Goal: Task Accomplishment & Management: Use online tool/utility

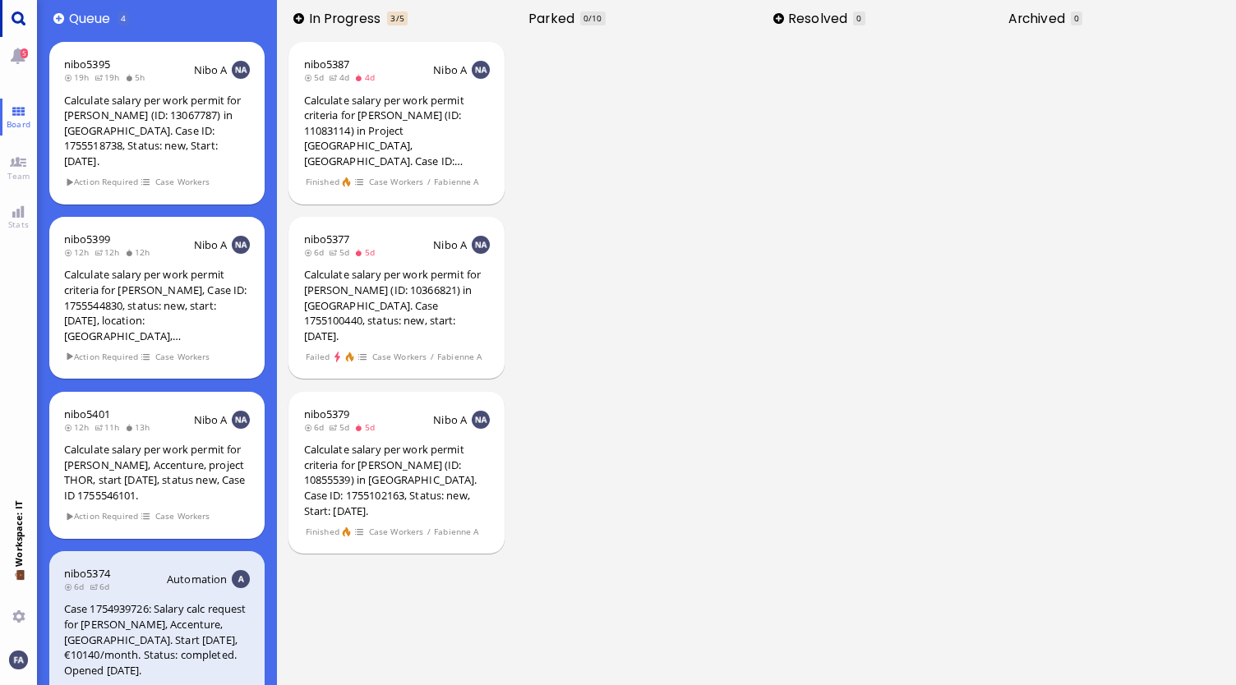
click at [14, 19] on link "Main menu" at bounding box center [18, 18] width 37 height 37
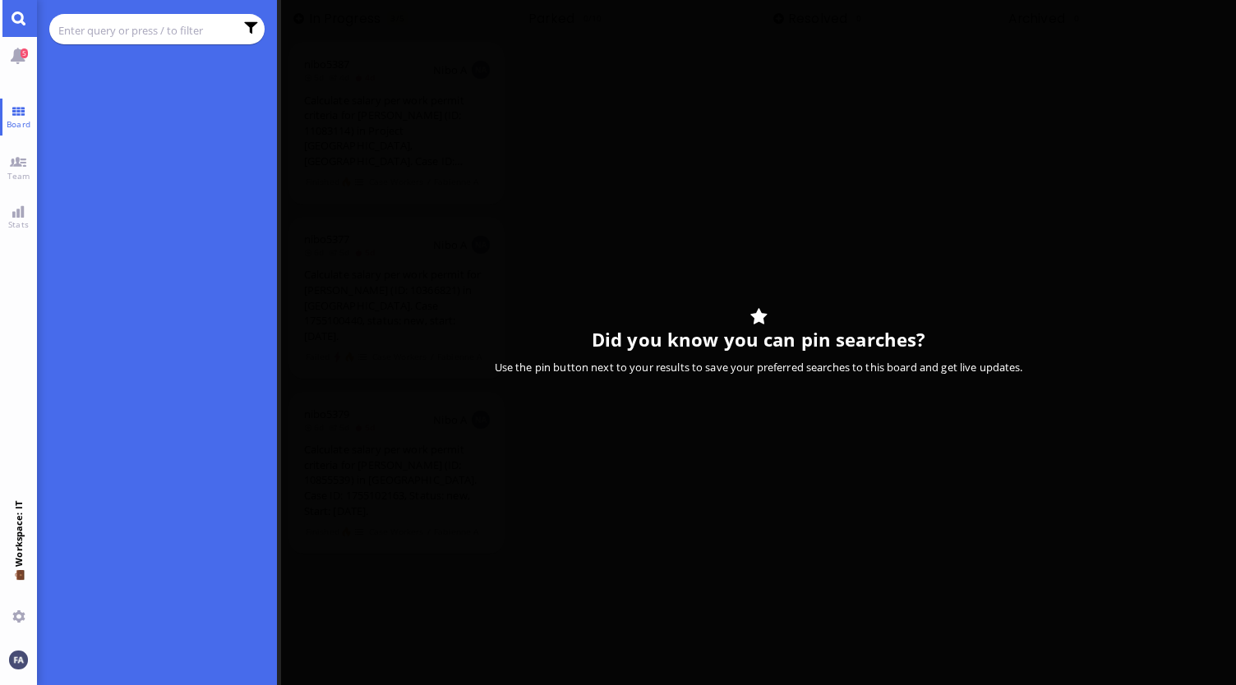
click at [164, 25] on input "text" at bounding box center [146, 30] width 176 height 18
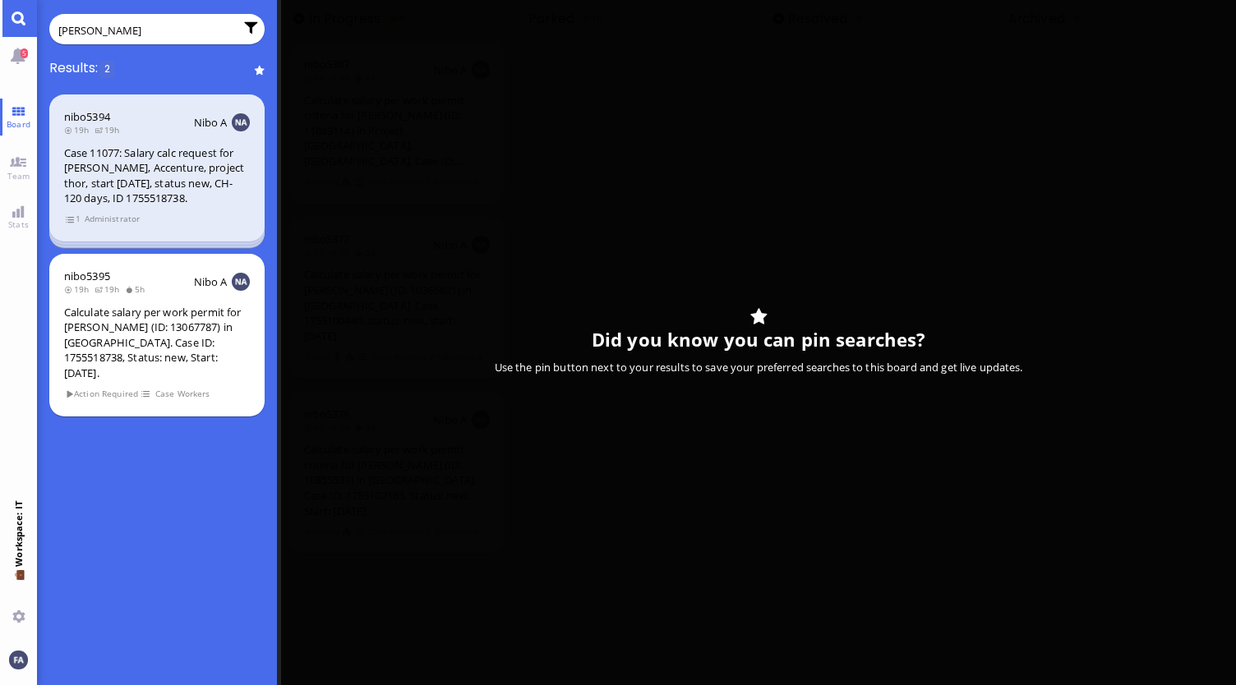
type input "[PERSON_NAME]"
click at [145, 170] on div "Case 11077: Salary calc request for [PERSON_NAME], Accenture, project thor, sta…" at bounding box center [157, 175] width 186 height 61
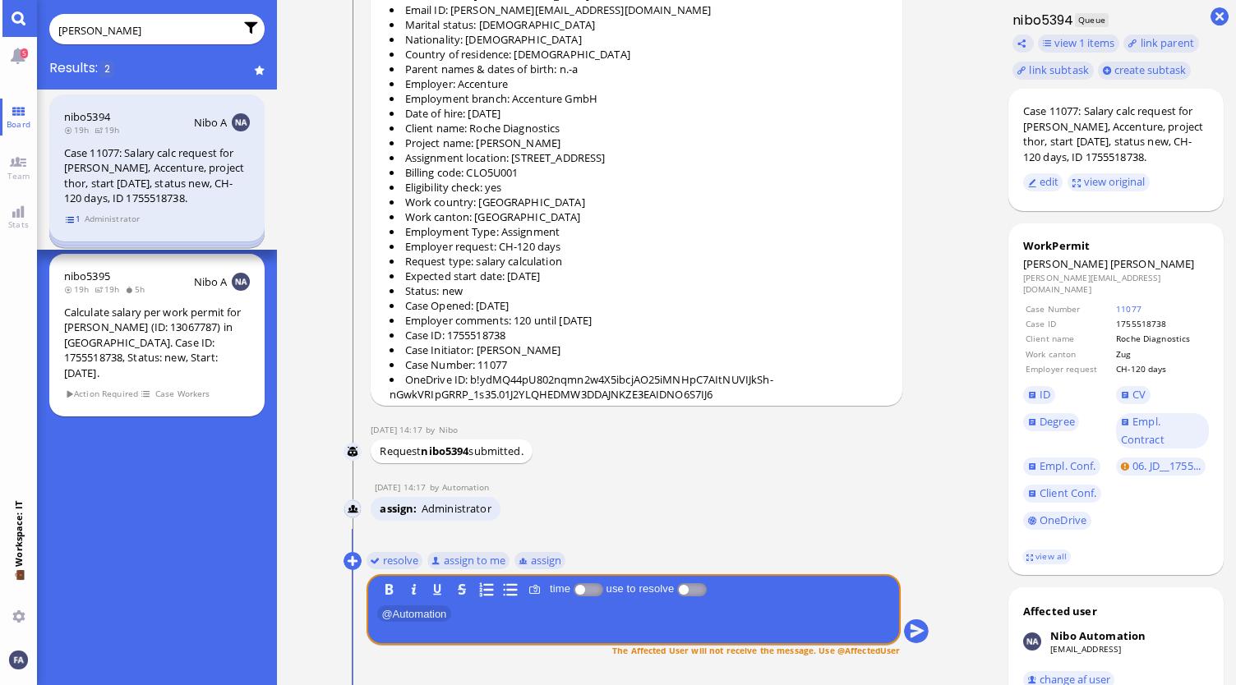
click at [72, 223] on span "1" at bounding box center [73, 219] width 16 height 14
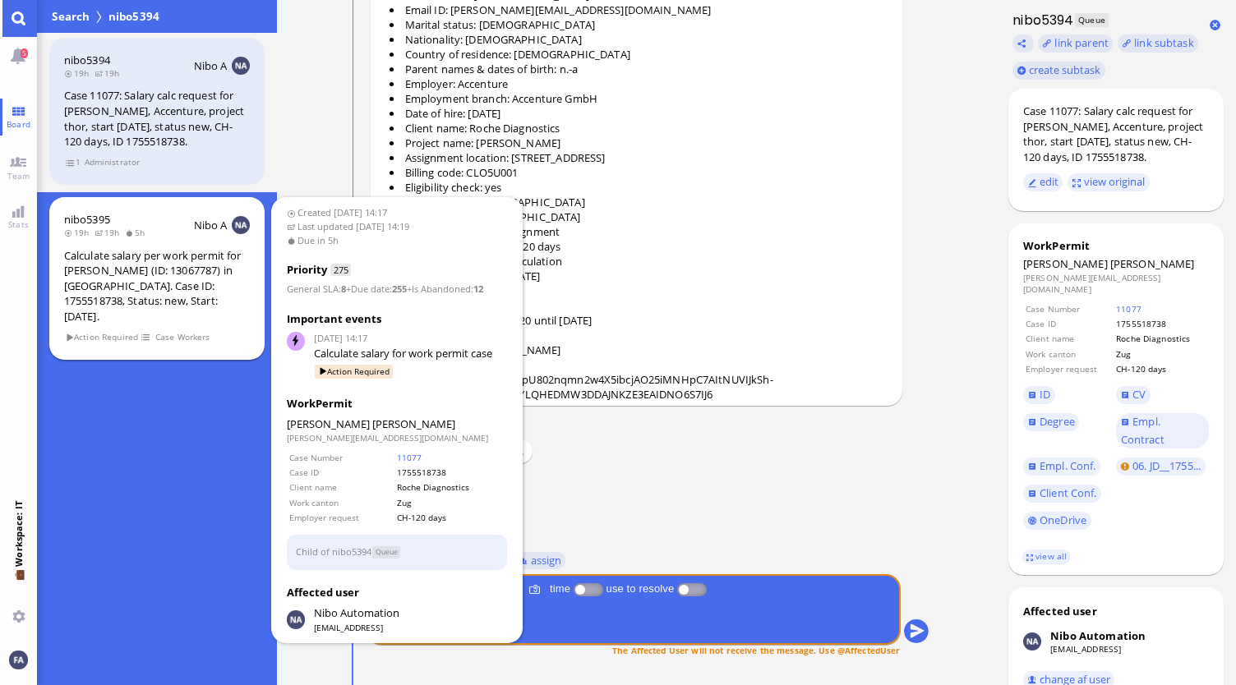
click at [106, 281] on div "Calculate salary per work permit for [PERSON_NAME] (ID: 13067787) in [GEOGRAPHI…" at bounding box center [157, 286] width 186 height 76
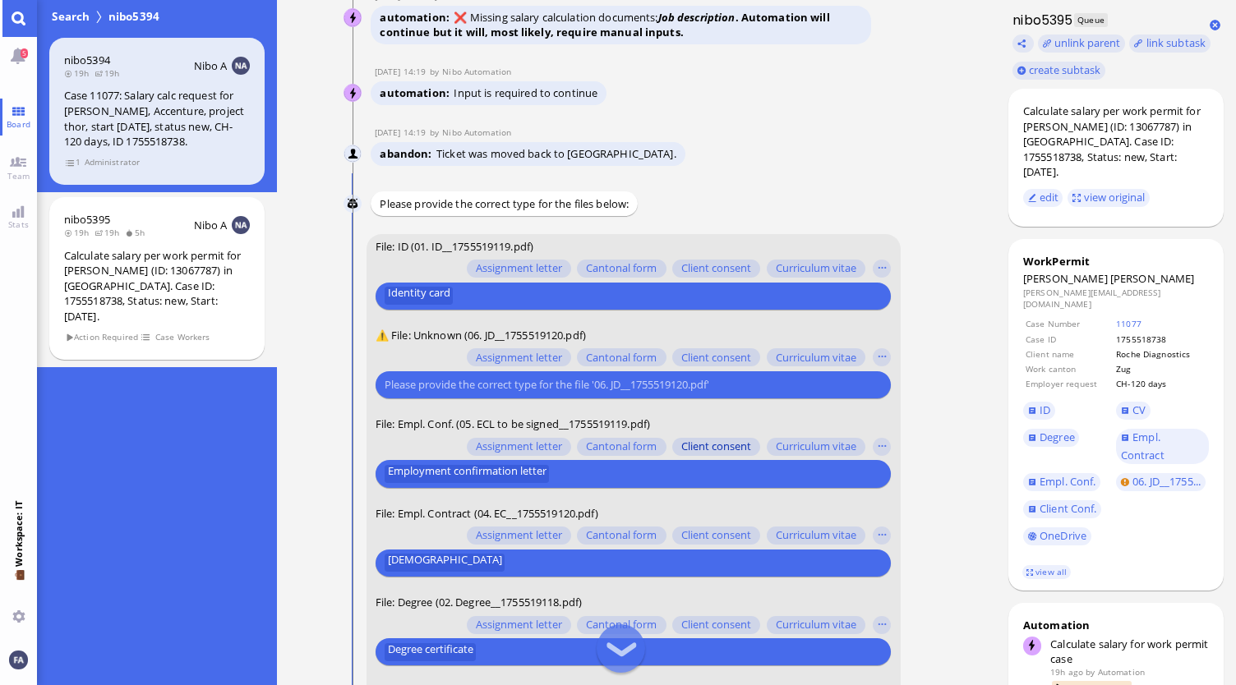
scroll to position [-82, 0]
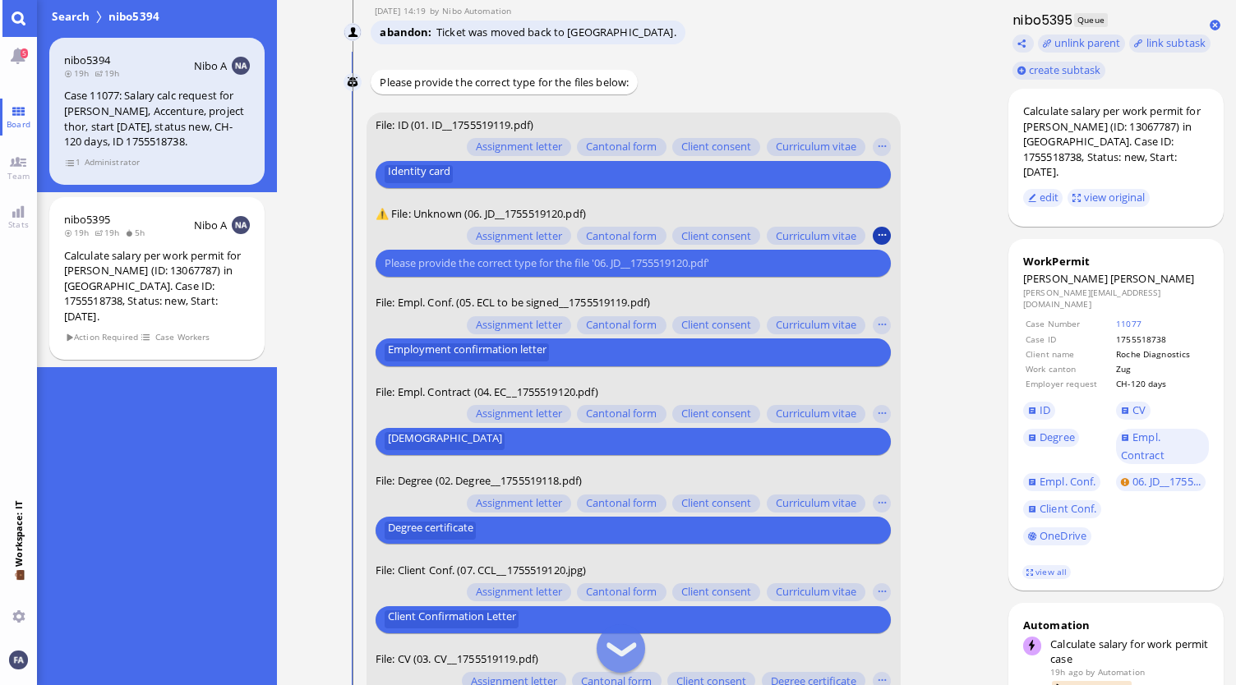
click at [886, 234] on button "button" at bounding box center [882, 236] width 18 height 18
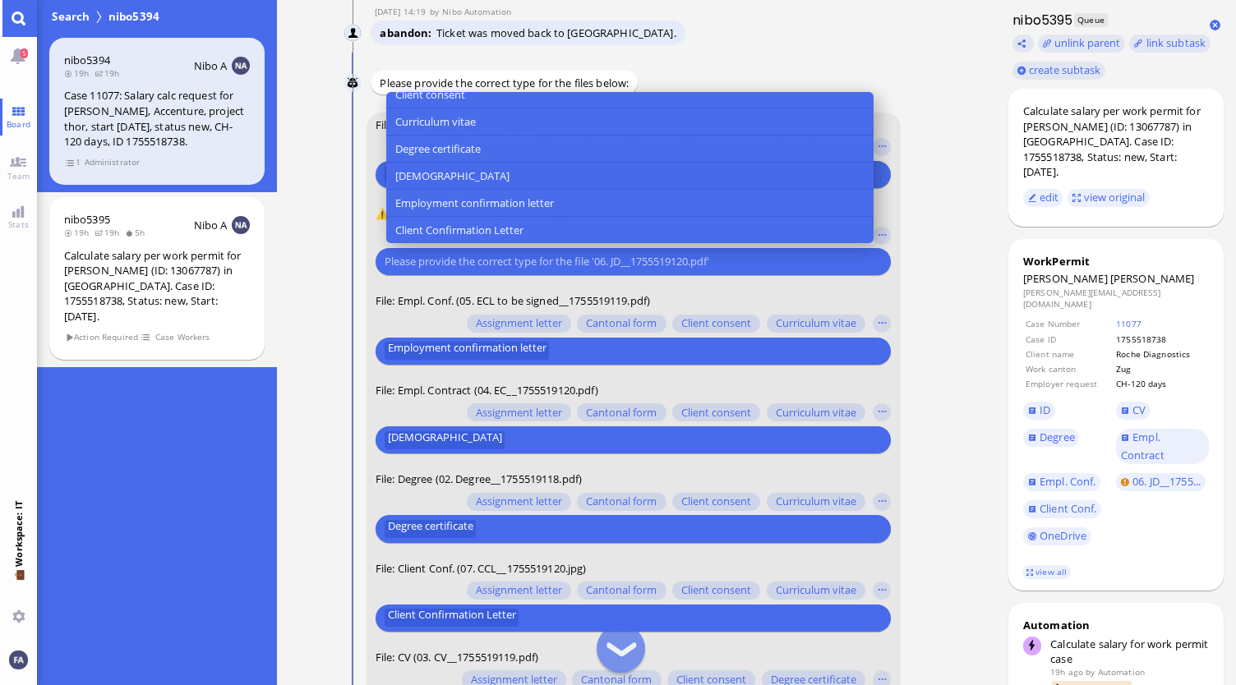
scroll to position [164, 0]
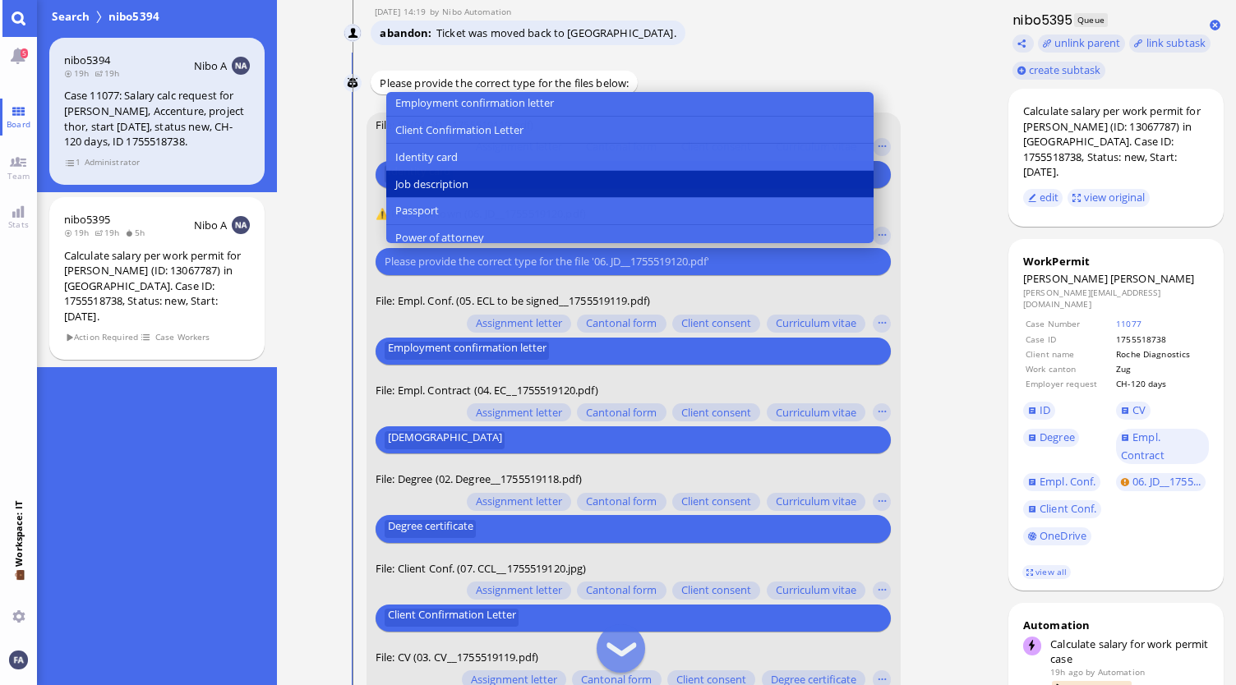
click at [442, 188] on span "Job description" at bounding box center [431, 184] width 73 height 17
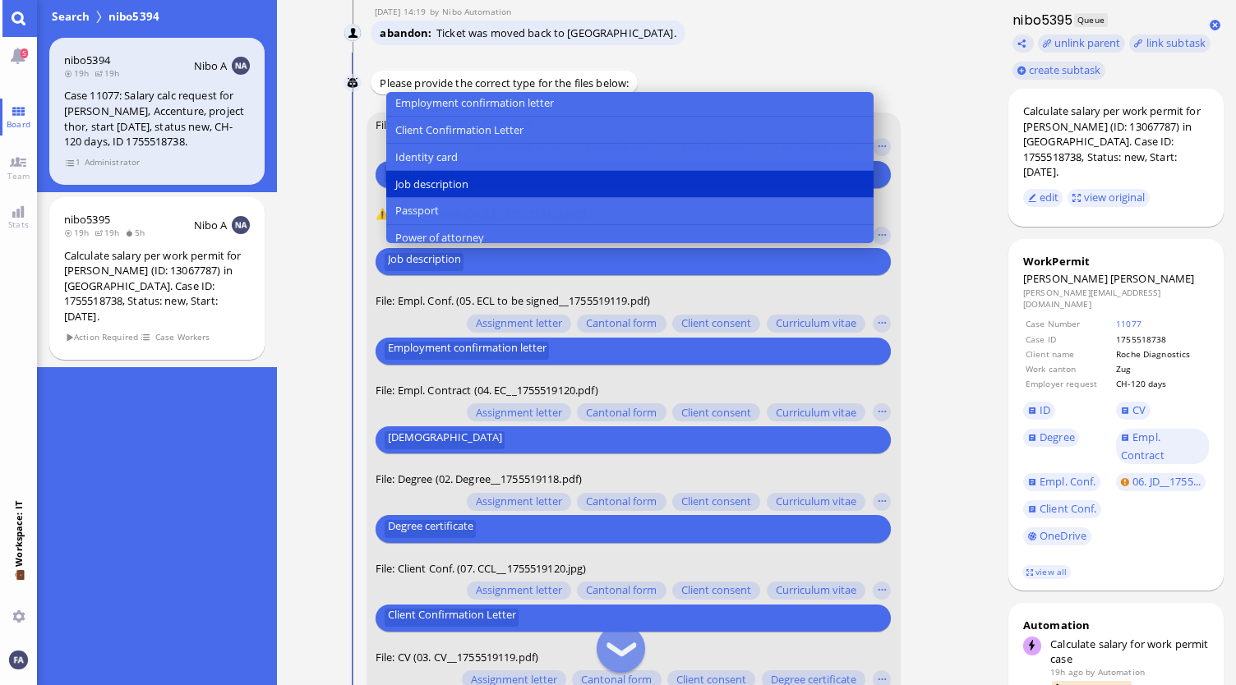
click at [953, 190] on nitautoscroll "18 Aug 14:17 by Automation Automation Calculate eligible salary for work permit…" at bounding box center [636, 342] width 651 height 685
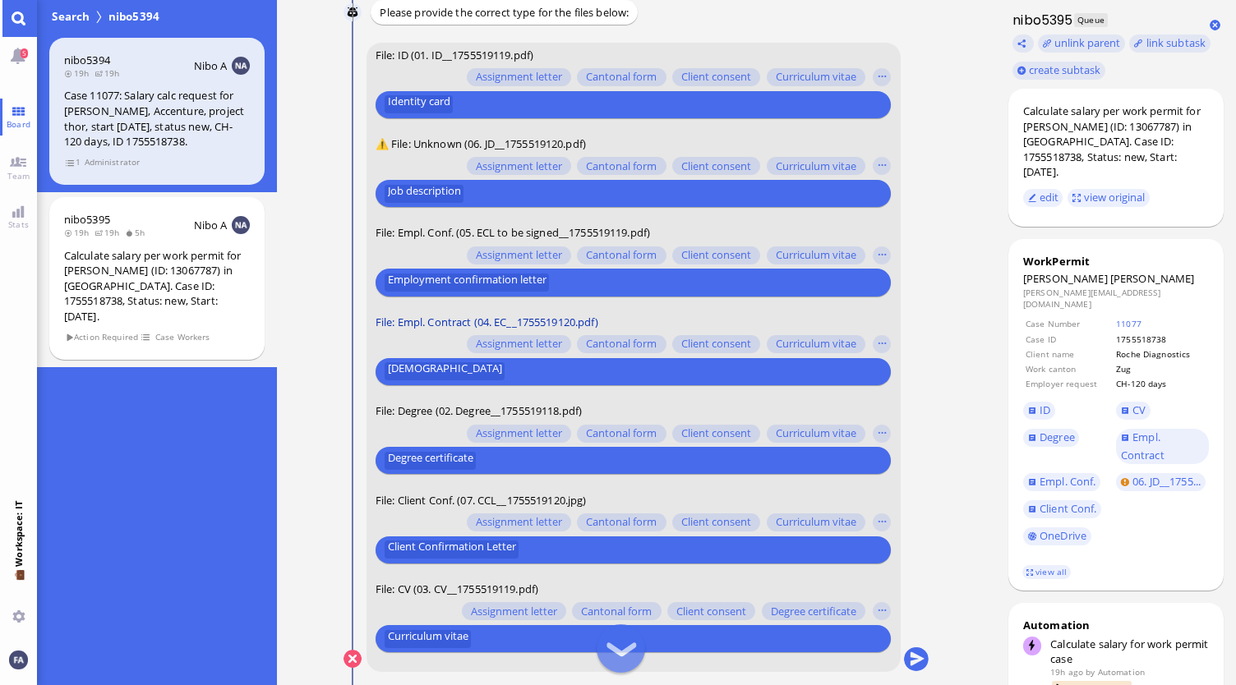
scroll to position [0, 0]
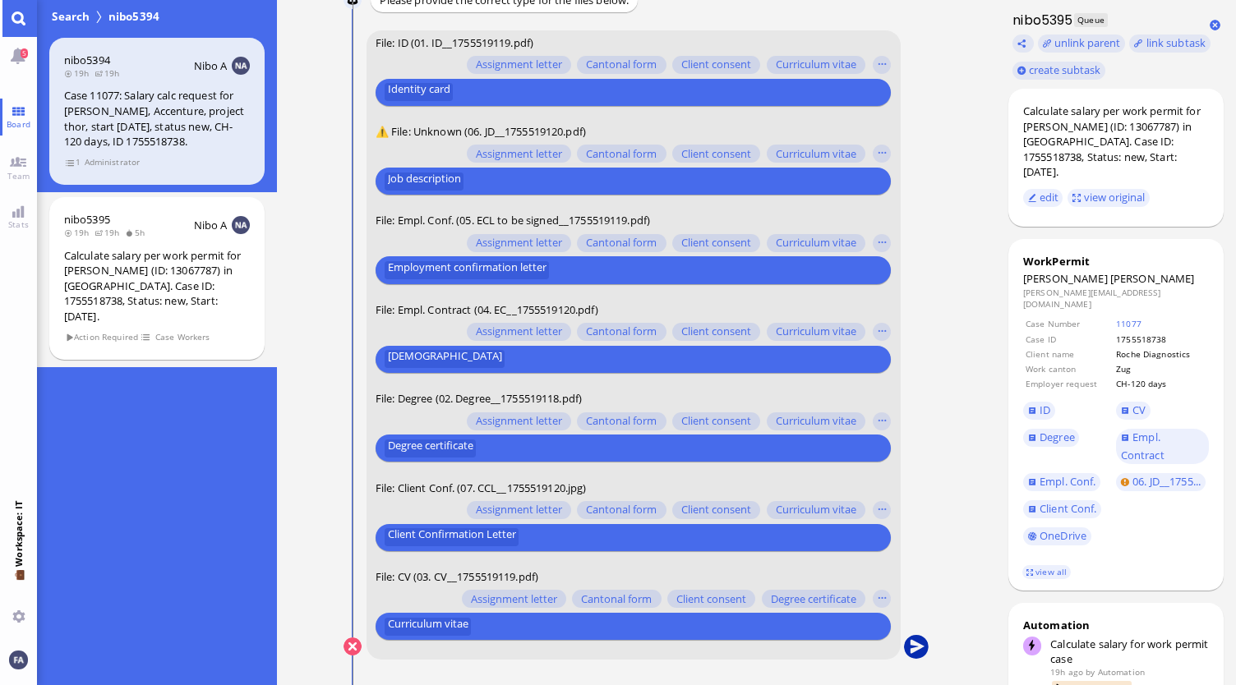
click at [920, 640] on button "submit" at bounding box center [916, 647] width 25 height 25
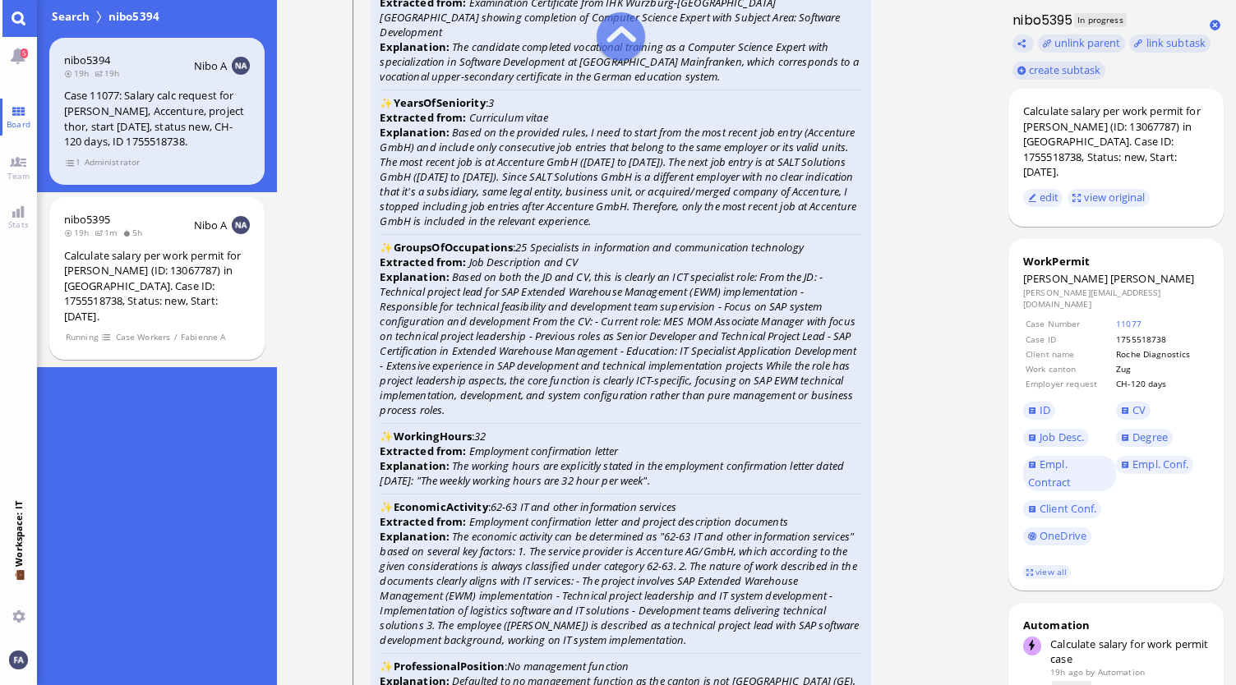
scroll to position [-822, 0]
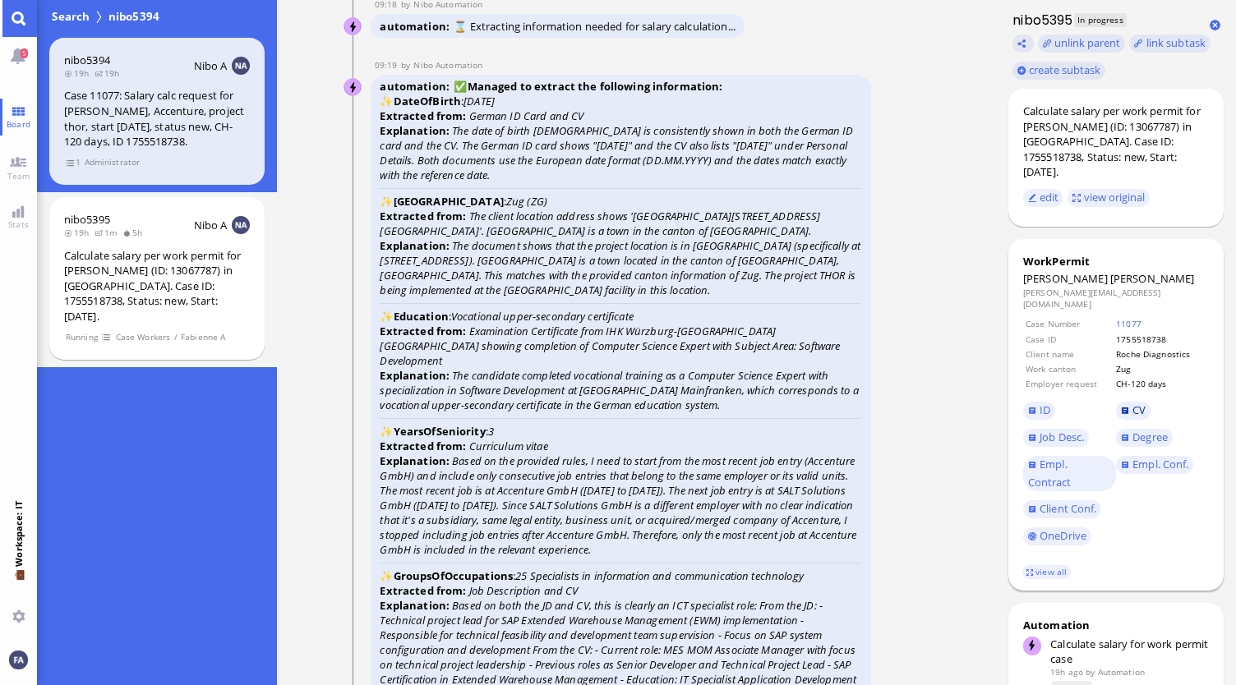
click at [1134, 403] on span "CV" at bounding box center [1138, 410] width 13 height 15
click at [1036, 402] on link "ID" at bounding box center [1039, 411] width 32 height 18
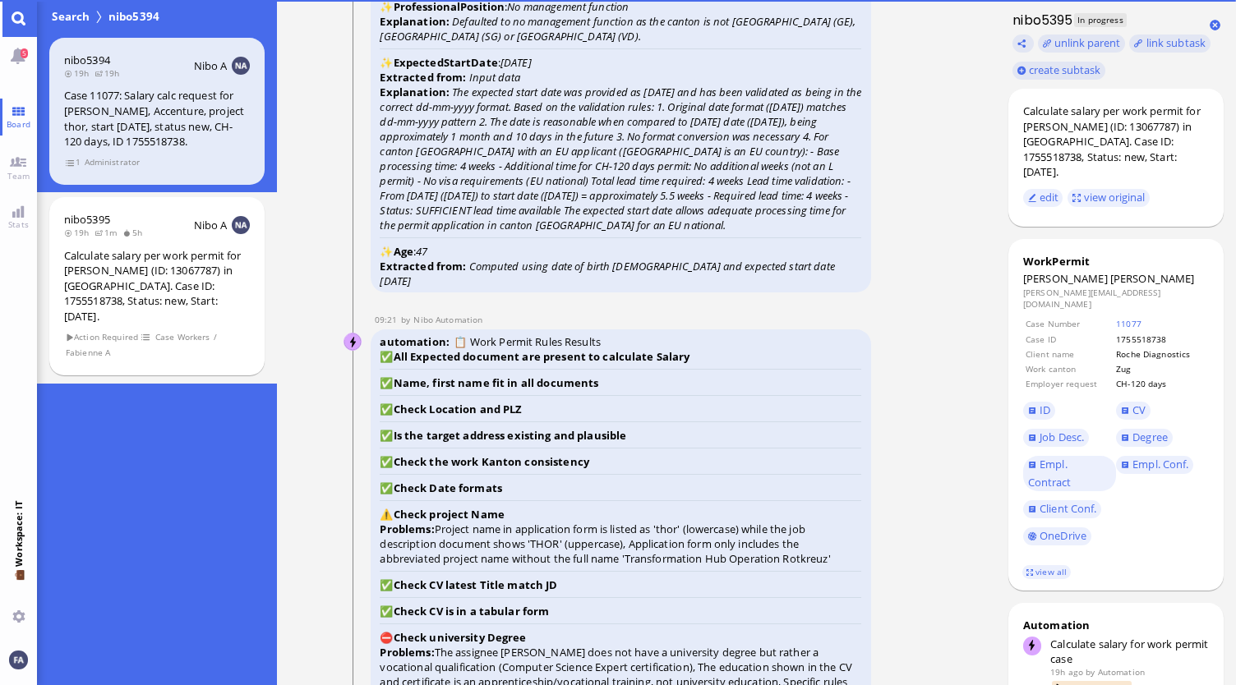
scroll to position [-2464, 0]
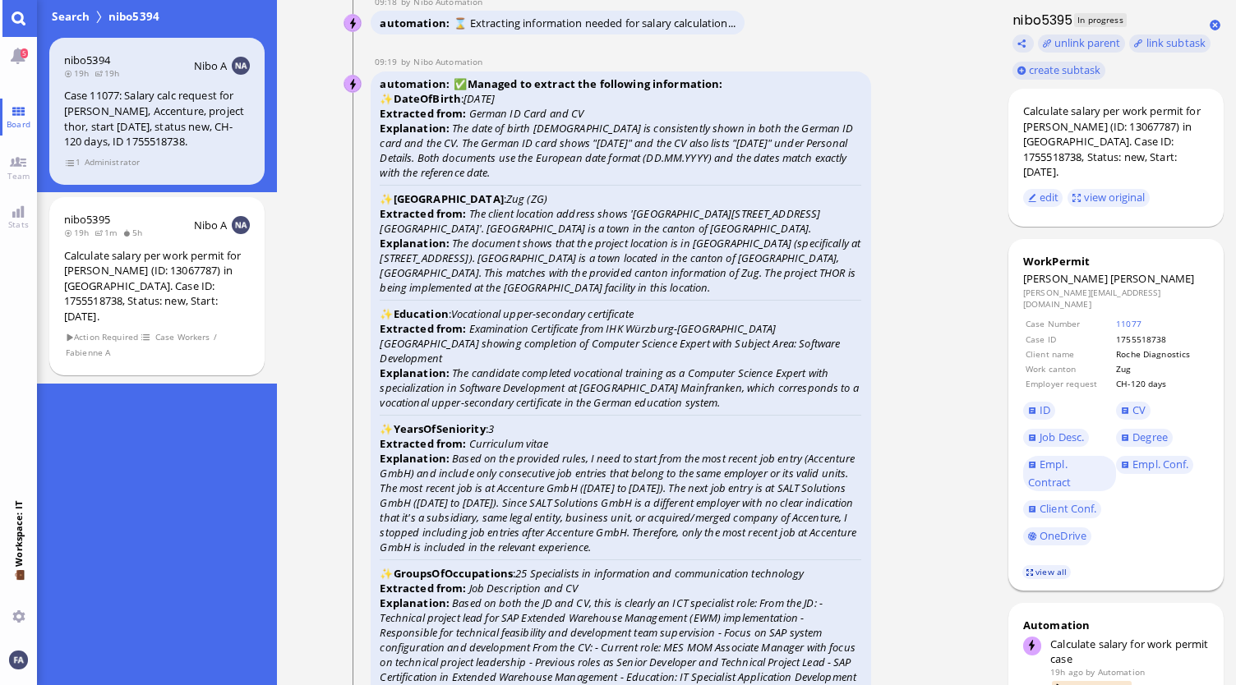
click at [1048, 565] on link "view all" at bounding box center [1046, 572] width 48 height 14
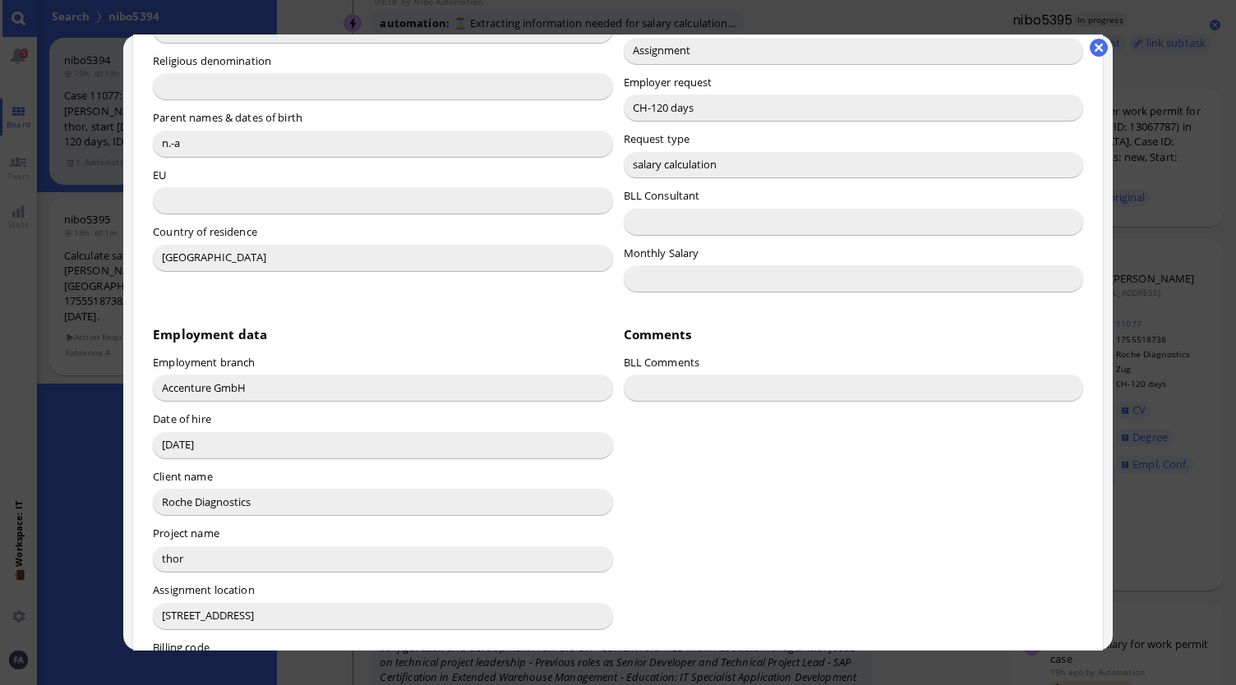
scroll to position [768, 0]
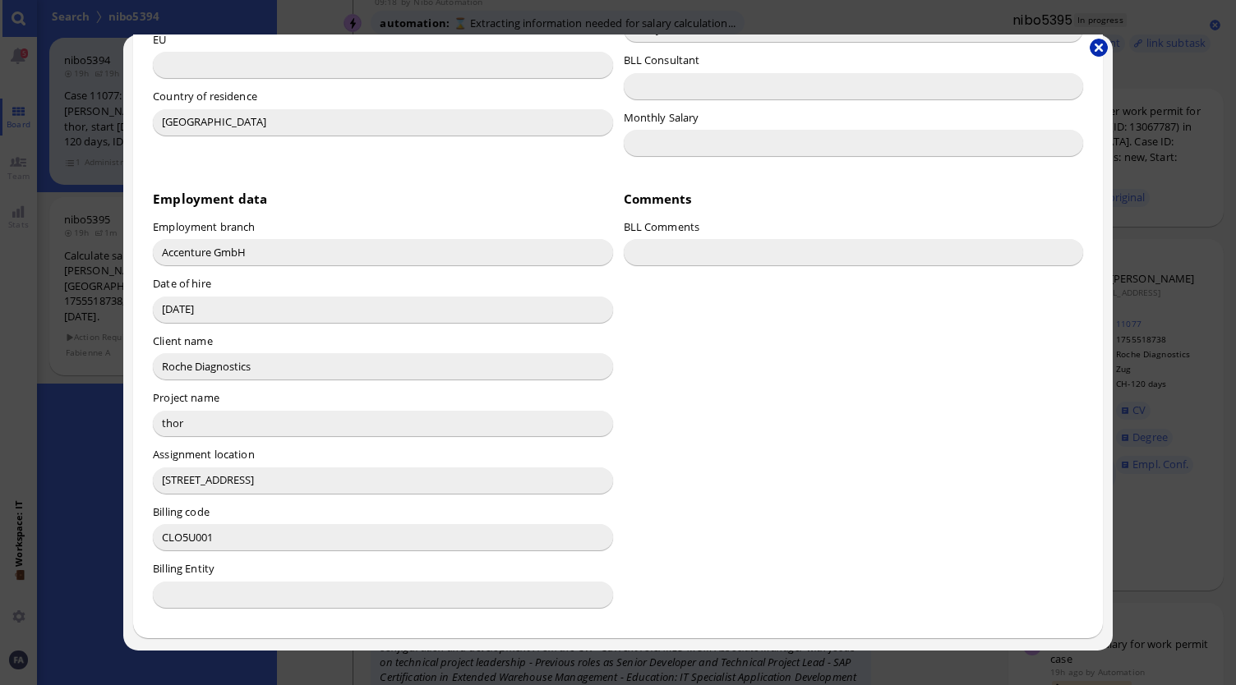
click at [1103, 44] on button "button" at bounding box center [1098, 48] width 18 height 18
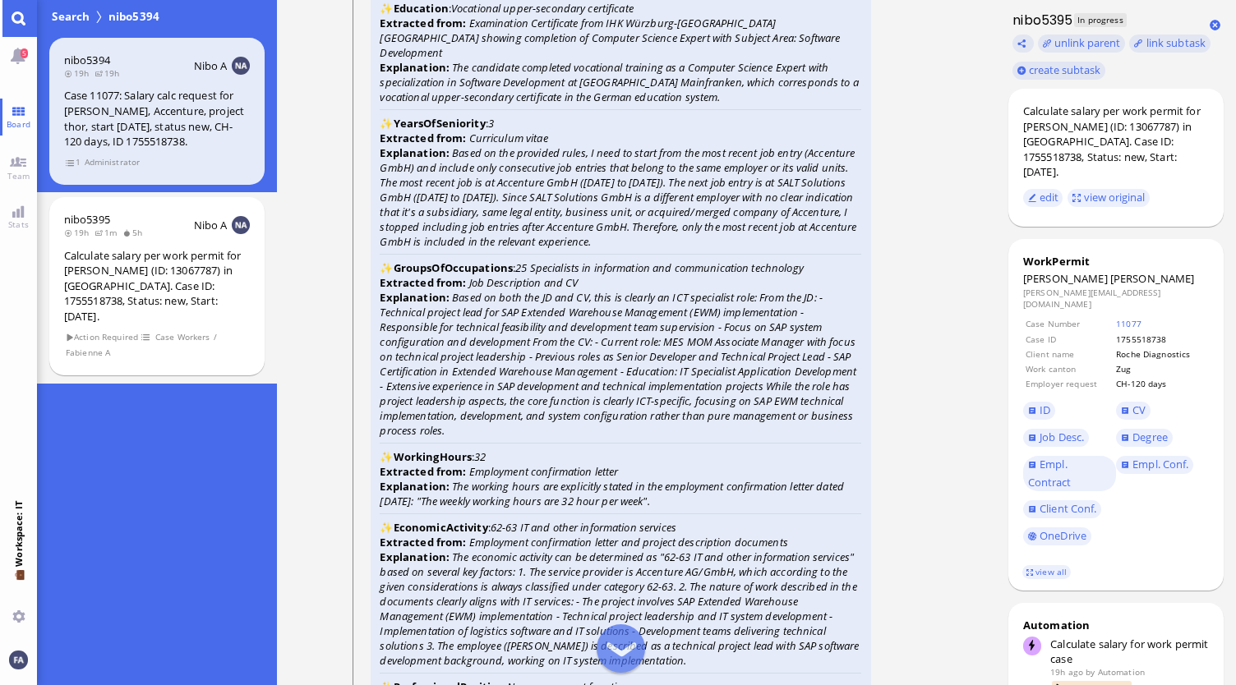
scroll to position [-2135, 0]
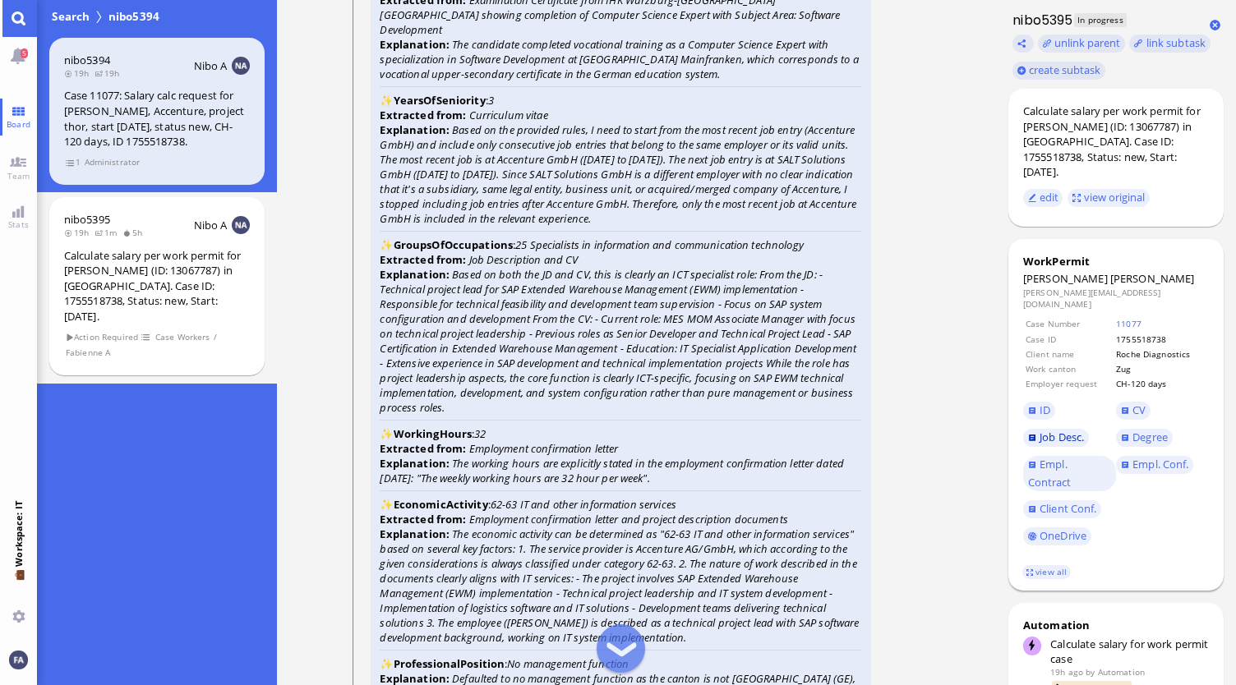
click at [1062, 430] on span "Job Desc." at bounding box center [1061, 437] width 44 height 15
click at [1141, 430] on span "Degree" at bounding box center [1149, 437] width 35 height 15
click at [1149, 457] on span "Empl. Conf." at bounding box center [1160, 464] width 56 height 15
click at [1166, 457] on span "Empl. Conf." at bounding box center [1160, 464] width 56 height 15
click at [1052, 565] on link "view all" at bounding box center [1046, 572] width 48 height 14
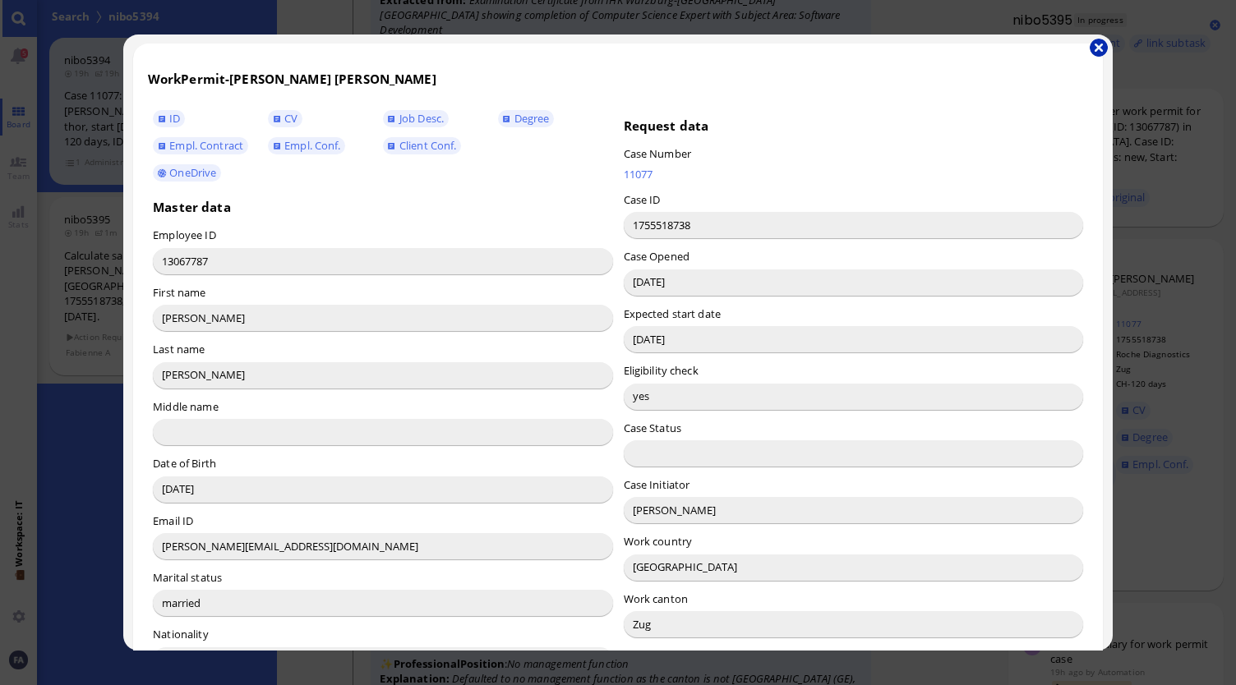
click at [1092, 47] on button "button" at bounding box center [1098, 48] width 18 height 18
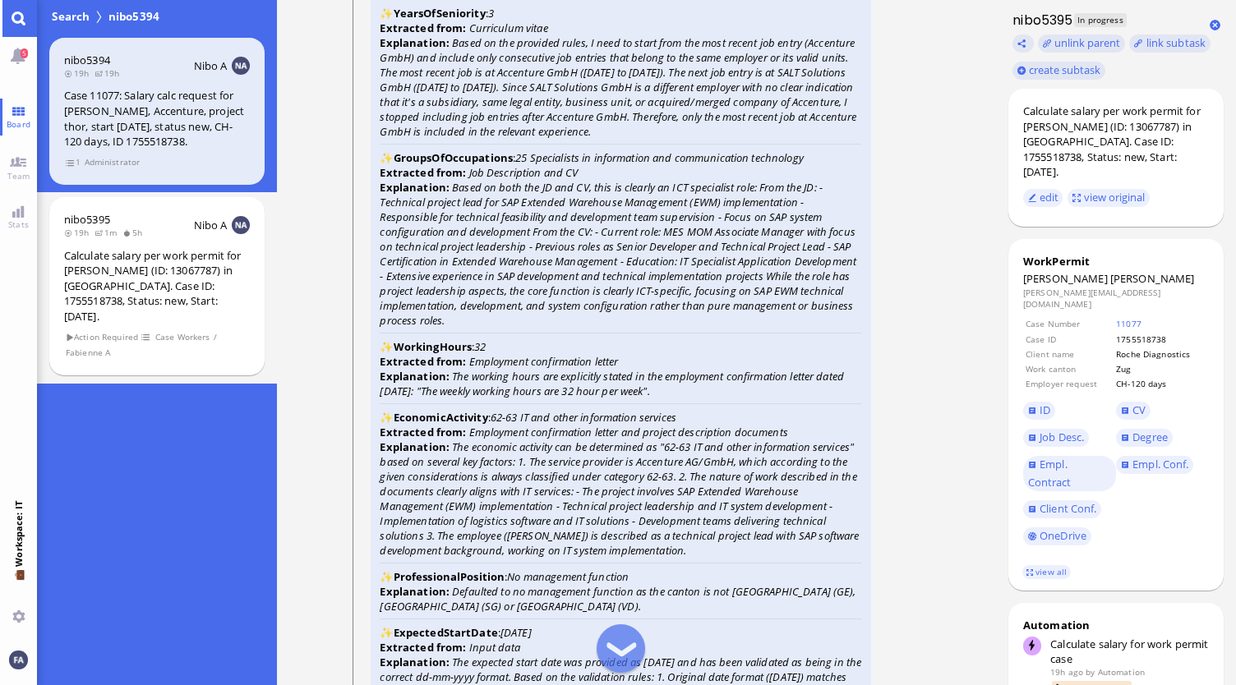
scroll to position [-1971, 0]
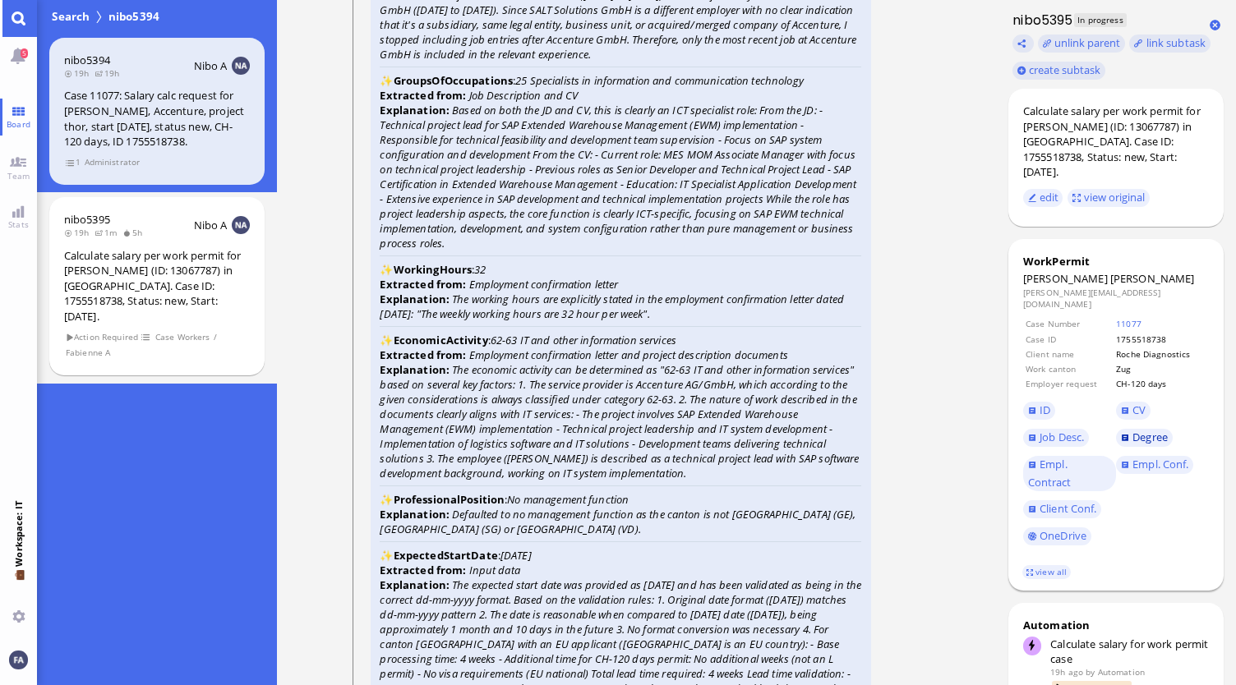
click at [1132, 430] on span "Degree" at bounding box center [1149, 437] width 35 height 15
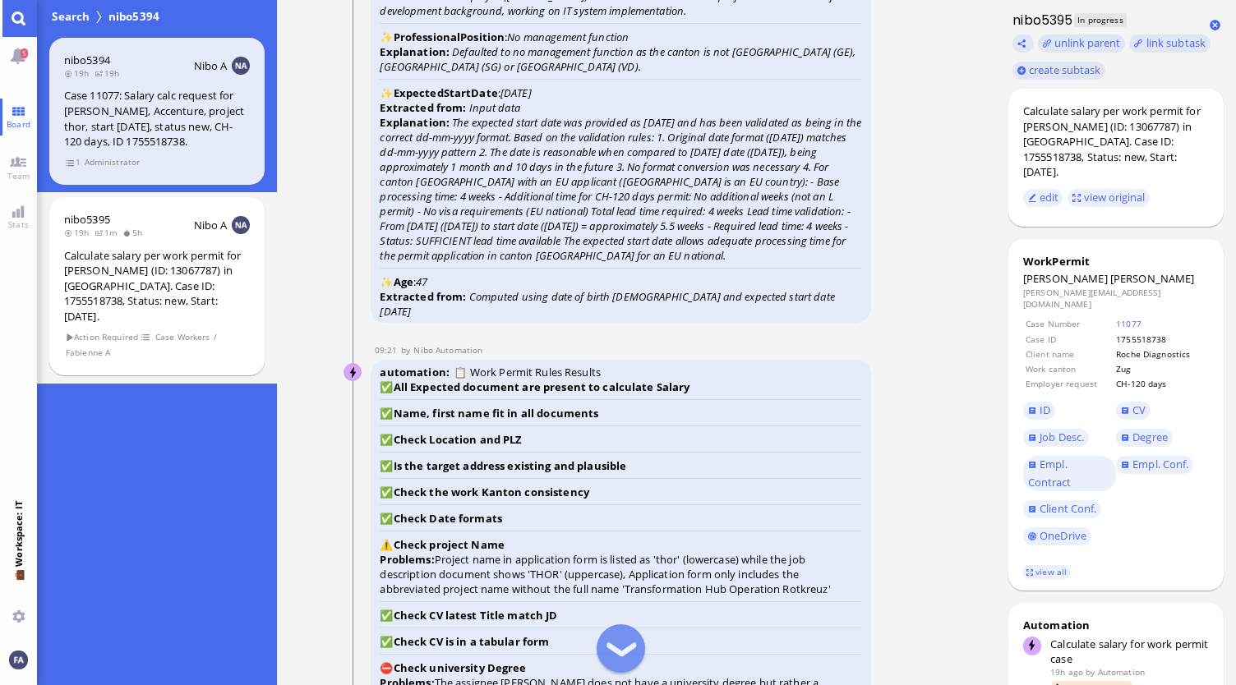
scroll to position [-1478, 0]
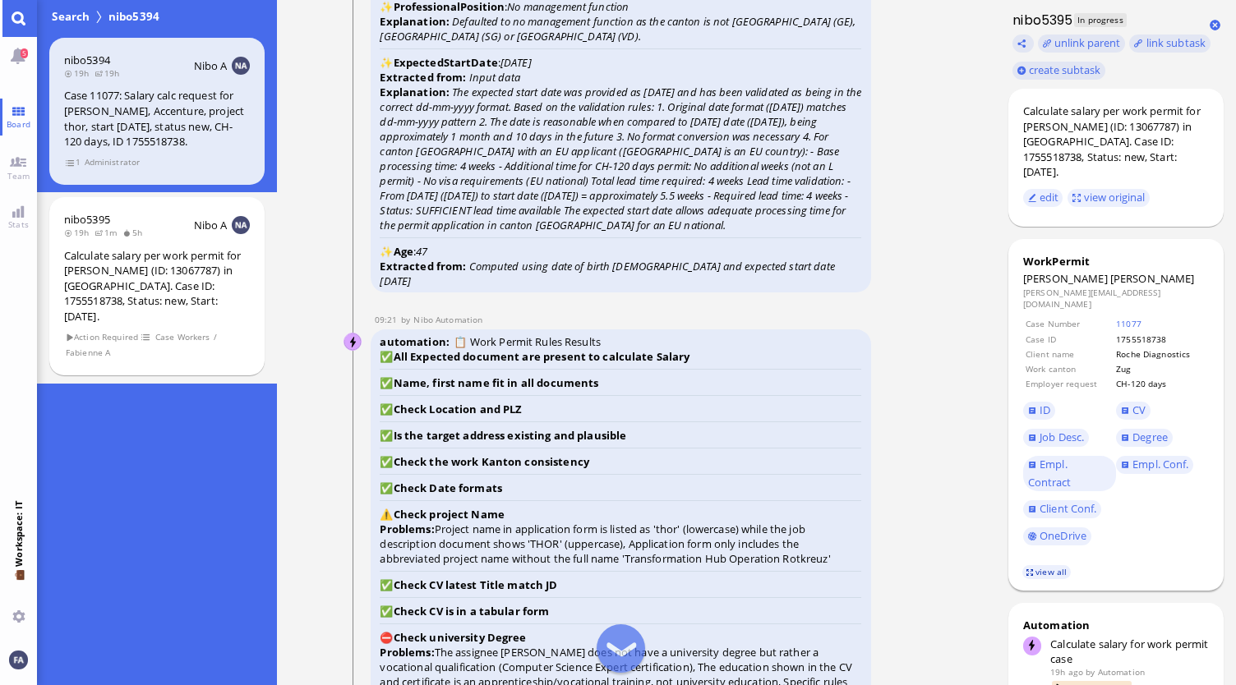
click at [1047, 565] on link "view all" at bounding box center [1046, 572] width 48 height 14
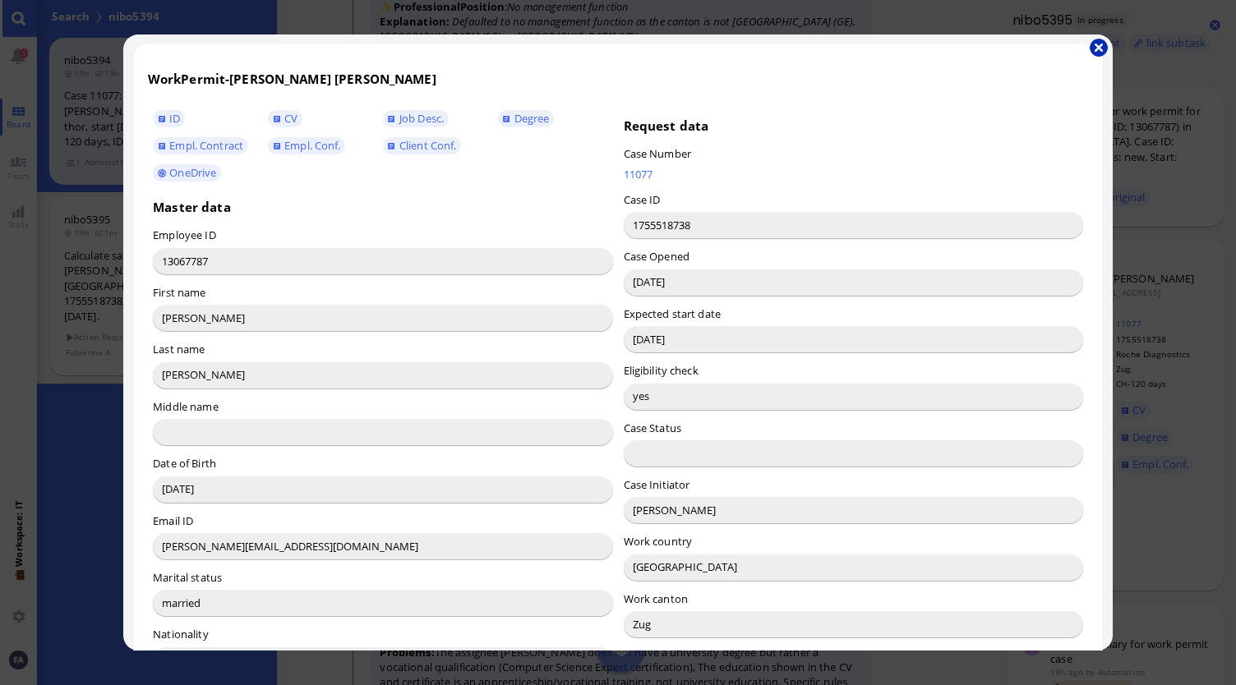
click at [1096, 40] on button "button" at bounding box center [1098, 48] width 18 height 18
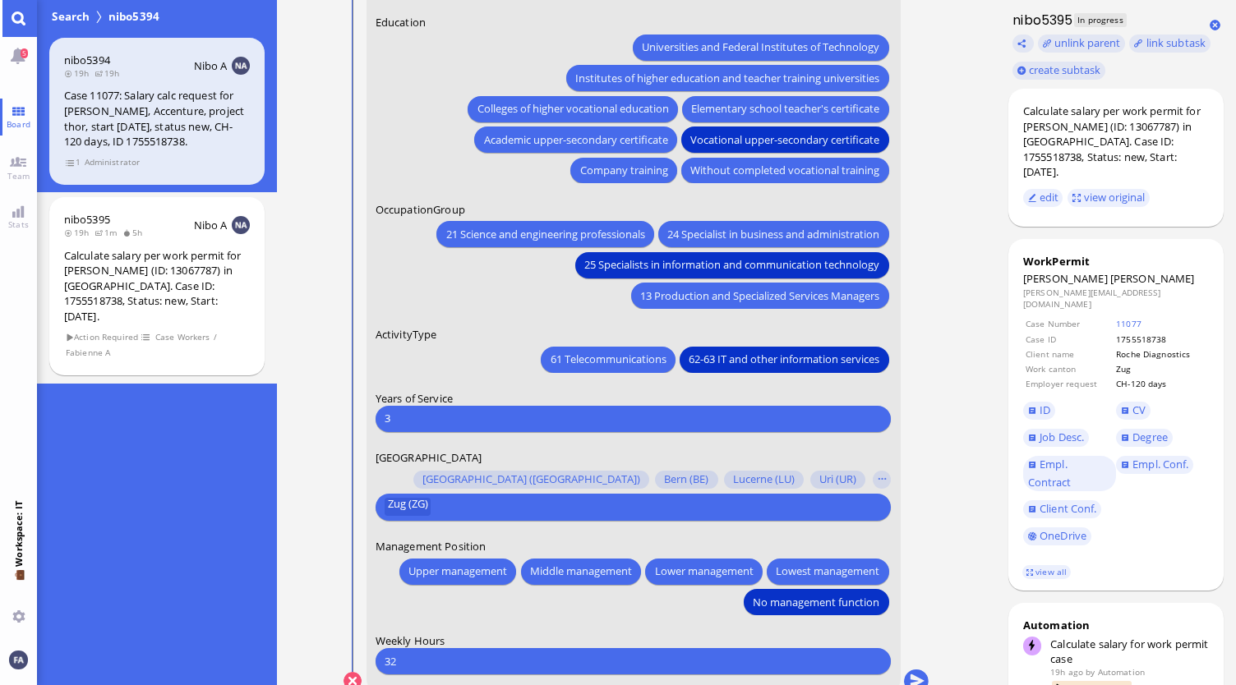
scroll to position [0, 0]
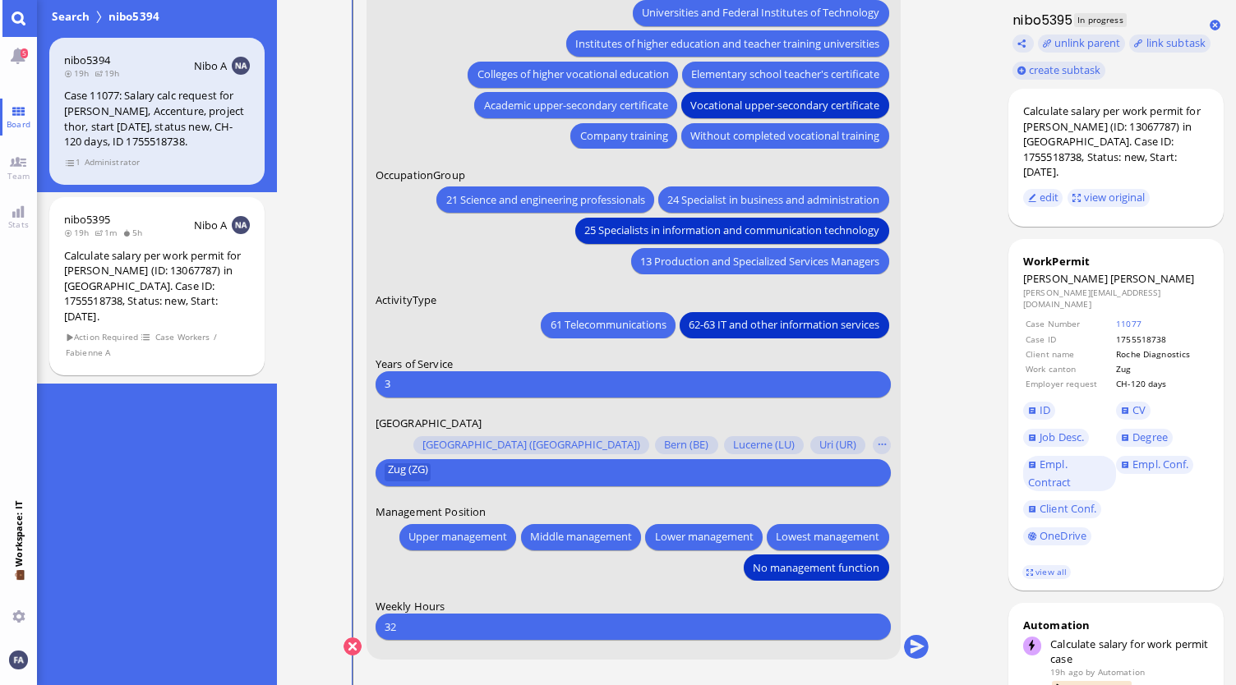
click at [468, 389] on input "3" at bounding box center [633, 383] width 497 height 17
type input "17"
click at [927, 645] on button "submit" at bounding box center [916, 647] width 25 height 25
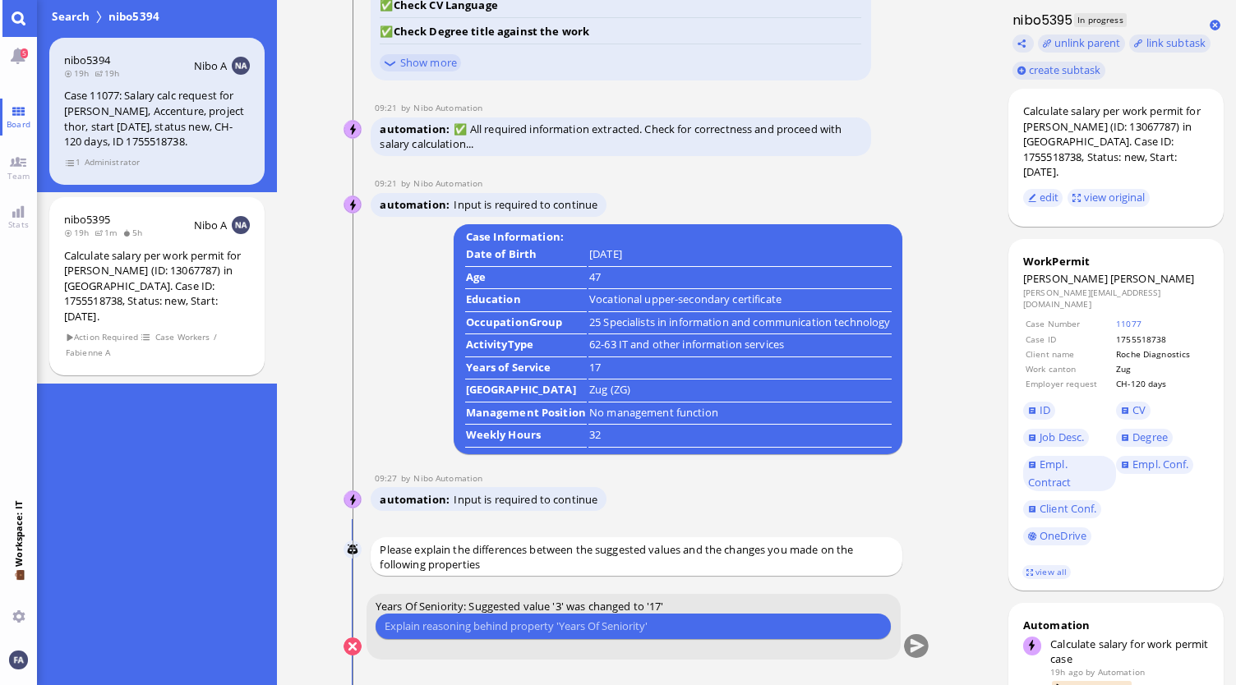
click at [577, 626] on input "text" at bounding box center [633, 626] width 497 height 17
type input "r"
type input "SALT Solutions is part of Accenture GmbH"
click at [917, 647] on button "submit" at bounding box center [916, 647] width 25 height 25
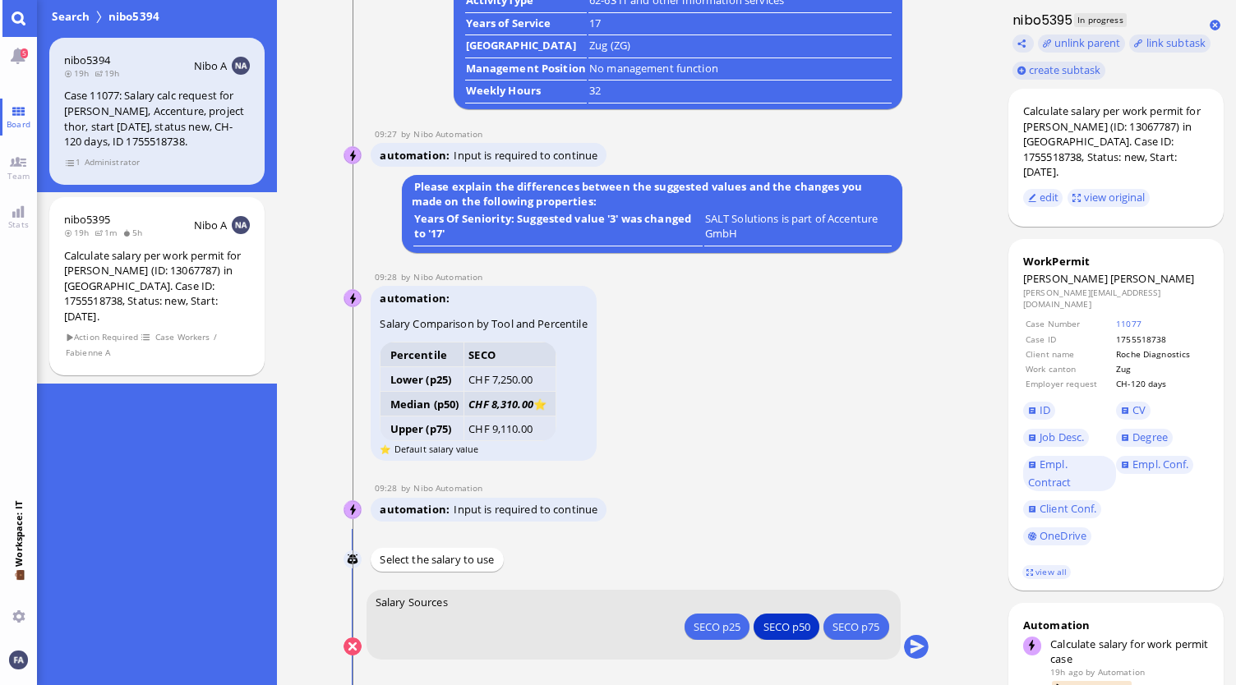
click at [789, 625] on div "SECO p50" at bounding box center [786, 626] width 47 height 17
click at [740, 632] on div "SECO p50" at bounding box center [716, 626] width 47 height 17
click at [919, 653] on button "submit" at bounding box center [916, 647] width 25 height 25
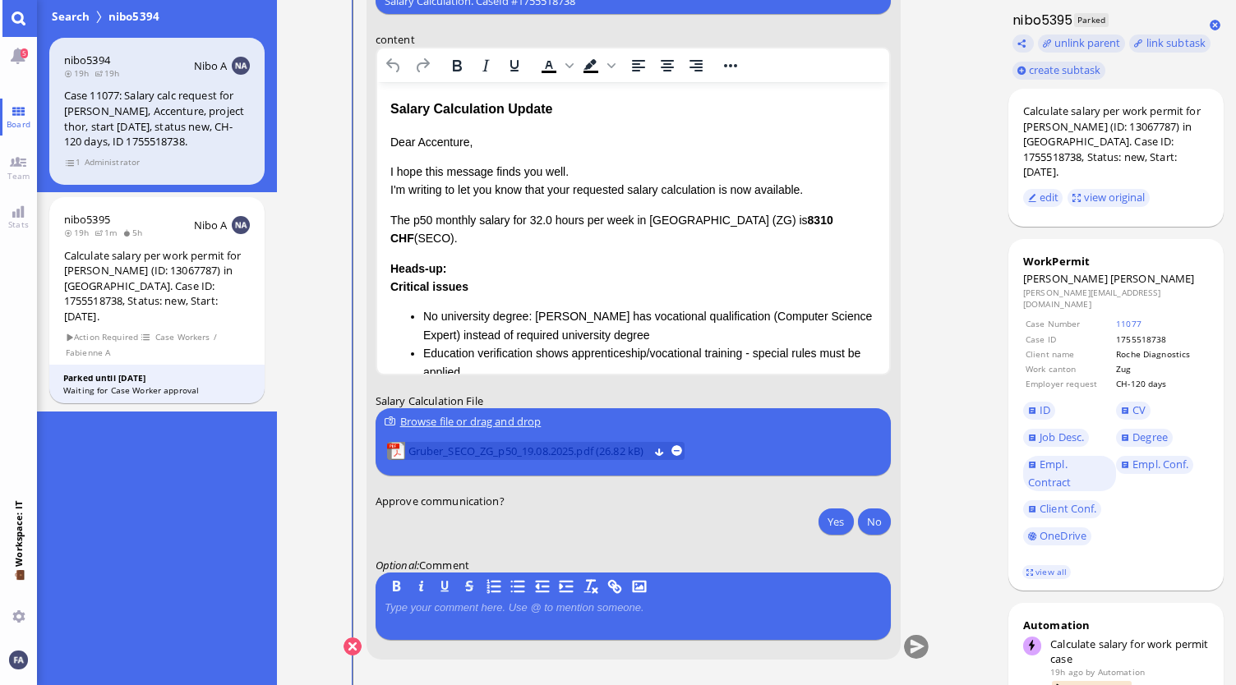
click at [628, 451] on span "Gruber_SECO_ZG_p50_19.08.2025.pdf (26.82 kB)" at bounding box center [528, 451] width 240 height 18
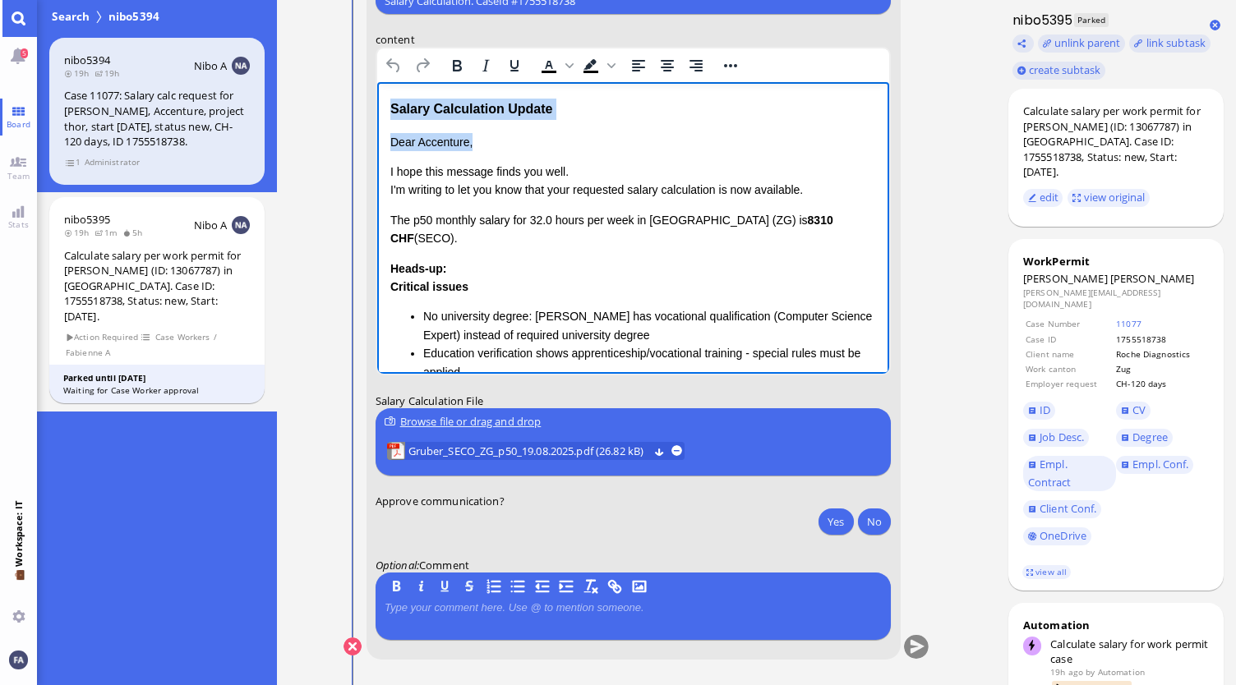
drag, startPoint x: 495, startPoint y: 140, endPoint x: 392, endPoint y: 108, distance: 108.4
click at [392, 108] on div "Salary Calculation Update Dear Accenture, I hope this message finds you well. I…" at bounding box center [632, 363] width 486 height 528
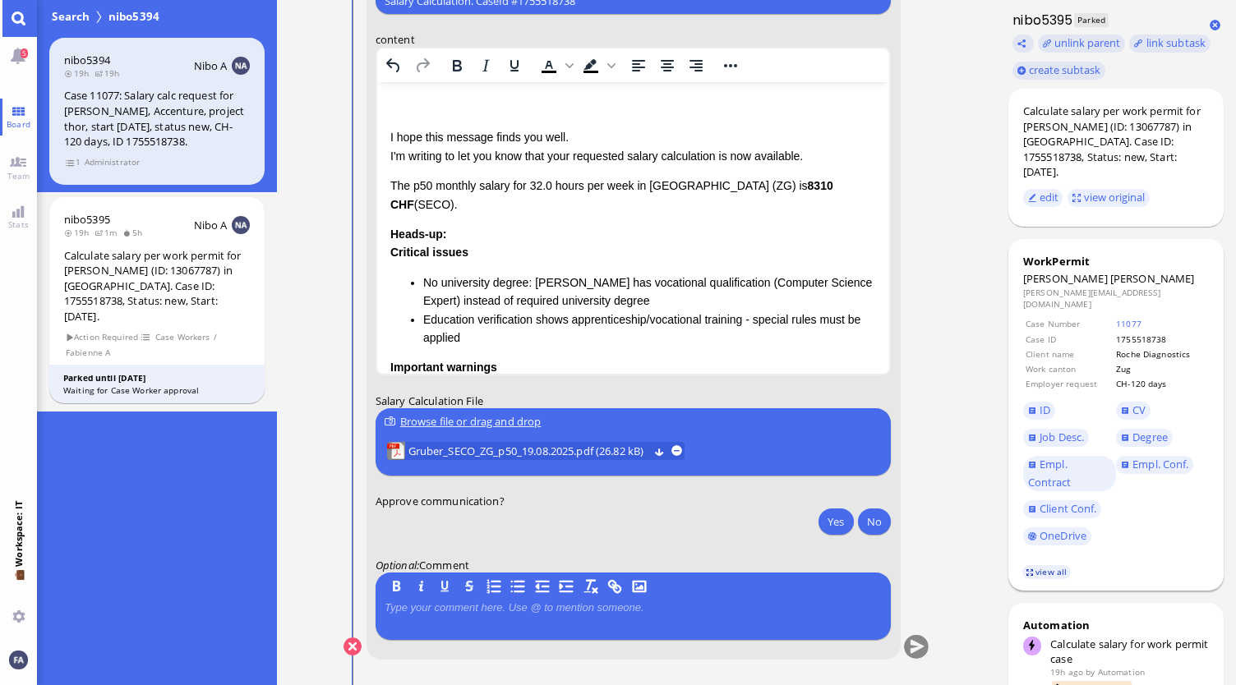
click at [1039, 565] on link "view all" at bounding box center [1046, 572] width 48 height 14
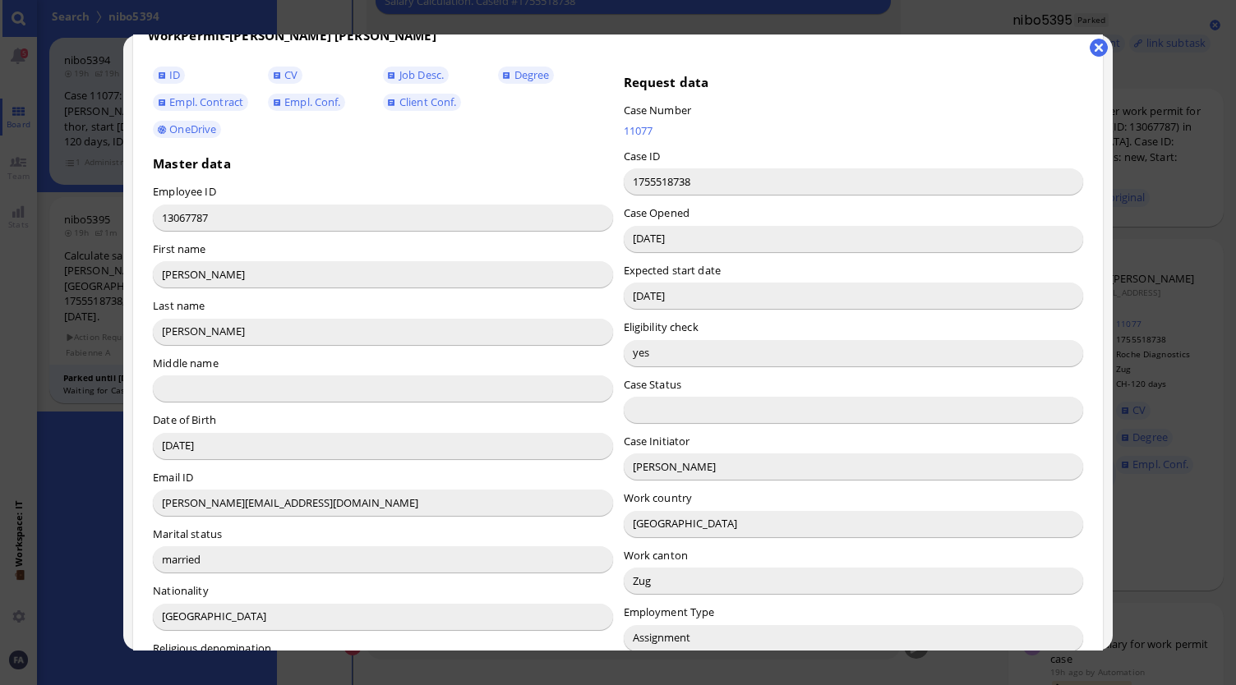
scroll to position [164, 0]
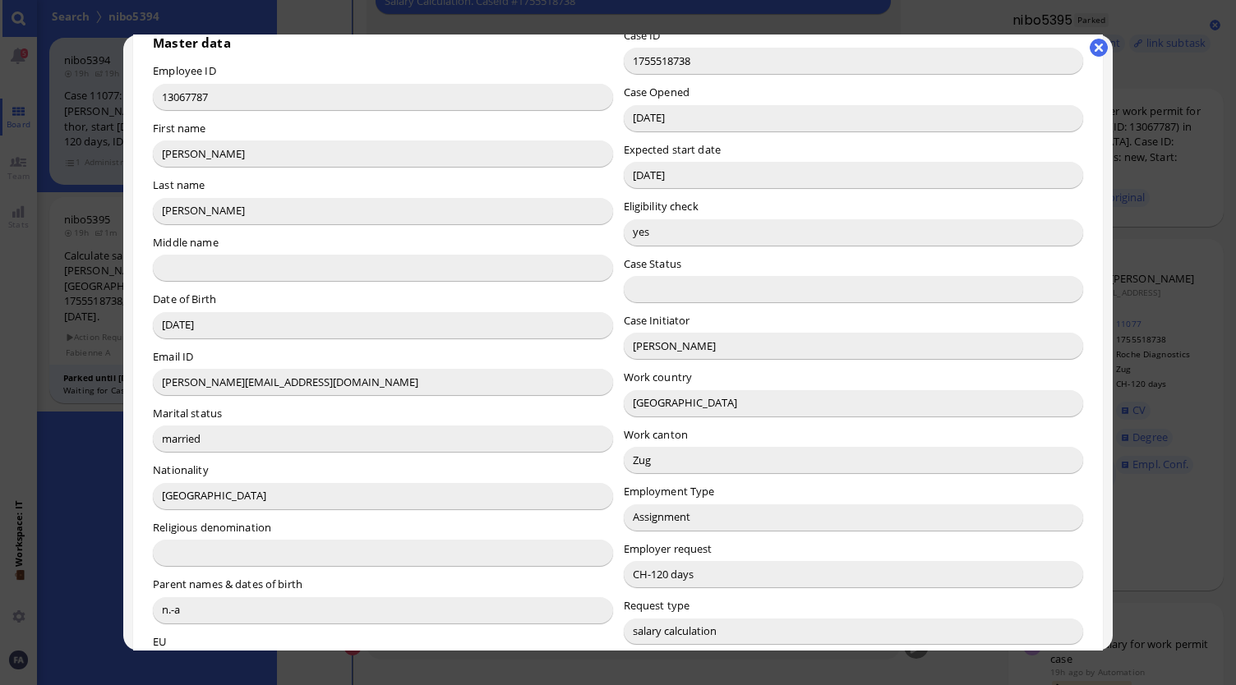
click at [1099, 52] on button "button" at bounding box center [1098, 48] width 18 height 18
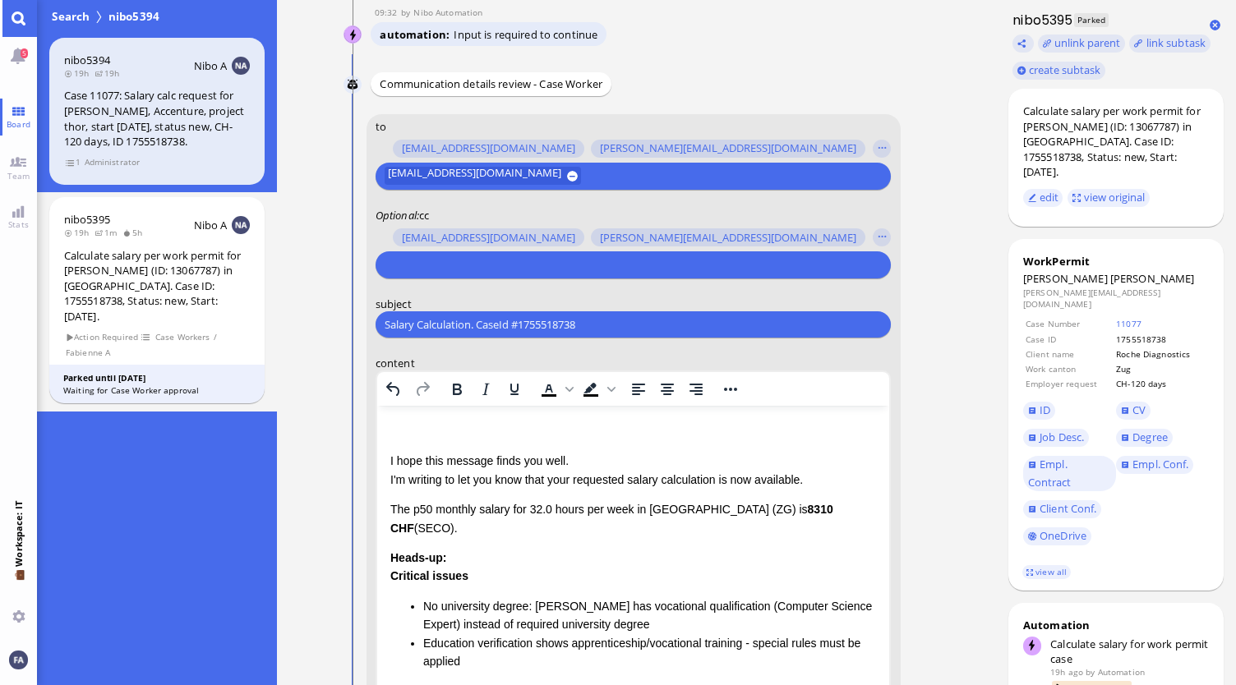
scroll to position [-328, 0]
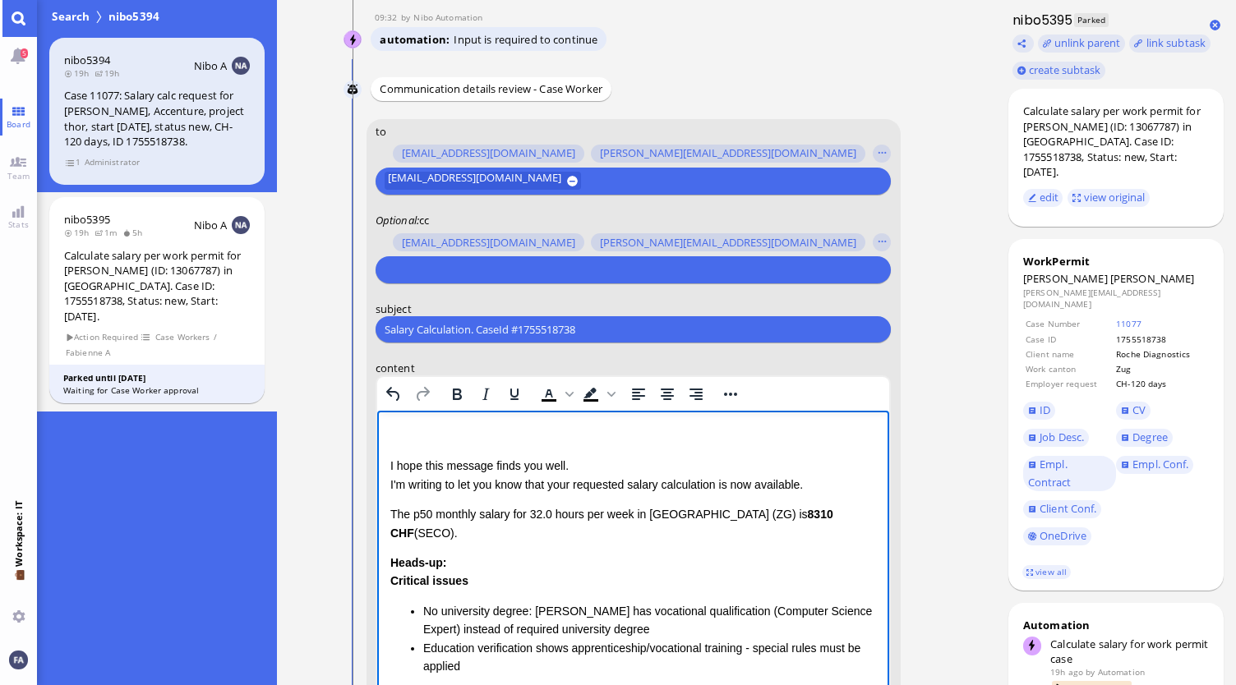
click at [446, 434] on p "Rich Text Area. Press ALT-0 for help." at bounding box center [632, 436] width 486 height 18
click at [573, 484] on p "I hope this message finds you well. I'm writing to let you know that your reque…" at bounding box center [632, 475] width 486 height 37
drag, startPoint x: 573, startPoint y: 484, endPoint x: 553, endPoint y: 485, distance: 20.6
click at [553, 485] on p "I hope this message finds you well. I'm writing to let you know that your reque…" at bounding box center [632, 475] width 486 height 37
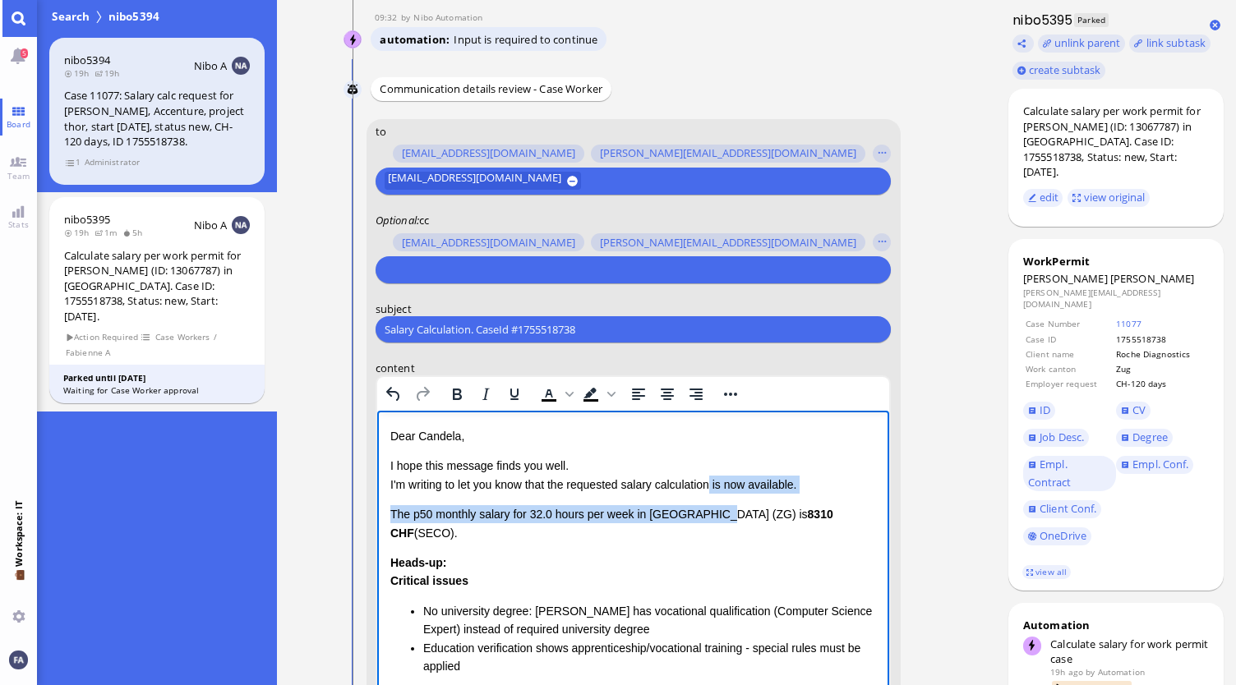
click at [712, 494] on div "Dear Candela, I hope this message finds you well. I'm writing to let you know t…" at bounding box center [632, 657] width 486 height 460
click at [817, 487] on p "I hope this message finds you well. I'm writing to let you know that the reques…" at bounding box center [632, 475] width 486 height 37
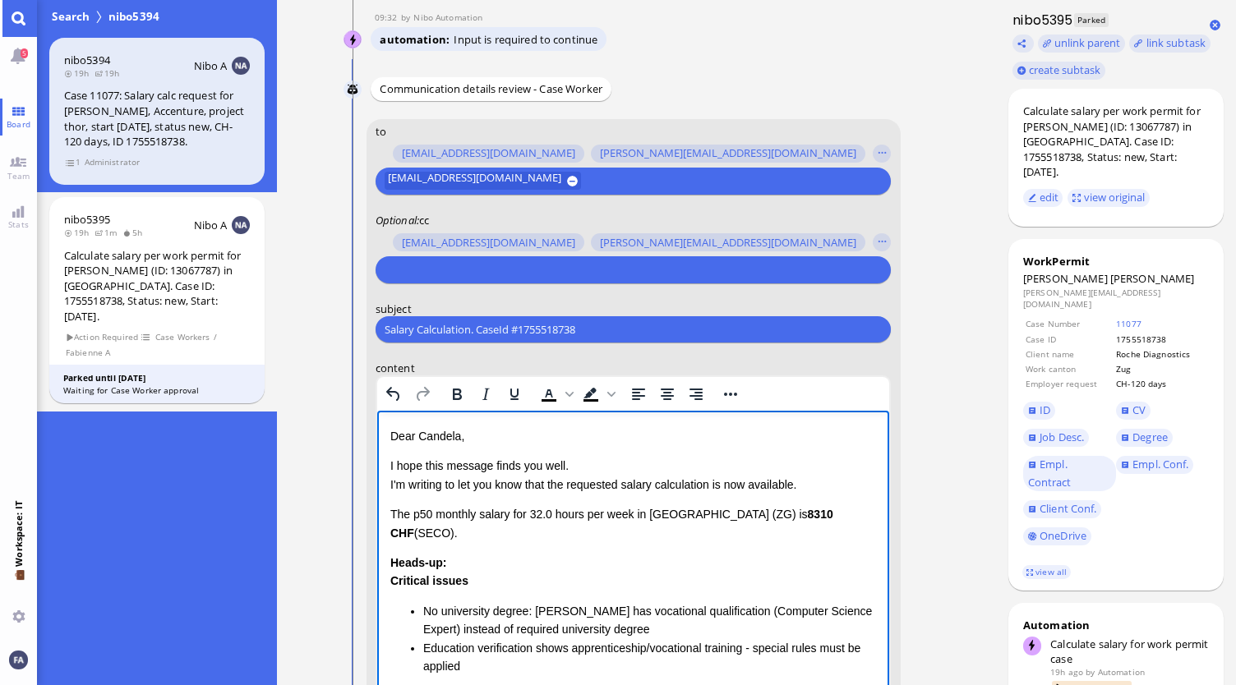
drag, startPoint x: 814, startPoint y: 488, endPoint x: 786, endPoint y: 486, distance: 28.0
click at [786, 486] on p "I hope this message finds you well. I'm writing to let you know that the reques…" at bounding box center [632, 475] width 486 height 37
click at [760, 477] on p "I hope this message finds you well. I'm writing to let you know that the reques…" at bounding box center [632, 475] width 486 height 37
drag, startPoint x: 813, startPoint y: 488, endPoint x: 721, endPoint y: 486, distance: 92.0
click at [721, 486] on p "I hope this message finds you well. I'm writing to let you know that the reques…" at bounding box center [632, 475] width 486 height 37
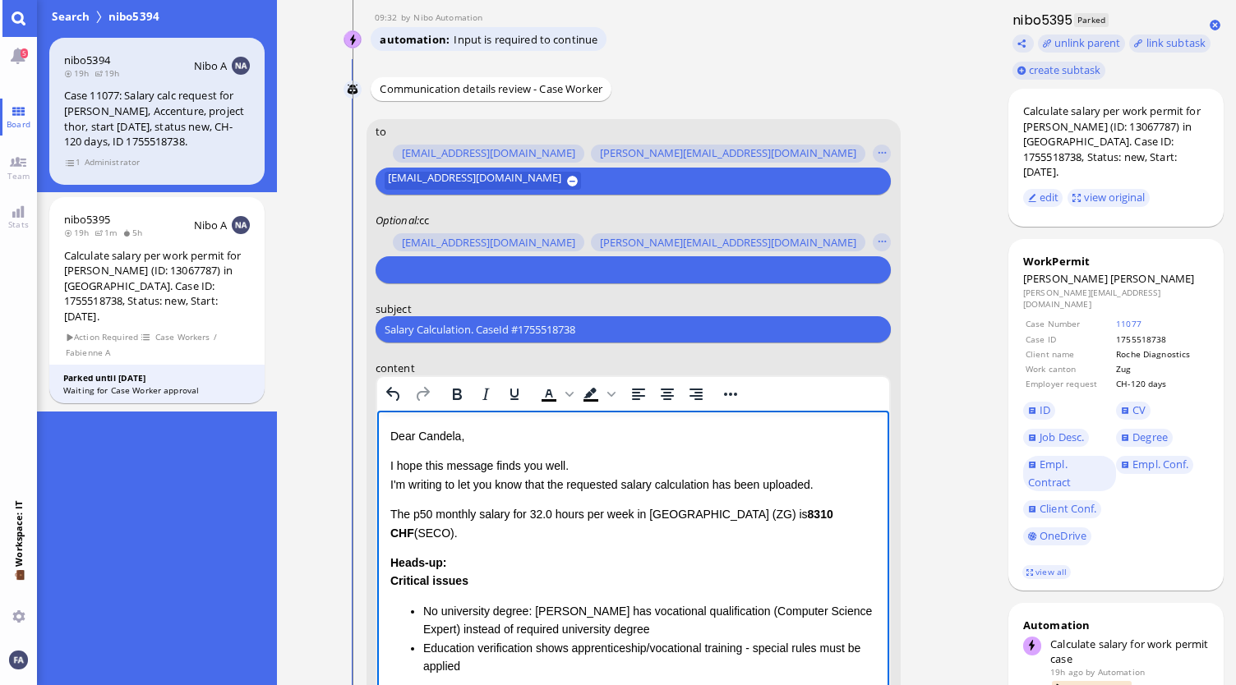
click at [708, 484] on p "I hope this message finds you well. I'm writing to let you know that the reques…" at bounding box center [632, 475] width 486 height 37
click at [718, 485] on p "I hope this message finds you well. I'm writing to let you know that the reques…" at bounding box center [632, 475] width 486 height 37
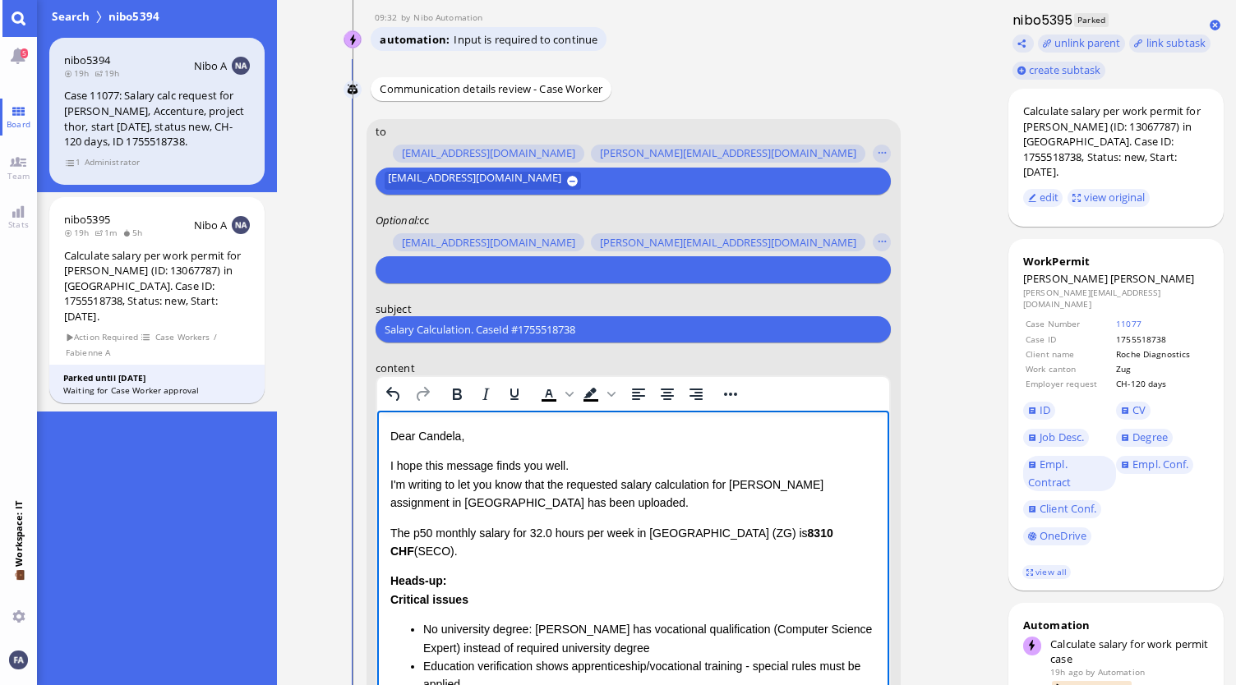
click at [398, 503] on p "I hope this message finds you well. I'm writing to let you know that the reques…" at bounding box center [632, 484] width 486 height 55
click at [583, 527] on p "The p50 monthly salary for 32.0 hours per week in Canton Zug (ZG) is 8310 CHF (…" at bounding box center [632, 542] width 486 height 37
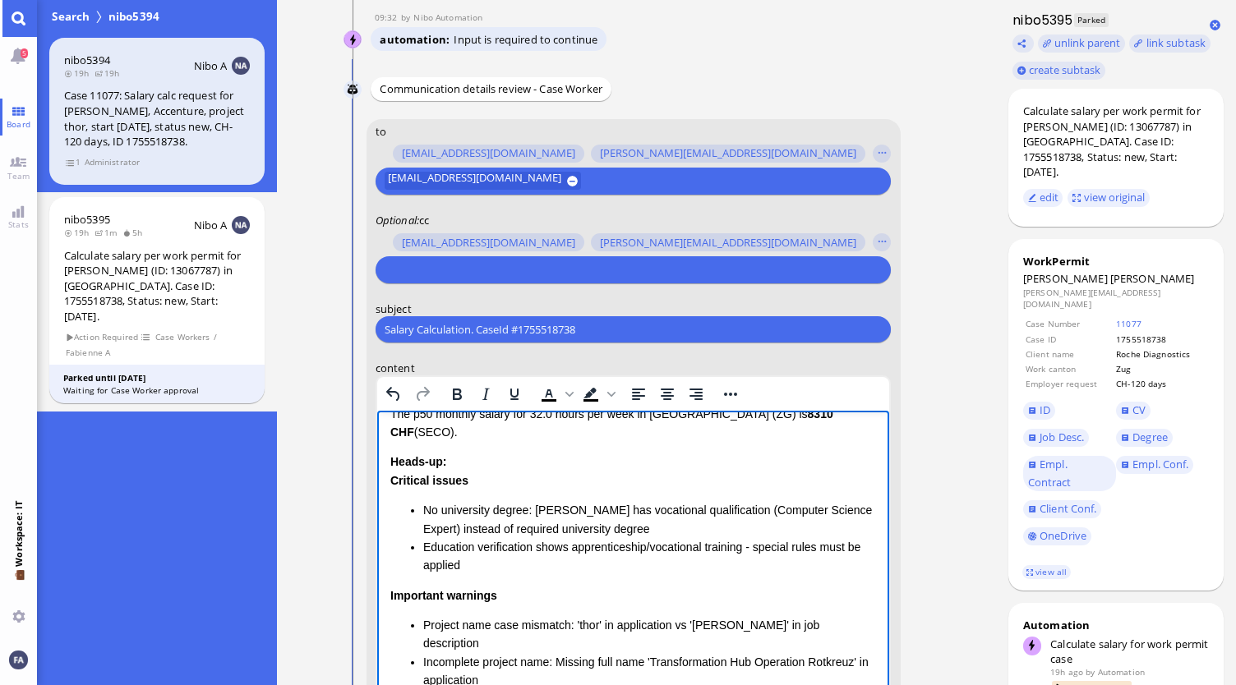
scroll to position [53, 0]
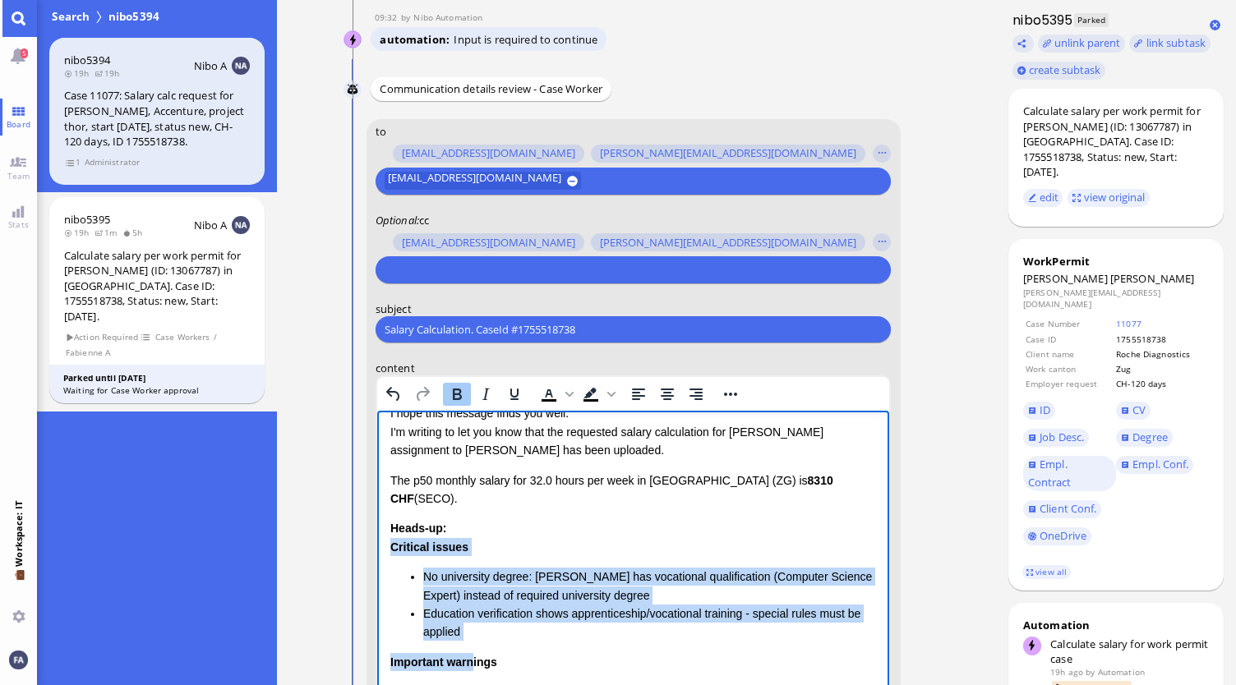
drag, startPoint x: 472, startPoint y: 628, endPoint x: 751, endPoint y: 941, distance: 419.0
click at [376, 524] on html "Dear Candela, I hope this message finds you well. I'm writing to let you know t…" at bounding box center [632, 631] width 513 height 546
click at [510, 582] on li "No university degree: Matthias Gruber has vocational qualification (Computer Sc…" at bounding box center [649, 586] width 454 height 37
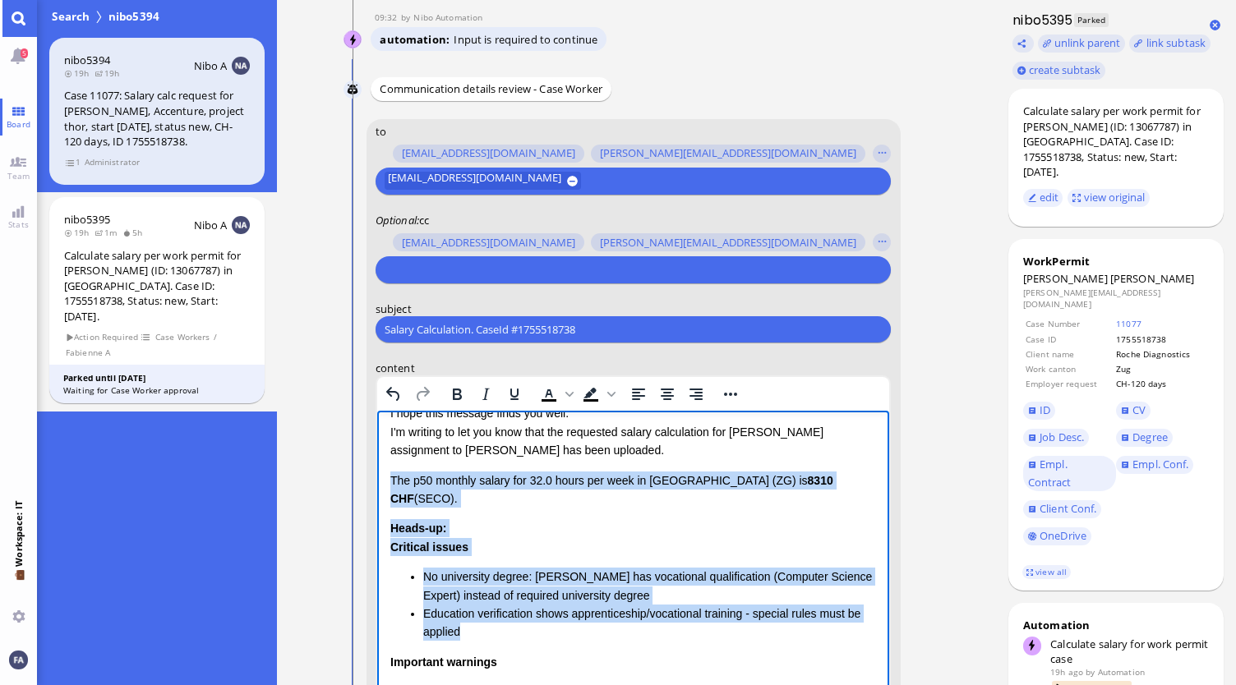
drag, startPoint x: 484, startPoint y: 611, endPoint x: 384, endPoint y: 478, distance: 166.6
click at [384, 478] on html "Dear Candela, I hope this message finds you well. I'm writing to let you know t…" at bounding box center [632, 631] width 513 height 546
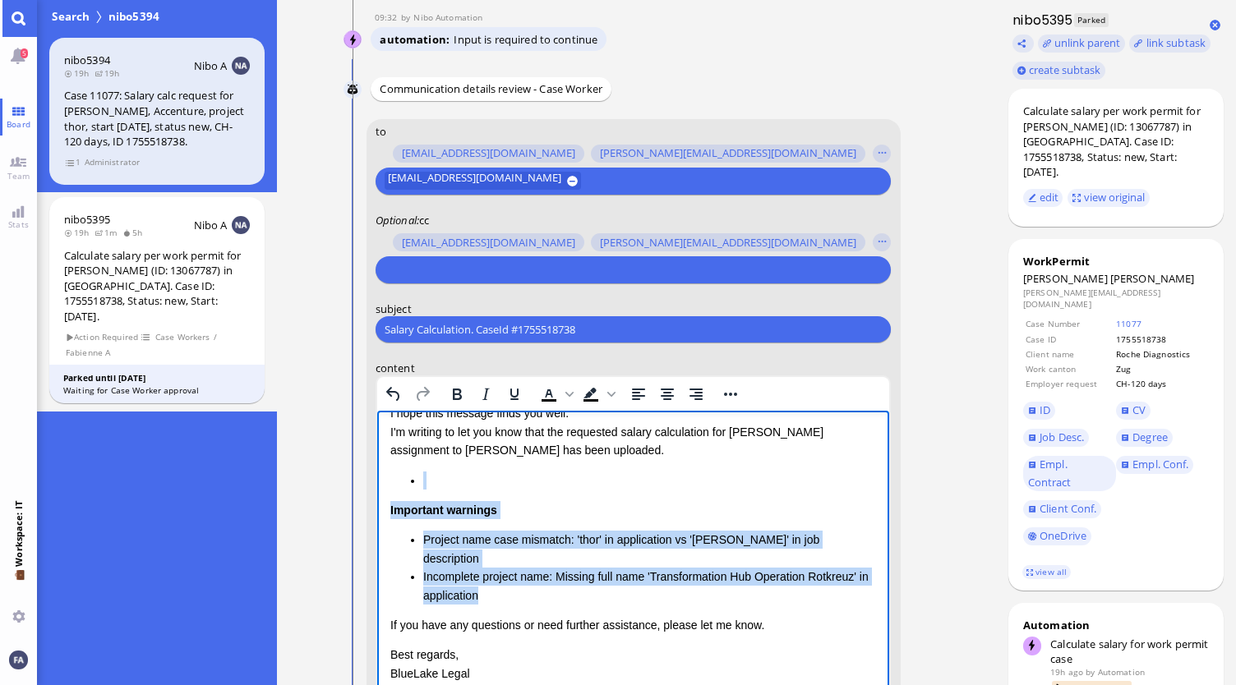
drag, startPoint x: 535, startPoint y: 582, endPoint x: 385, endPoint y: 486, distance: 177.8
click at [385, 486] on html "Dear Candela, I hope this message finds you well. I'm writing to let you know t…" at bounding box center [632, 555] width 513 height 394
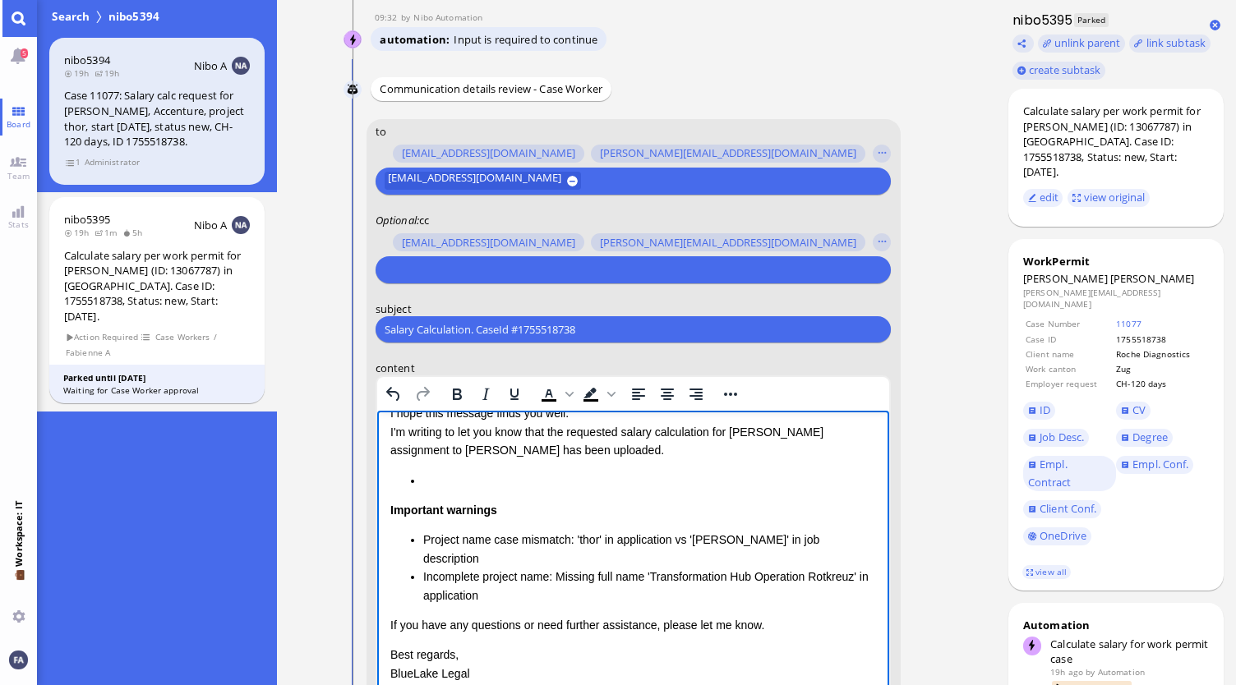
scroll to position [0, 0]
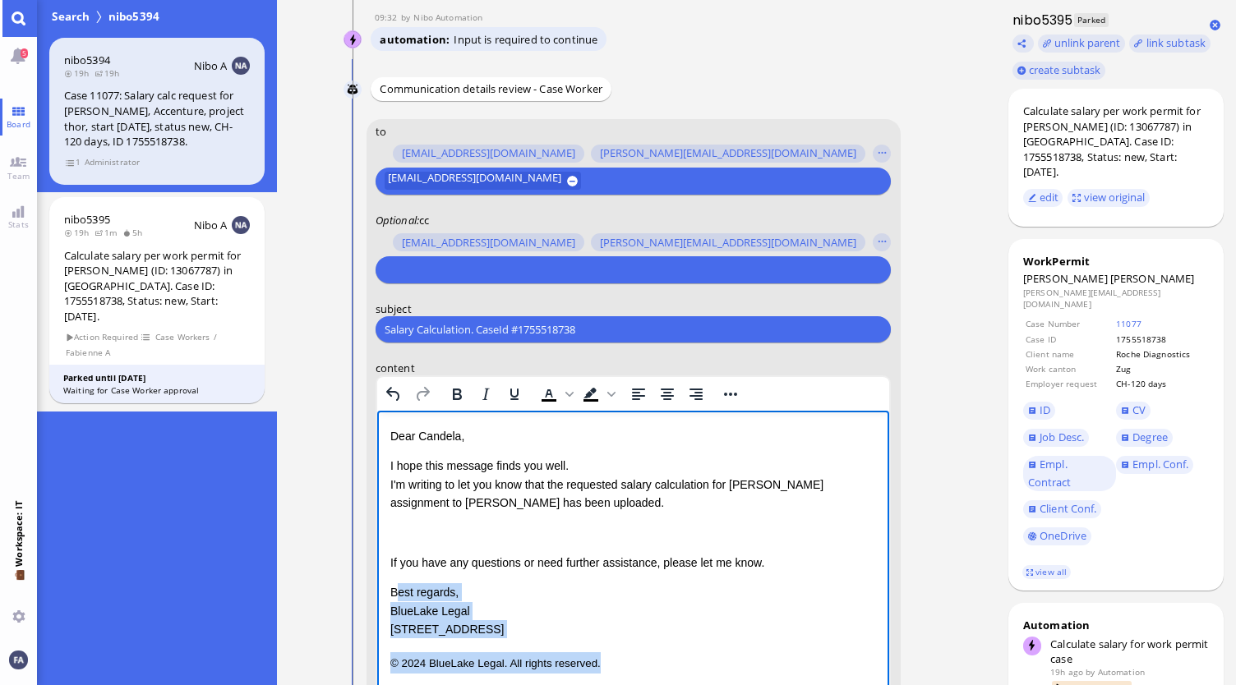
drag, startPoint x: 606, startPoint y: 662, endPoint x: 394, endPoint y: 590, distance: 224.0
click at [394, 590] on div "Dear Candela, I hope this message finds you well. I'm writing to let you know t…" at bounding box center [632, 550] width 486 height 246
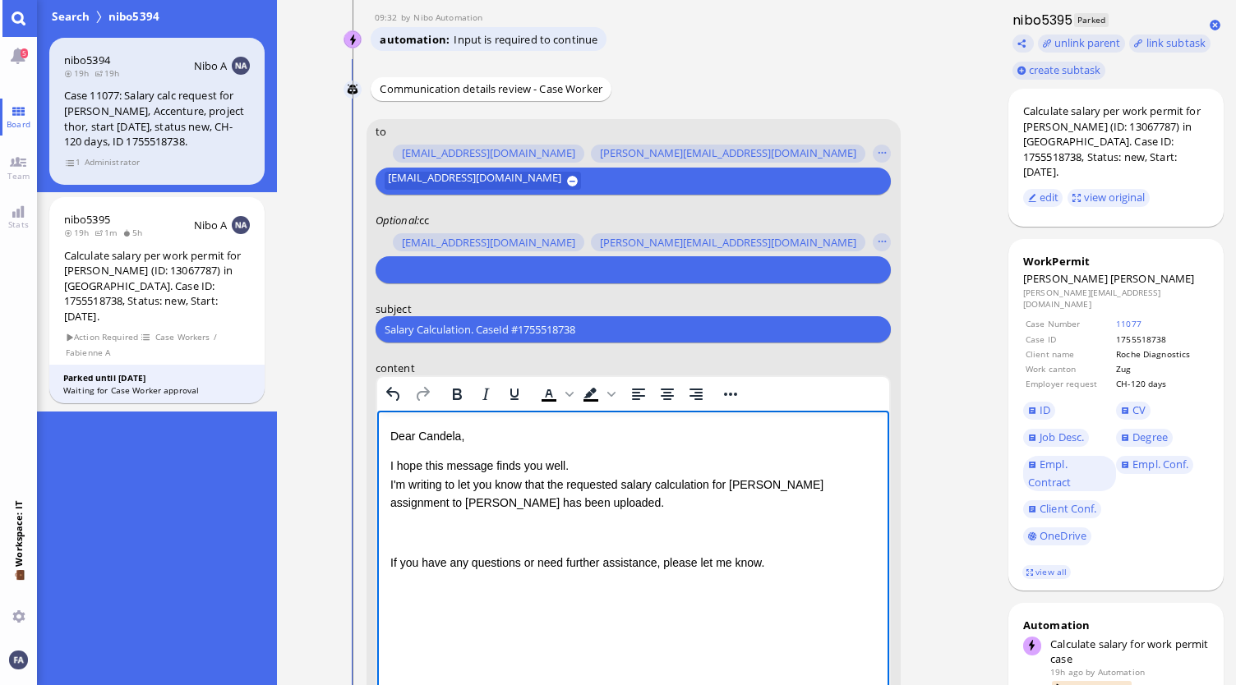
click at [412, 538] on p "Rich Text Area. Press ALT-0 for help." at bounding box center [632, 533] width 486 height 18
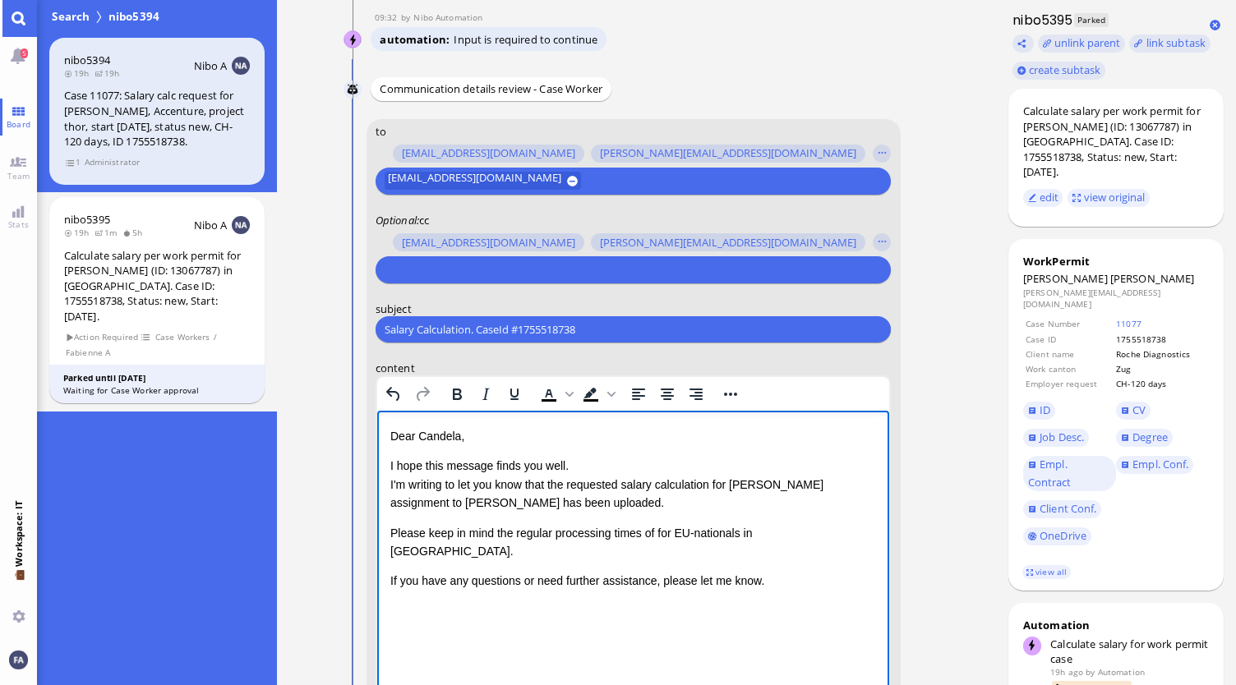
click at [653, 537] on p "Please keep in mind the regular processing times of for EU-nationals in Zug." at bounding box center [632, 542] width 486 height 37
click at [577, 513] on div "Dear Candela, I hope this message finds you well. I'm writing to let you know t…" at bounding box center [632, 523] width 486 height 193
click at [592, 509] on p "I hope this message finds you well. I'm writing to let you know that the reques…" at bounding box center [632, 484] width 486 height 55
click at [706, 503] on p "I hope this message finds you well. I'm writing to let you know that the reques…" at bounding box center [632, 484] width 486 height 55
click at [583, 498] on p "I hope this message finds you well. I'm writing to let you know that the reques…" at bounding box center [632, 484] width 486 height 55
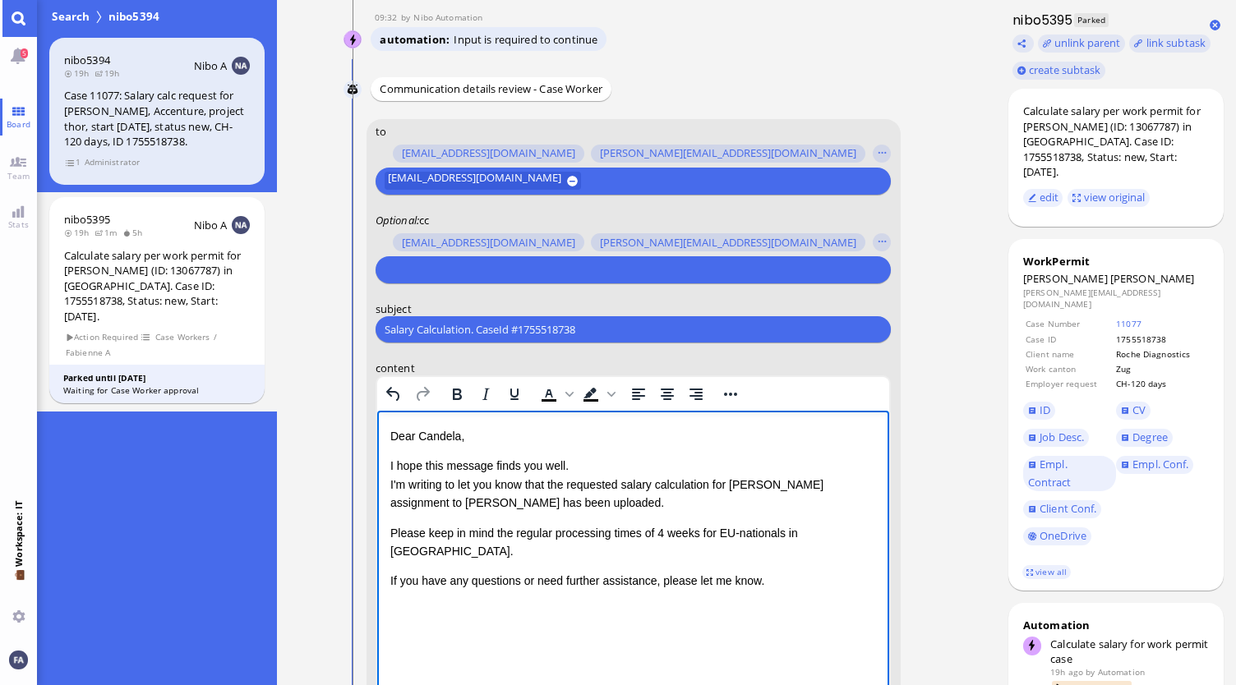
click at [500, 542] on div "Dear Candela, I hope this message finds you well. I'm writing to let you know t…" at bounding box center [632, 523] width 486 height 193
drag, startPoint x: 355, startPoint y: 542, endPoint x: 373, endPoint y: 542, distance: 18.1
click at [356, 542] on conversation-line "You to amit.thakur@bluelakelegal.com anand.pazhenkottil@bluelakelegal.com anush…" at bounding box center [636, 564] width 586 height 890
click at [551, 520] on div "Dear Candela, I hope this message finds you well. I'm writing to let you know t…" at bounding box center [632, 523] width 486 height 193
drag, startPoint x: 796, startPoint y: 560, endPoint x: 781, endPoint y: 561, distance: 14.9
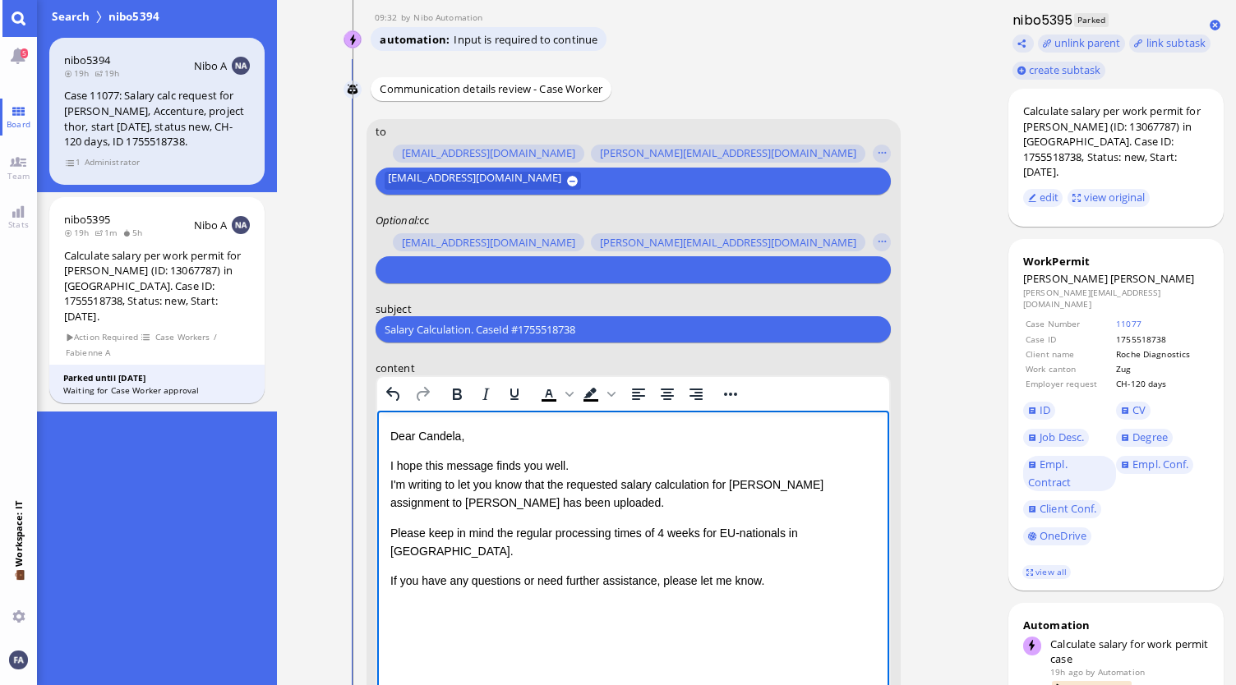
click at [797, 572] on p "If you have any questions or need further assistance, please let me know." at bounding box center [632, 581] width 486 height 18
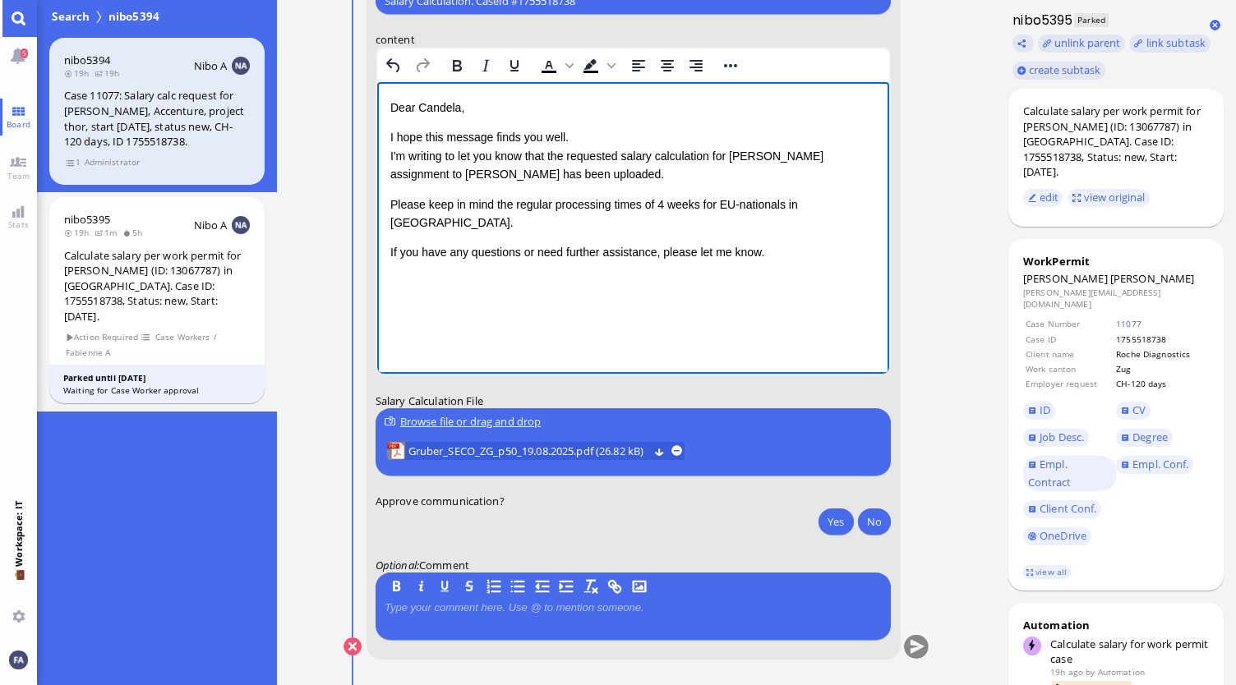
click at [500, 417] on div "Browse file or drag and drop" at bounding box center [633, 421] width 497 height 17
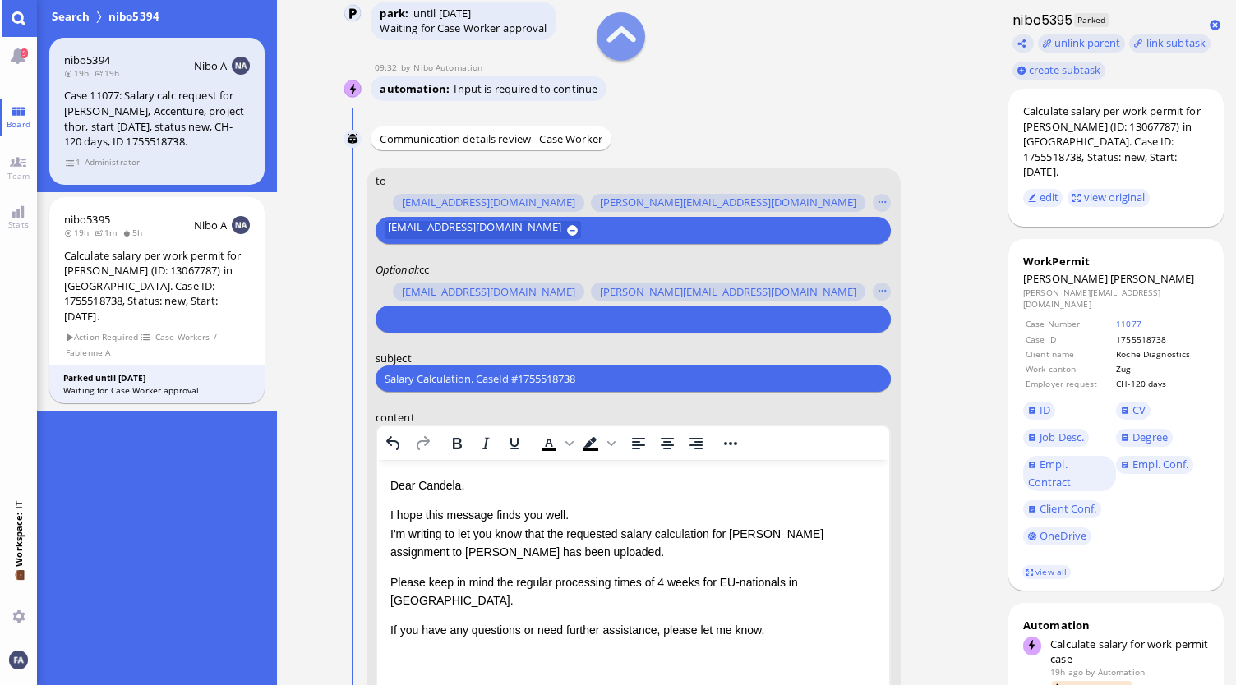
scroll to position [-411, 0]
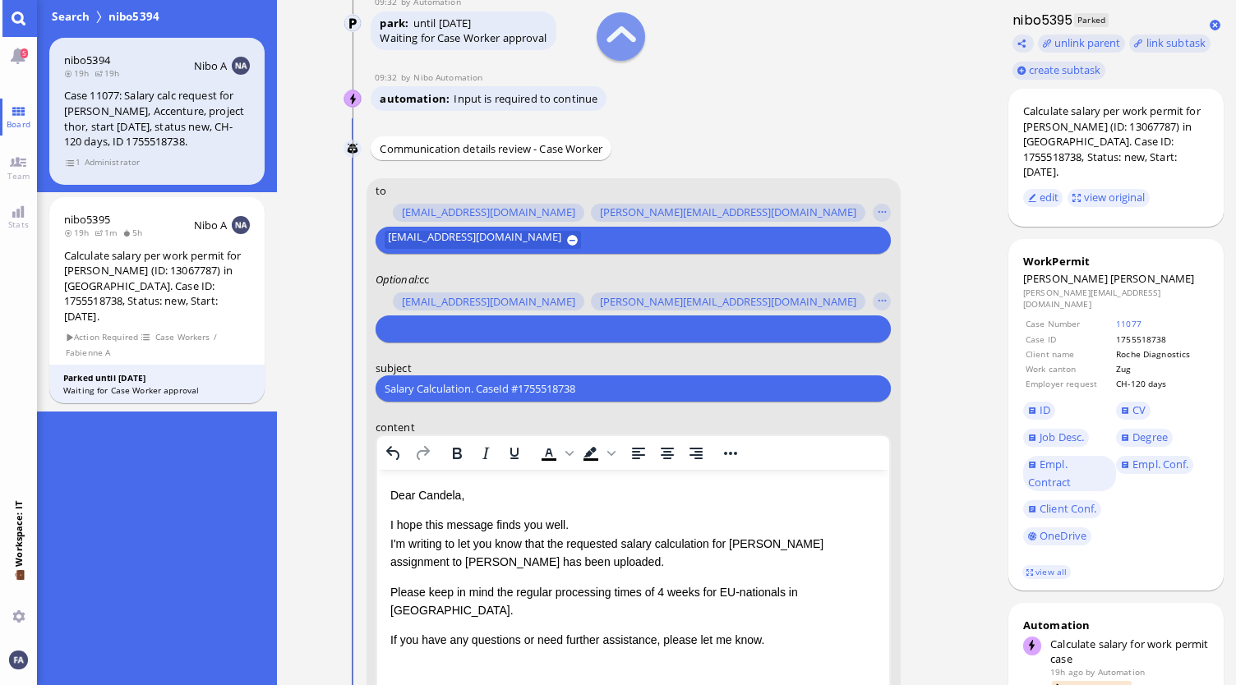
click at [486, 321] on input "text" at bounding box center [631, 328] width 493 height 17
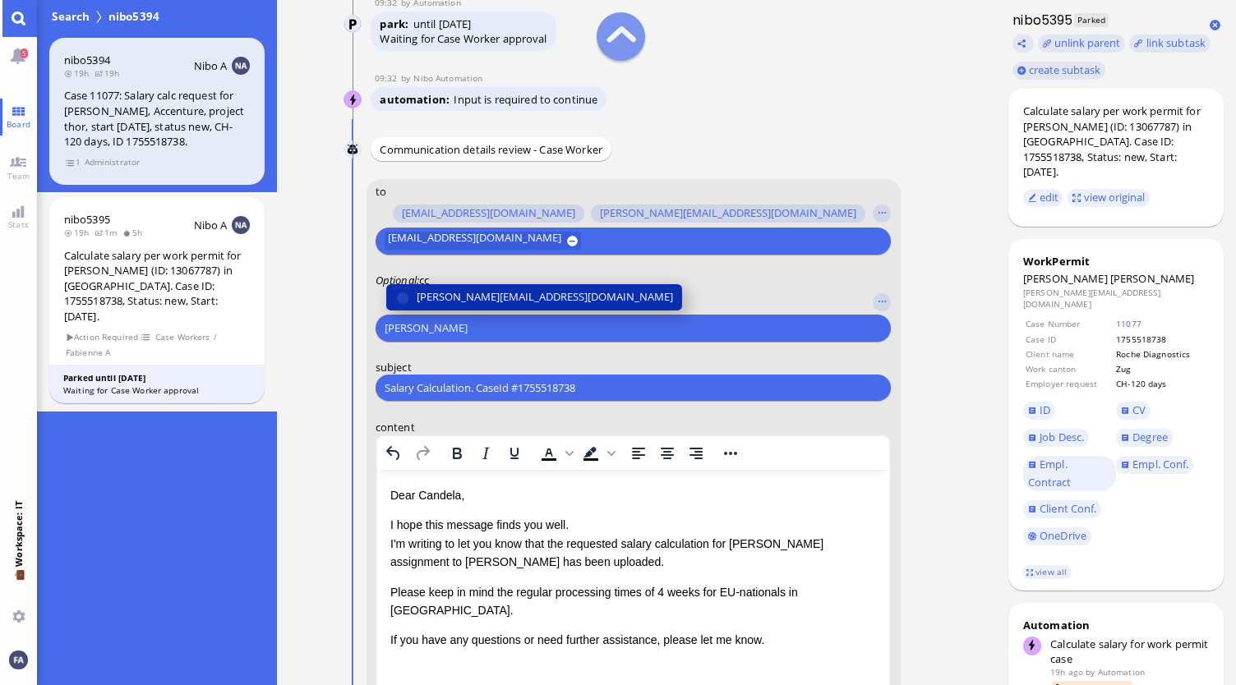
type input "anusha"
click at [488, 305] on span "[PERSON_NAME][EMAIL_ADDRESS][DOMAIN_NAME]" at bounding box center [545, 297] width 256 height 17
type input "den"
click at [488, 305] on span "[EMAIL_ADDRESS][DOMAIN_NAME]" at bounding box center [503, 297] width 173 height 17
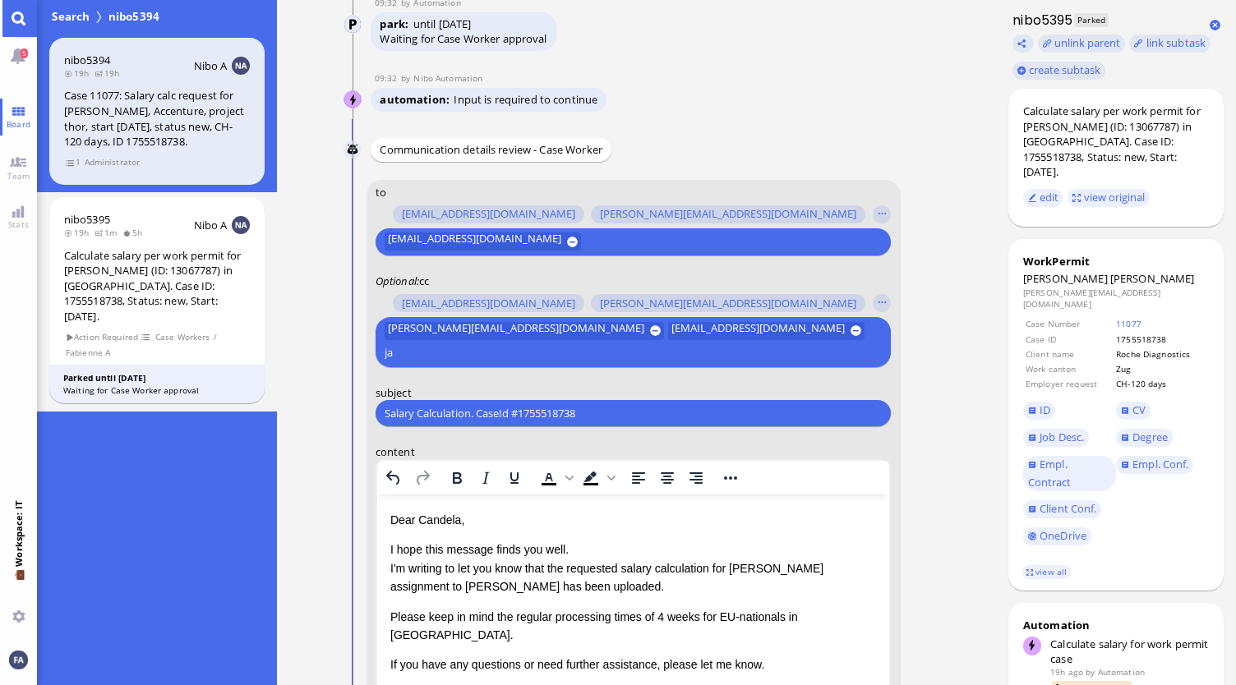
scroll to position [-432, 0]
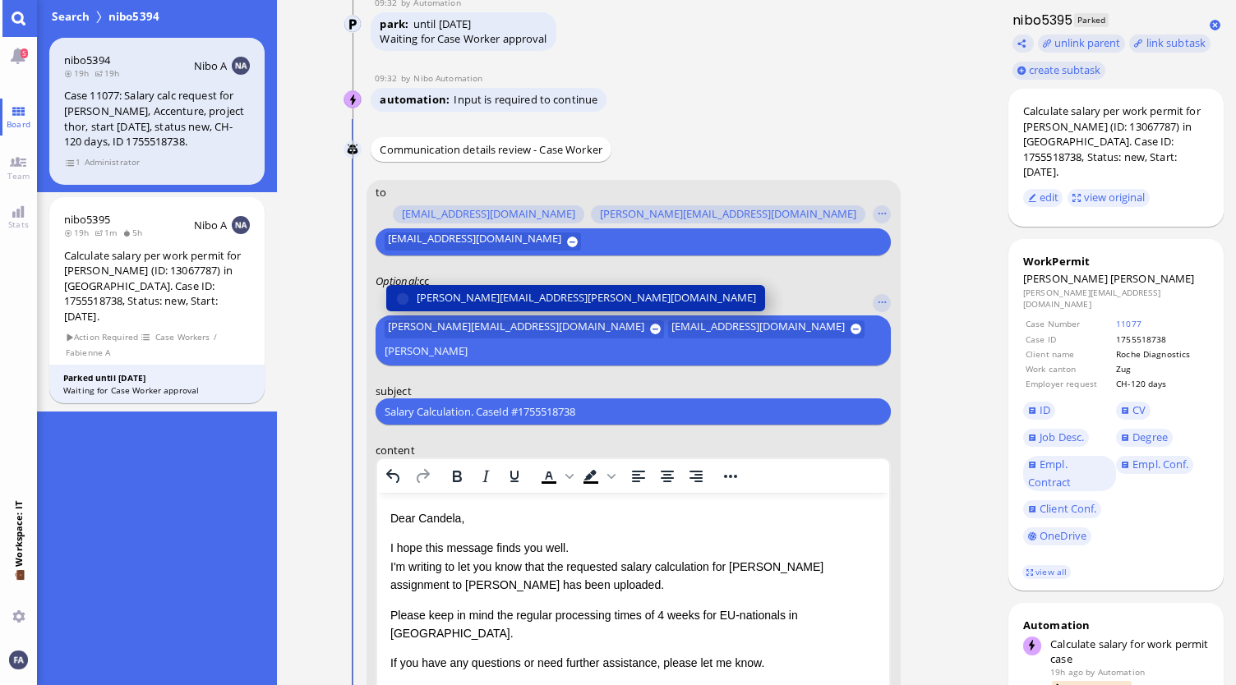
type input "janet"
click at [492, 297] on span "[PERSON_NAME][EMAIL_ADDRESS][PERSON_NAME][DOMAIN_NAME]" at bounding box center [586, 297] width 339 height 17
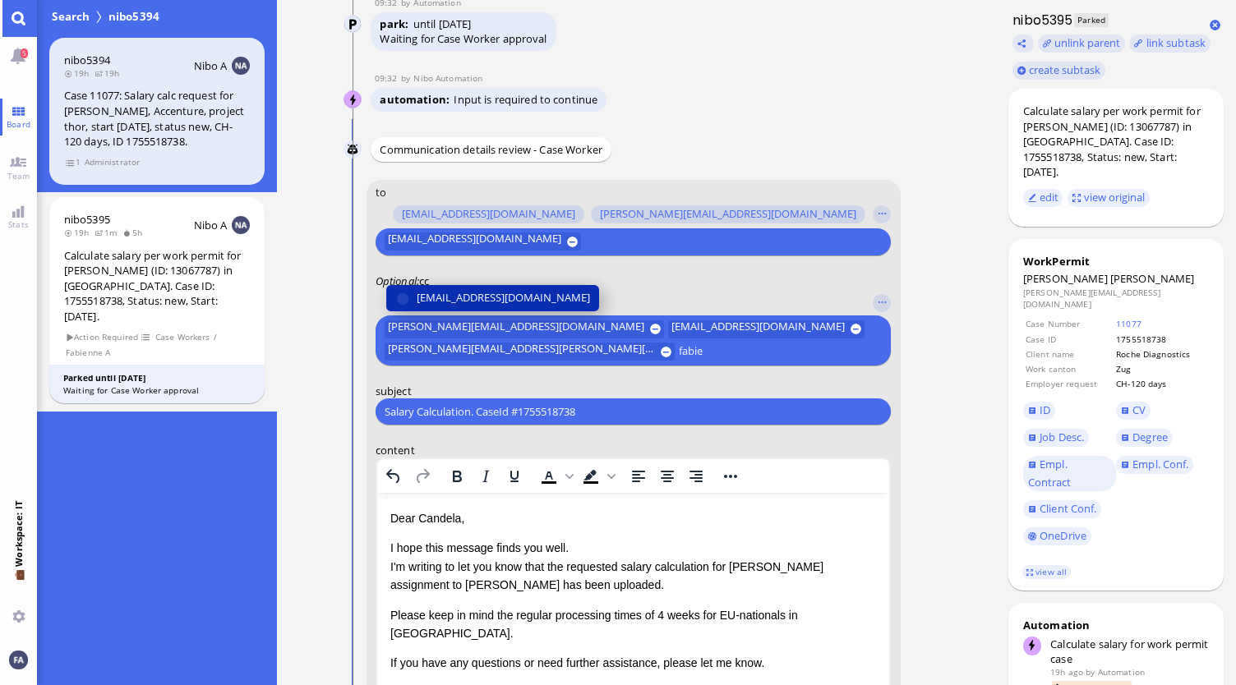
type input "fabie"
click at [492, 297] on span "fabienne.arslan@bluelakelegal.com" at bounding box center [503, 297] width 173 height 17
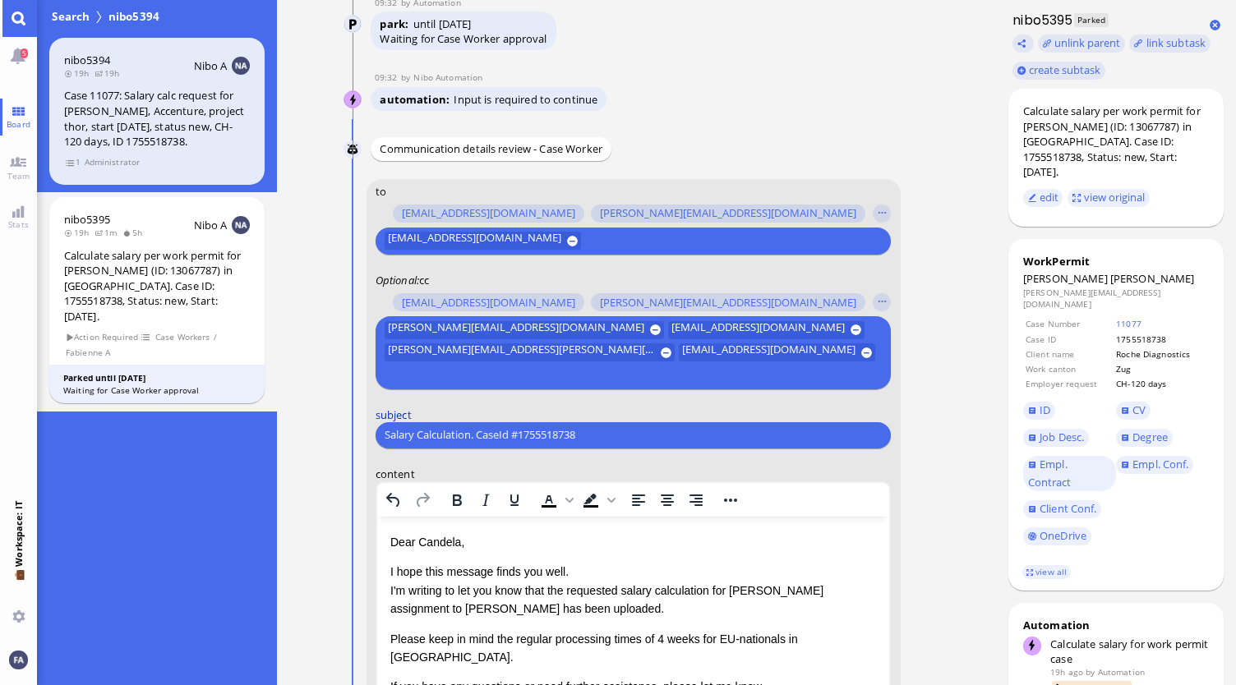
click at [697, 413] on label "subject" at bounding box center [633, 415] width 516 height 15
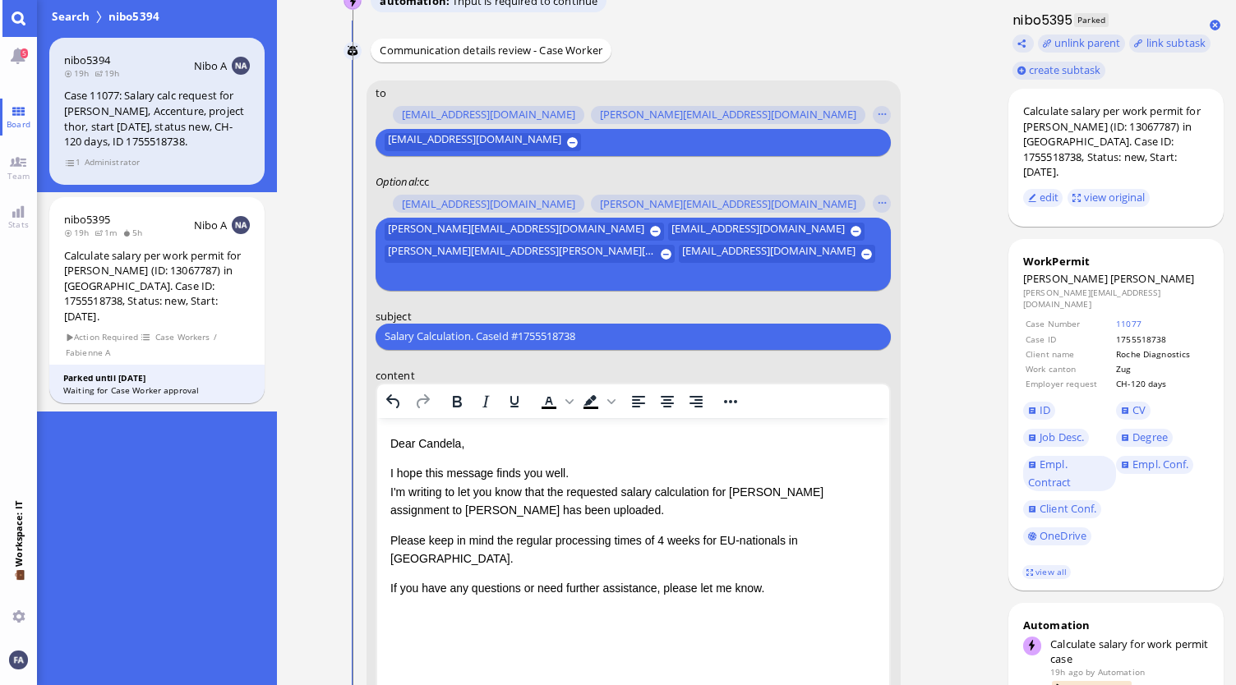
scroll to position [-292, 0]
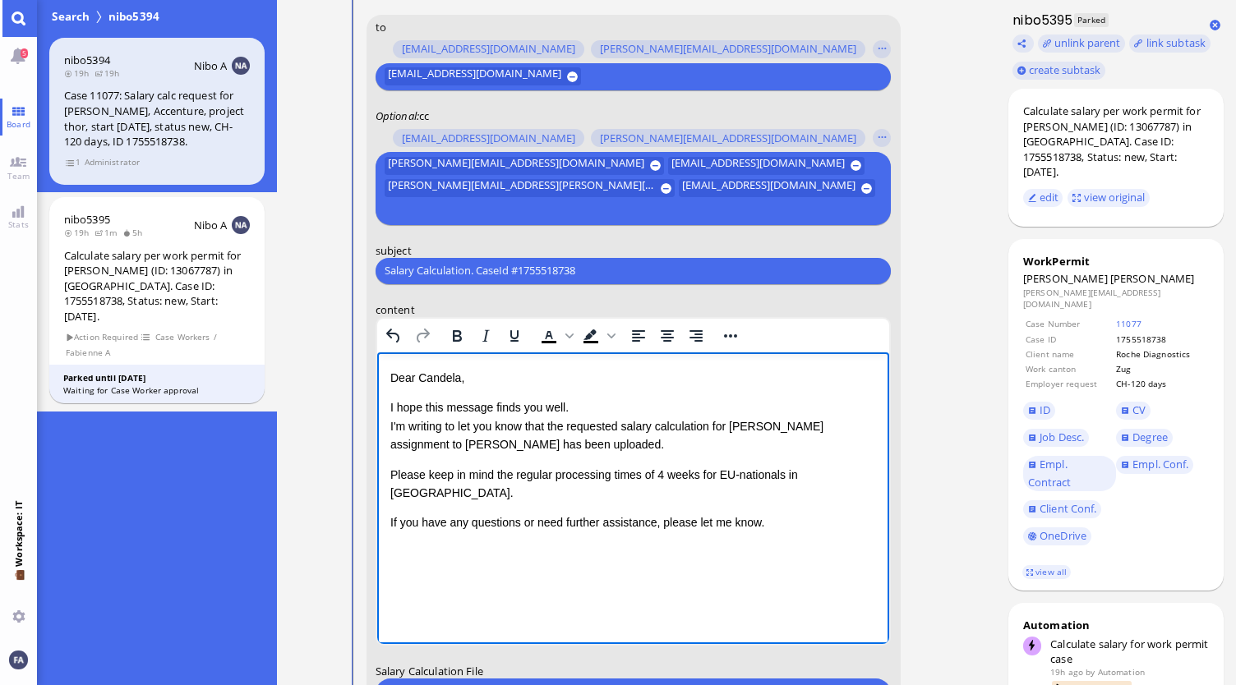
click at [666, 449] on p "I hope this message finds you well. I'm writing to let you know that the reques…" at bounding box center [632, 425] width 486 height 55
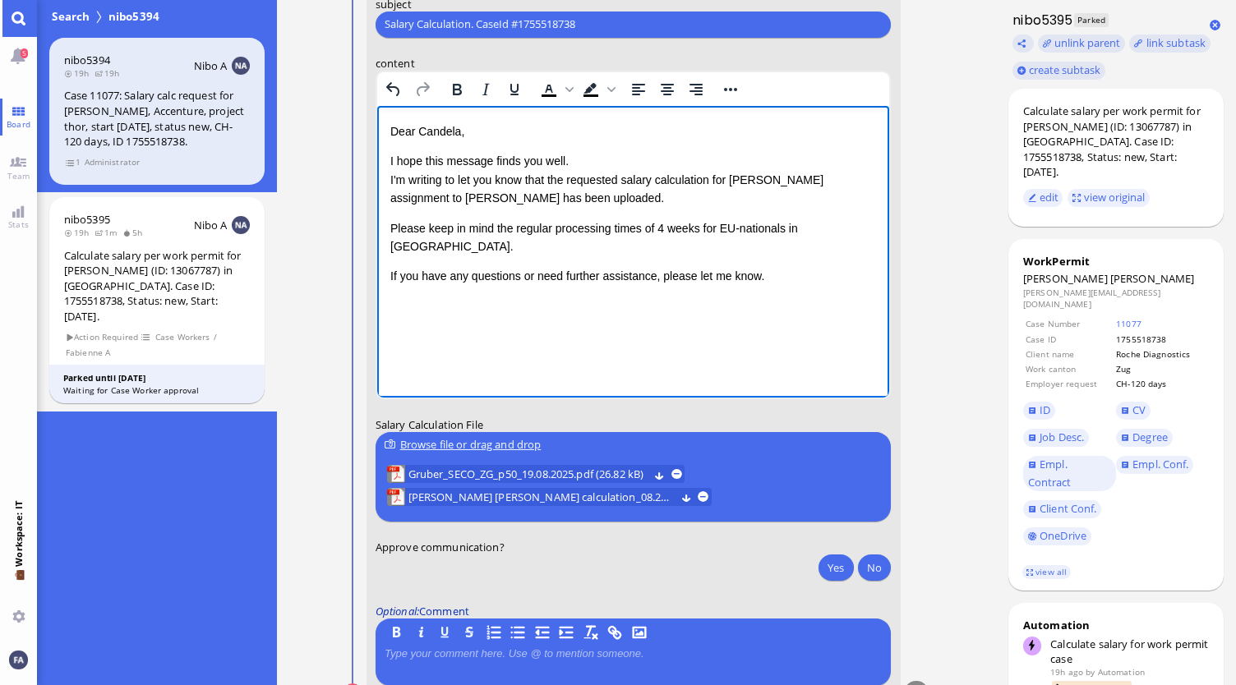
scroll to position [0, 0]
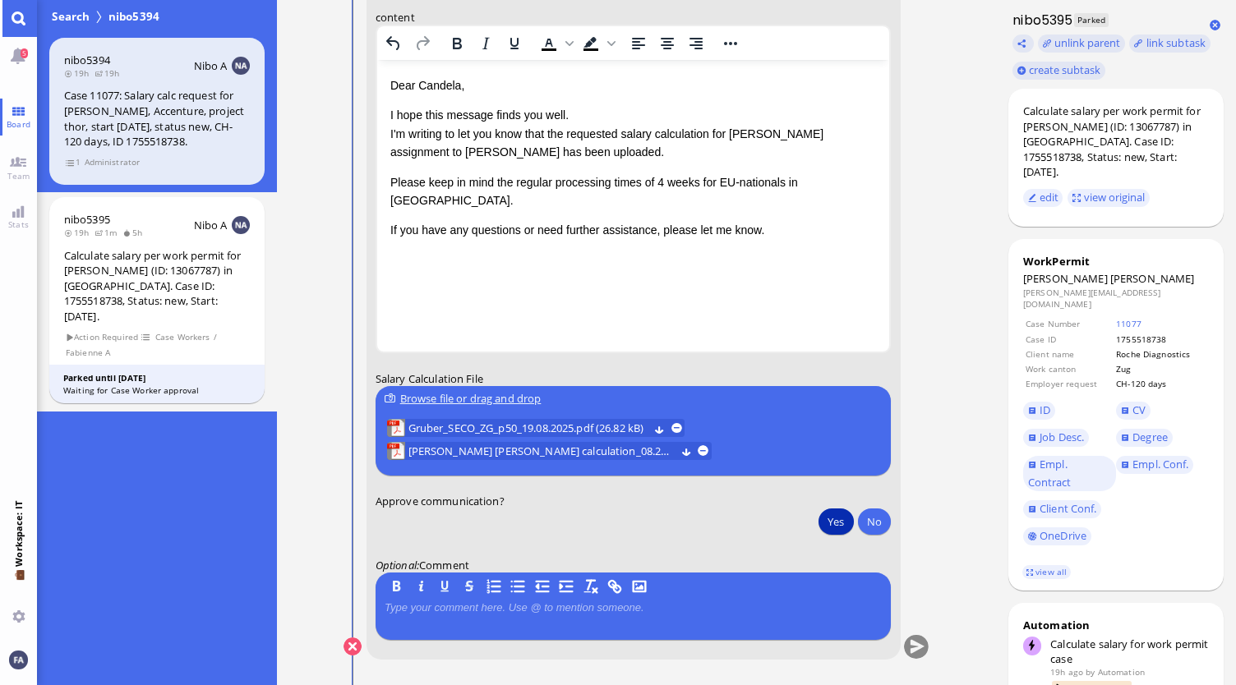
click at [843, 526] on button "Yes" at bounding box center [835, 522] width 35 height 26
click at [918, 647] on button "submit" at bounding box center [916, 647] width 25 height 25
click at [20, 21] on link "Main menu" at bounding box center [18, 18] width 37 height 37
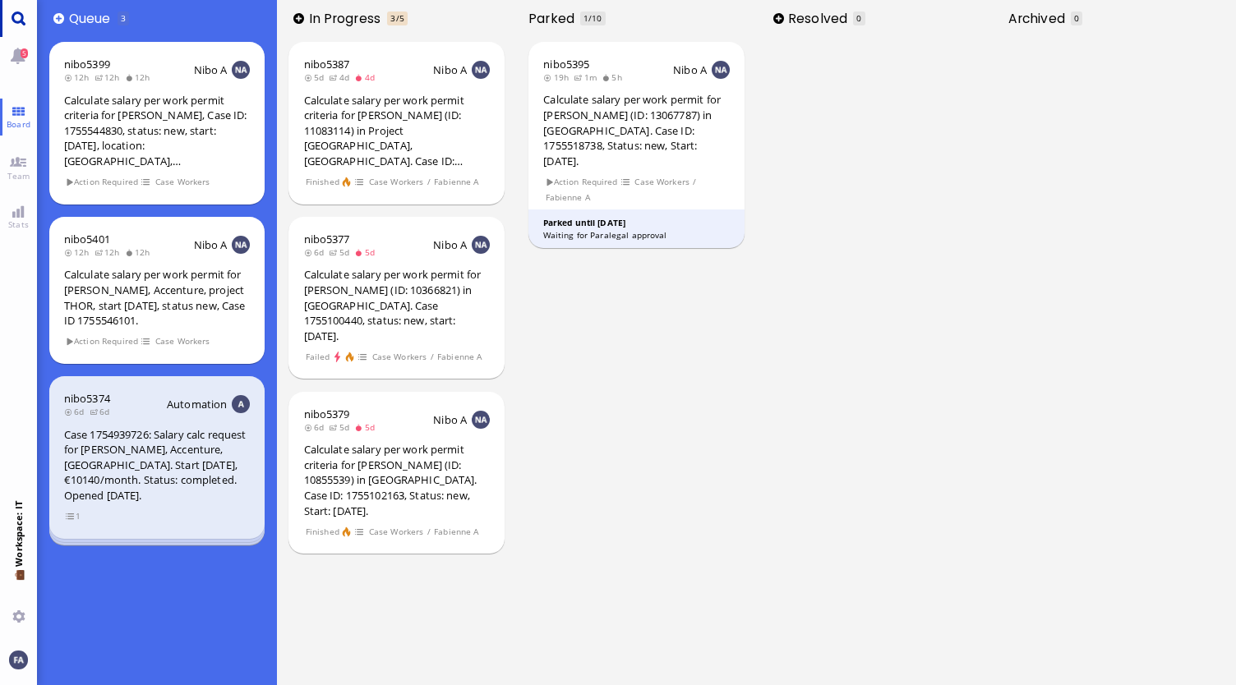
click at [16, 9] on link "Main menu" at bounding box center [18, 18] width 37 height 37
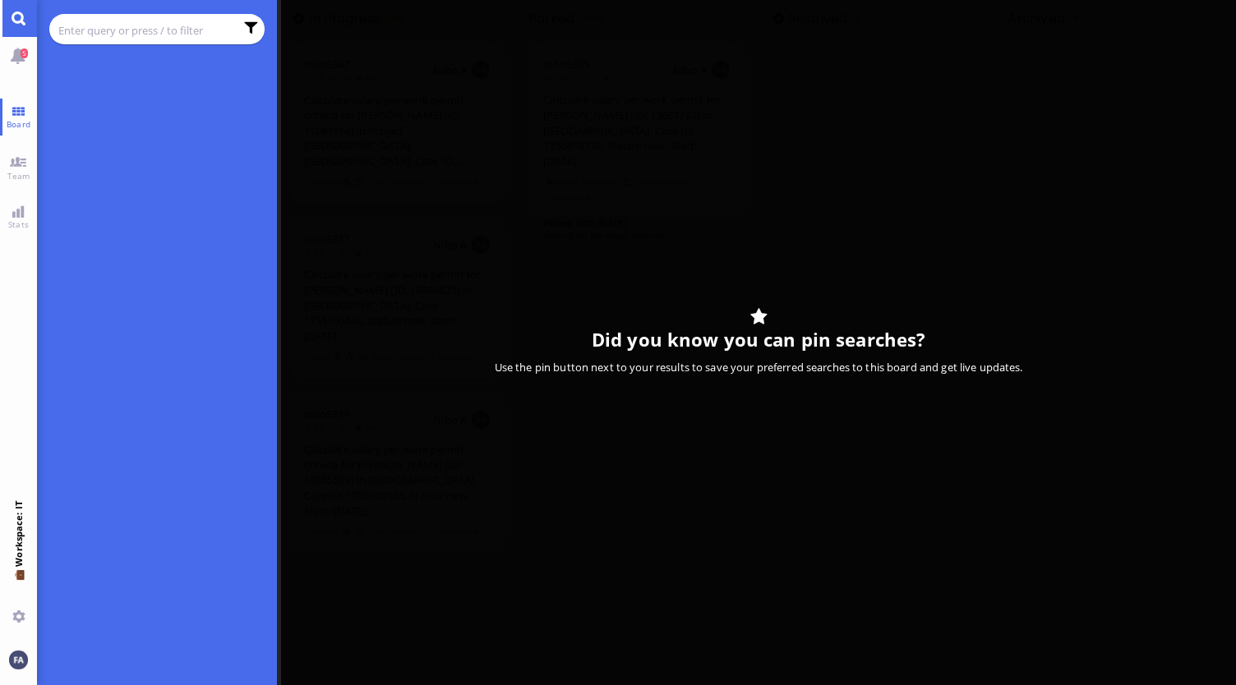
click at [103, 29] on input "text" at bounding box center [146, 30] width 176 height 18
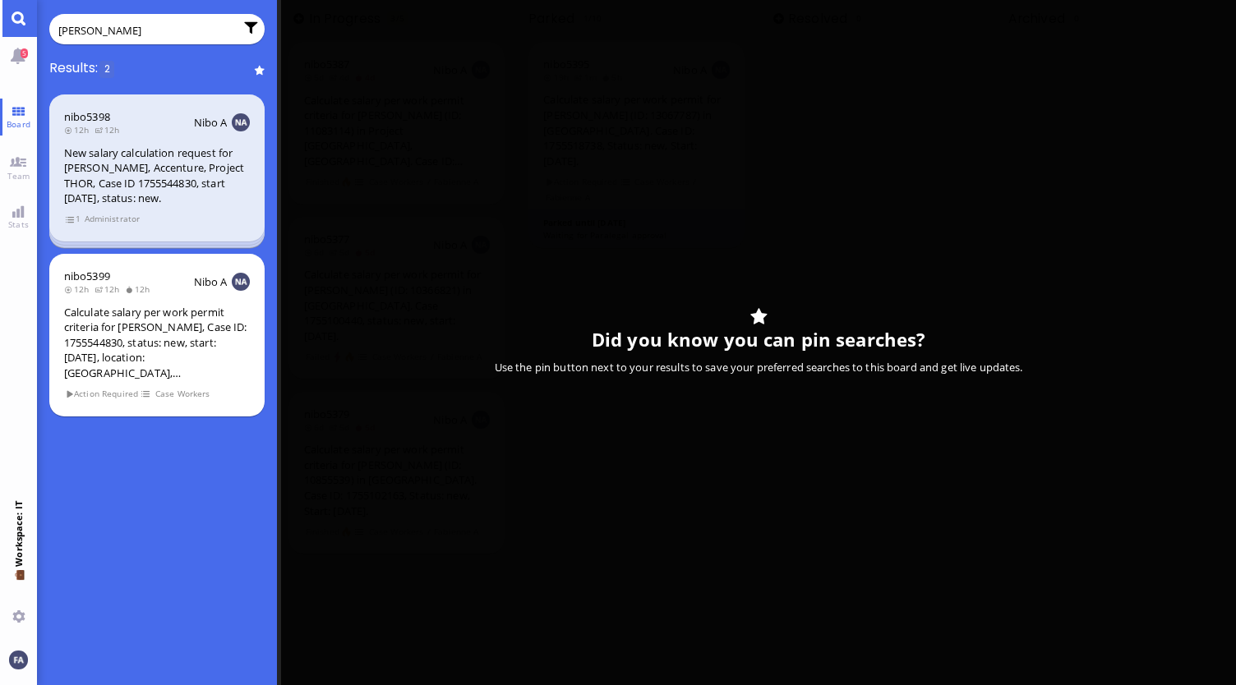
type input "Faulhaber"
click at [163, 161] on div "New salary calculation request for Timo Faulhaber, Accenture, Project THOR, Cas…" at bounding box center [157, 175] width 186 height 61
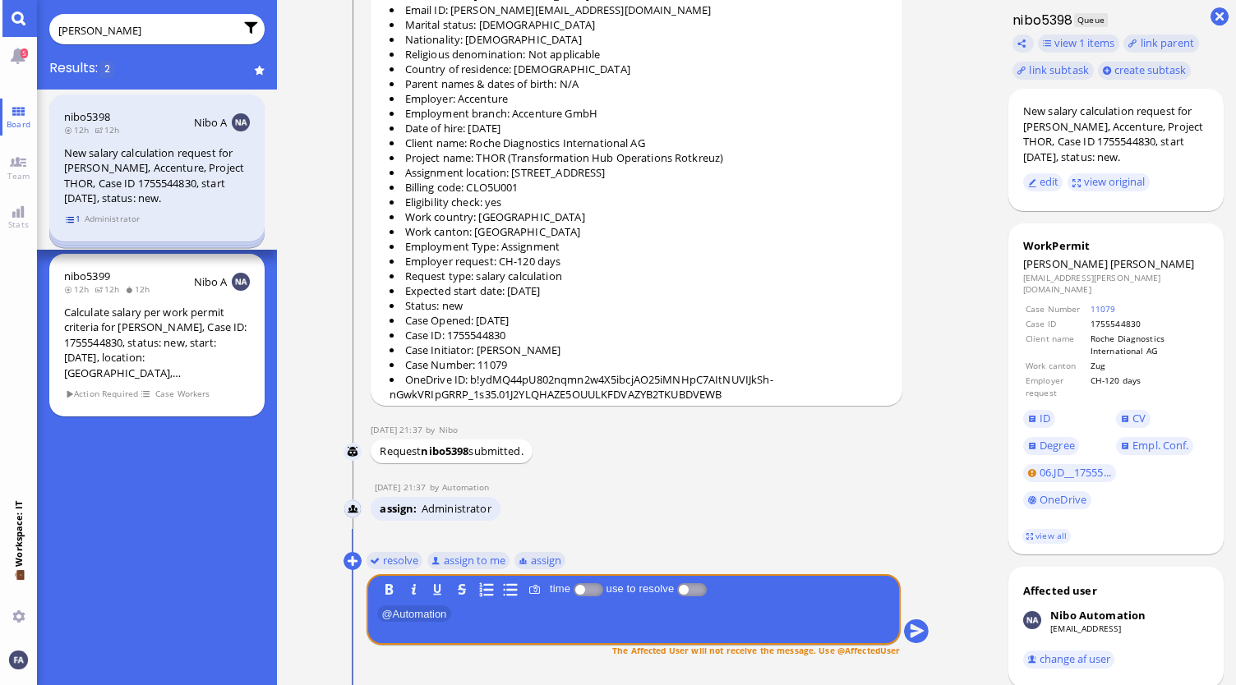
click at [67, 216] on span "1" at bounding box center [73, 219] width 16 height 14
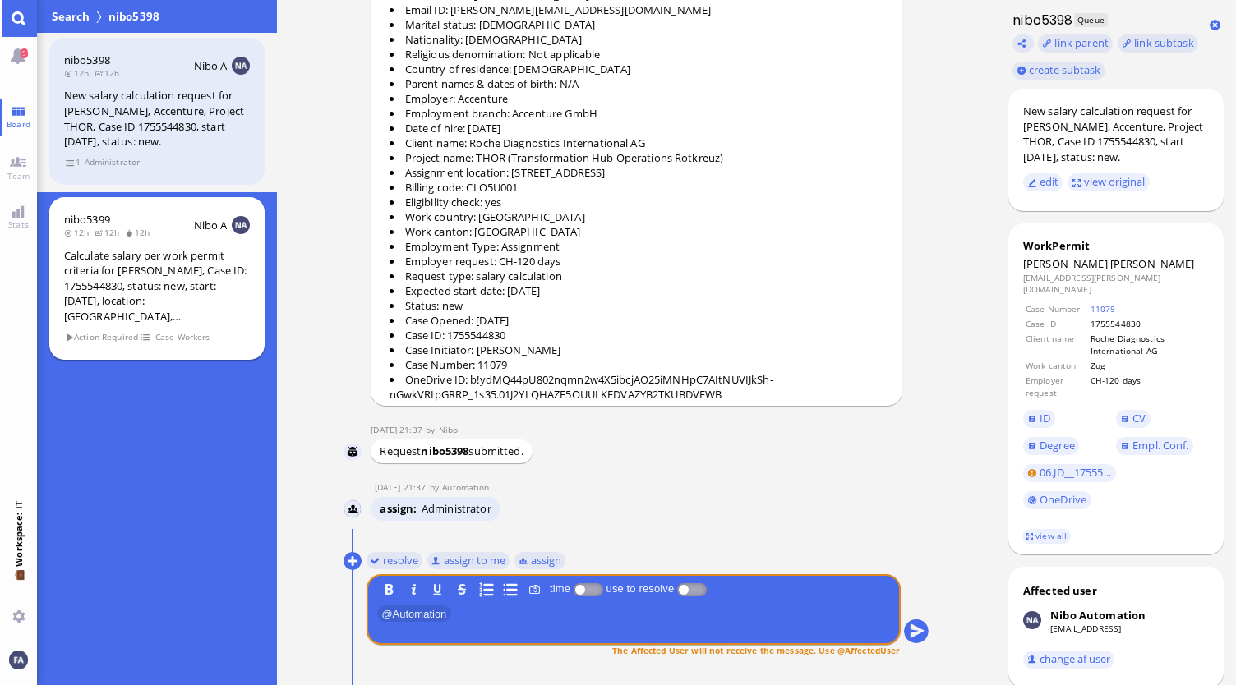
click at [117, 283] on div "Calculate salary per work permit criteria for [PERSON_NAME], Case ID: 175554483…" at bounding box center [157, 286] width 186 height 76
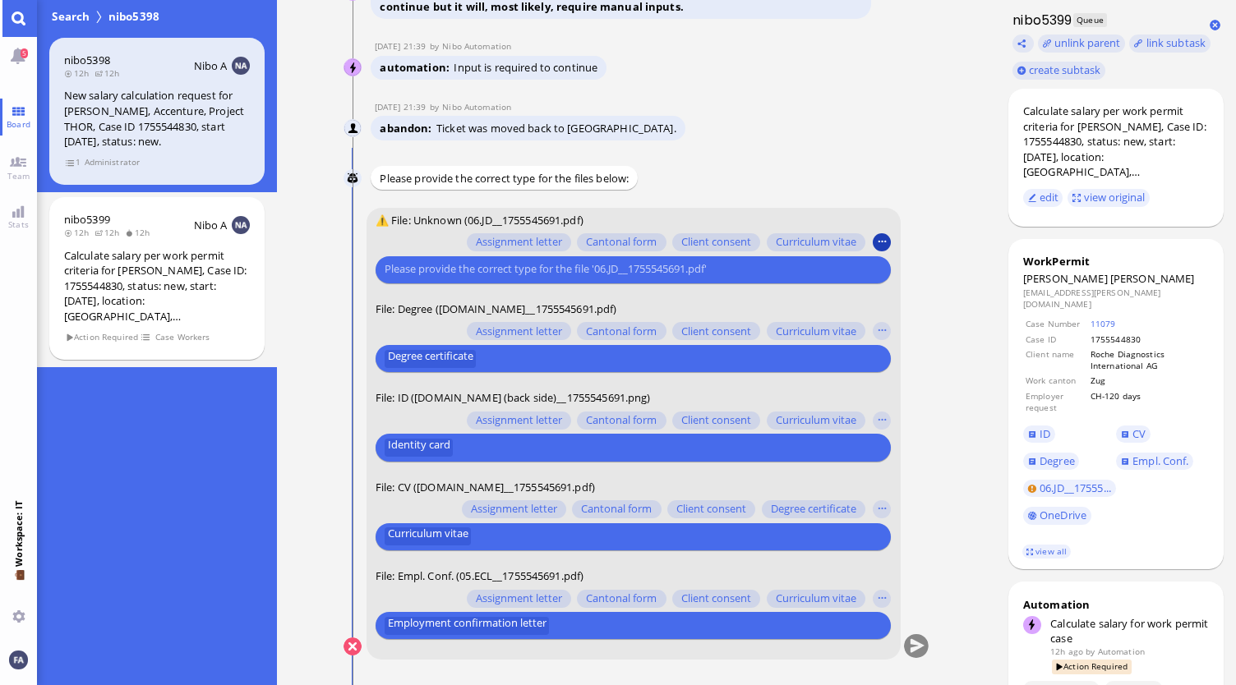
click at [877, 241] on button "button" at bounding box center [882, 242] width 18 height 18
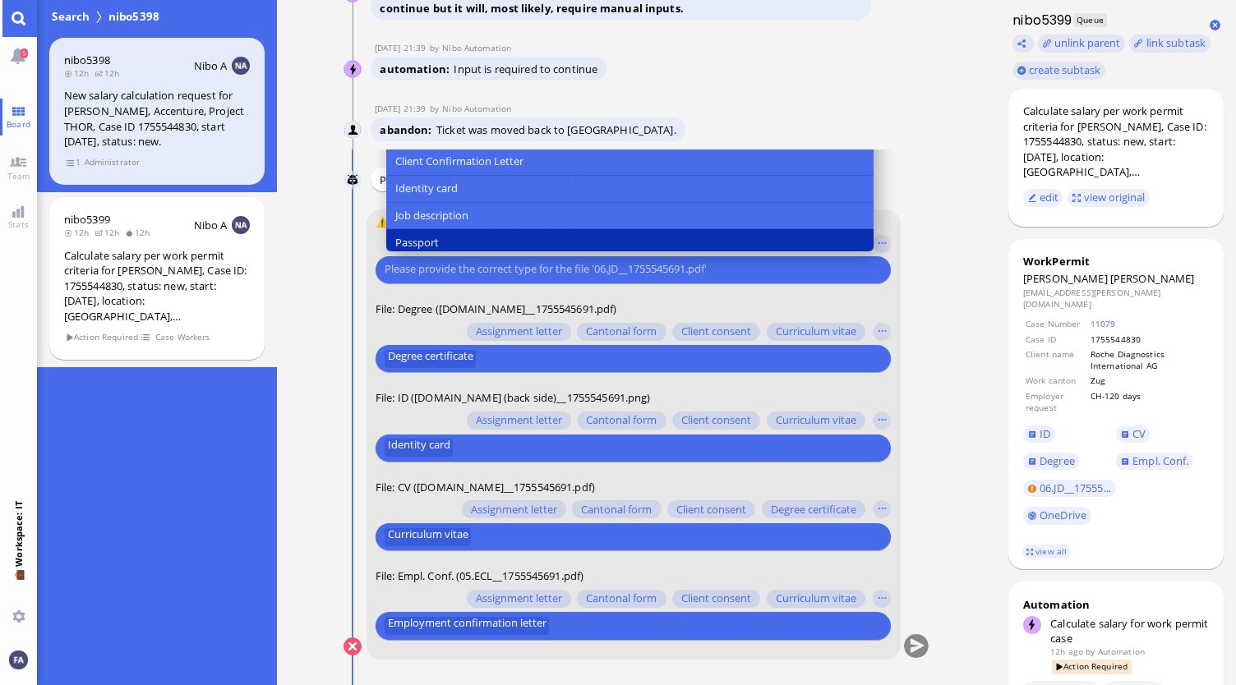
scroll to position [164, 0]
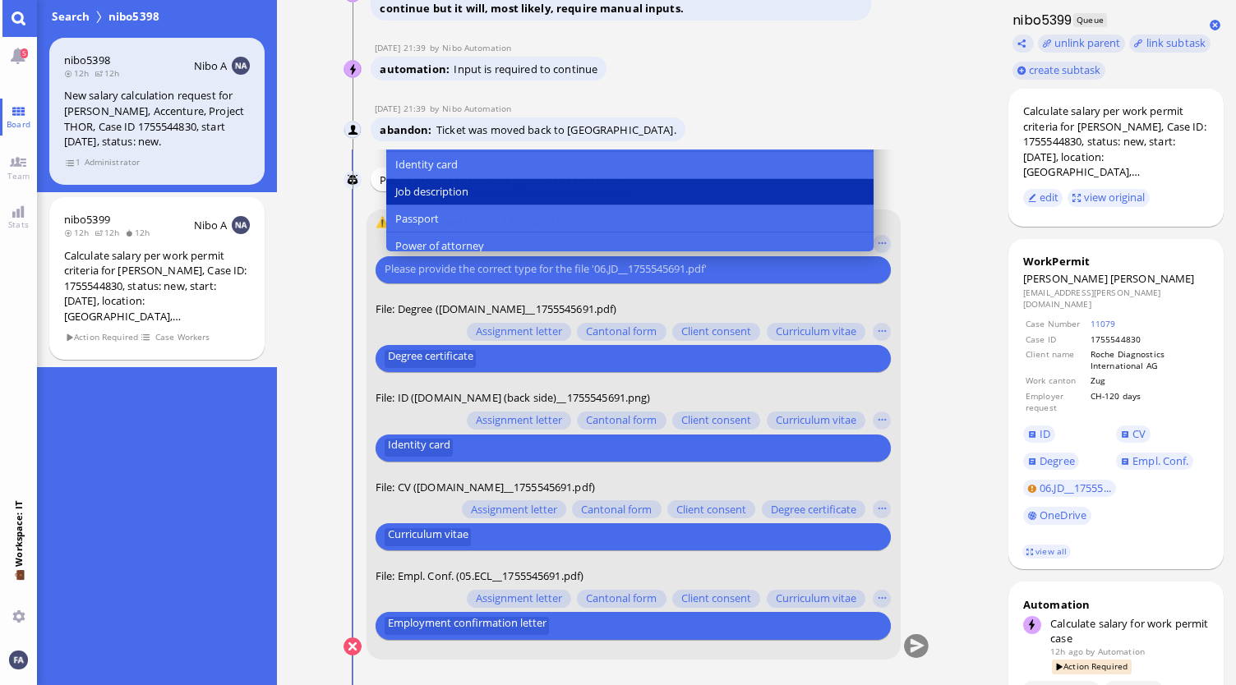
click at [440, 193] on span "Job description" at bounding box center [431, 191] width 73 height 17
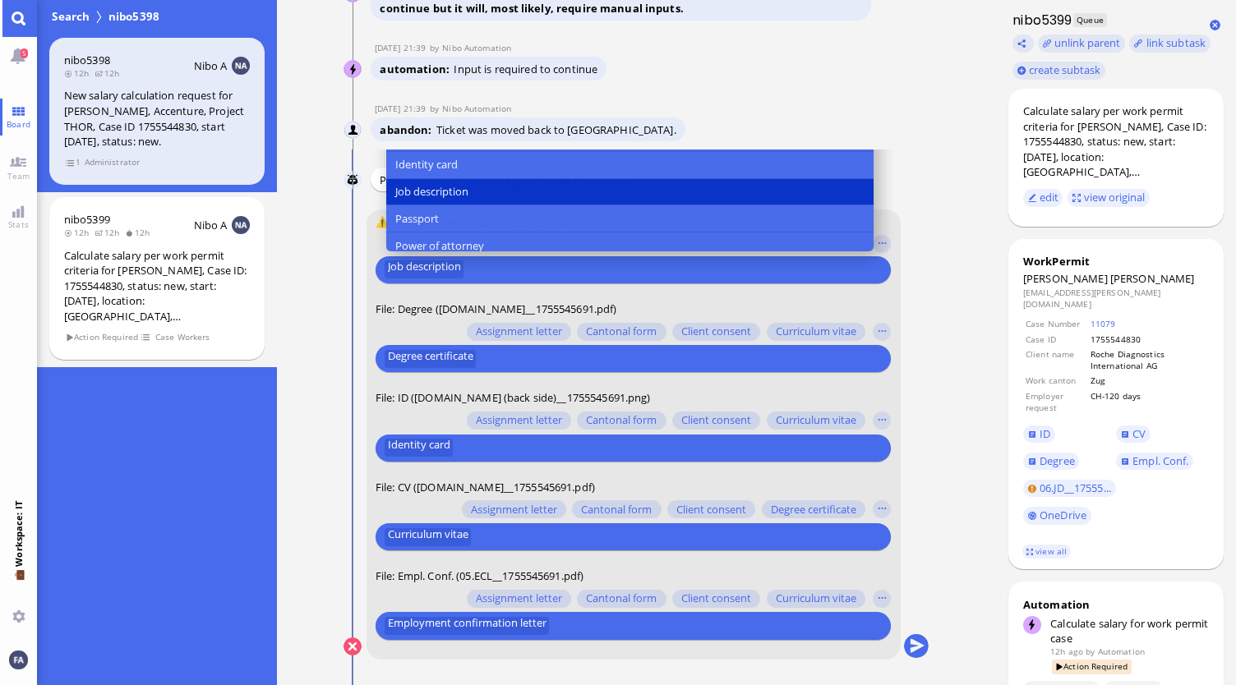
click at [930, 237] on nitautoscroll "18 Aug 21:37 by Automation Automation Calculate eligible salary for work permit…" at bounding box center [636, 342] width 651 height 685
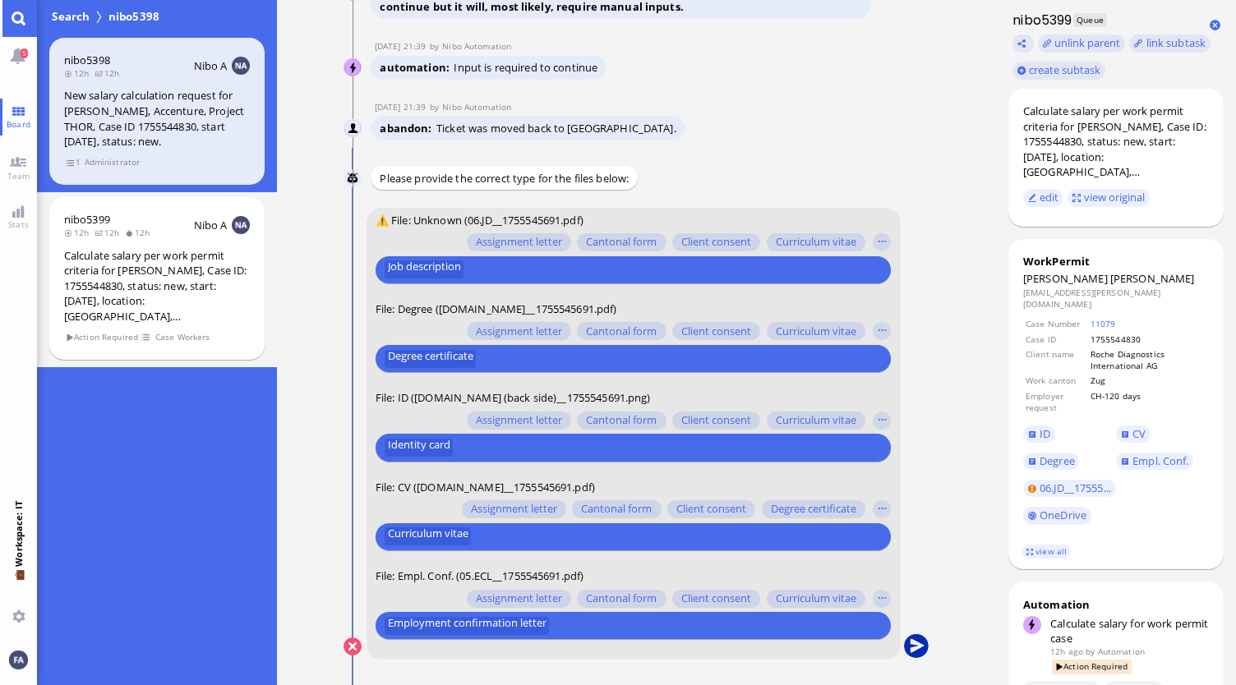
click at [920, 651] on button "submit" at bounding box center [916, 647] width 25 height 25
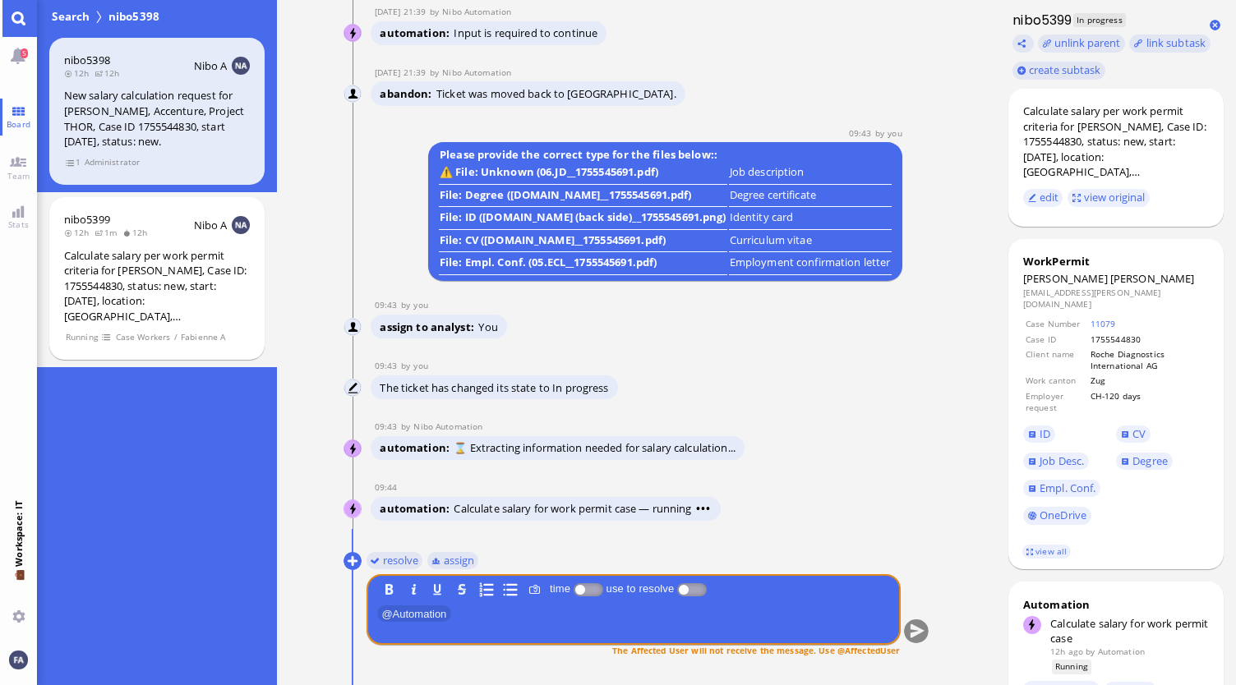
click at [762, 500] on div "automation Calculate salary for work permit case — running • • •" at bounding box center [621, 510] width 500 height 27
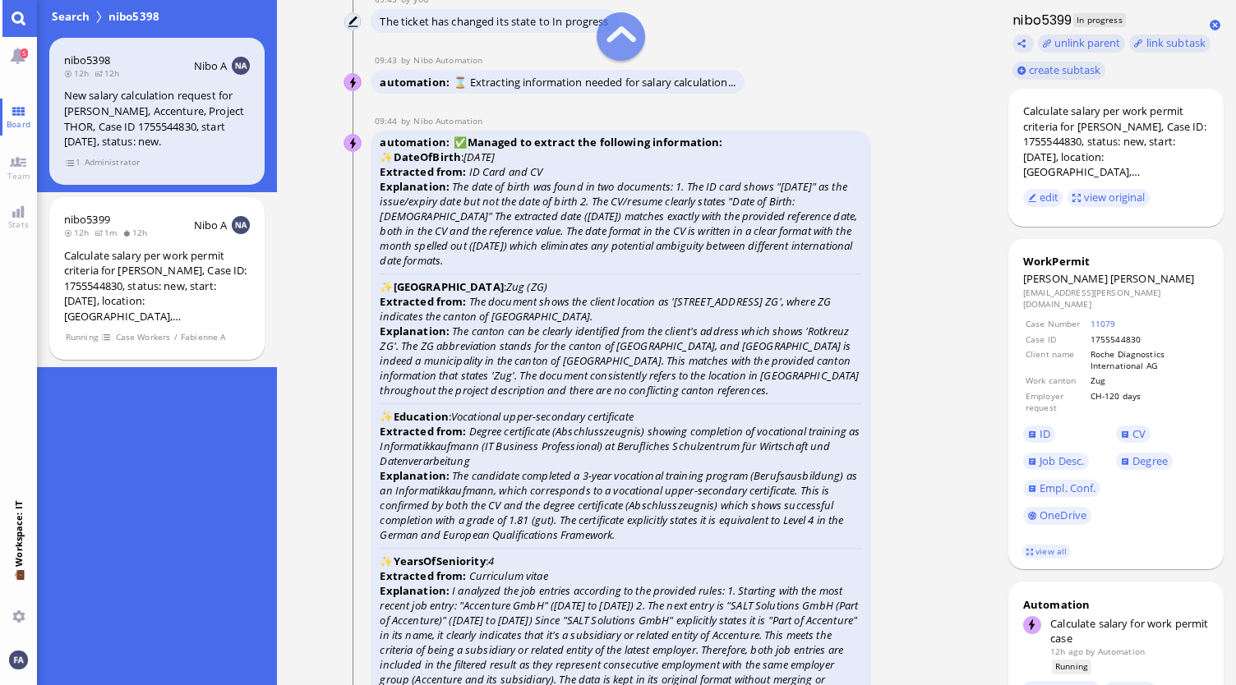
scroll to position [-1068, 0]
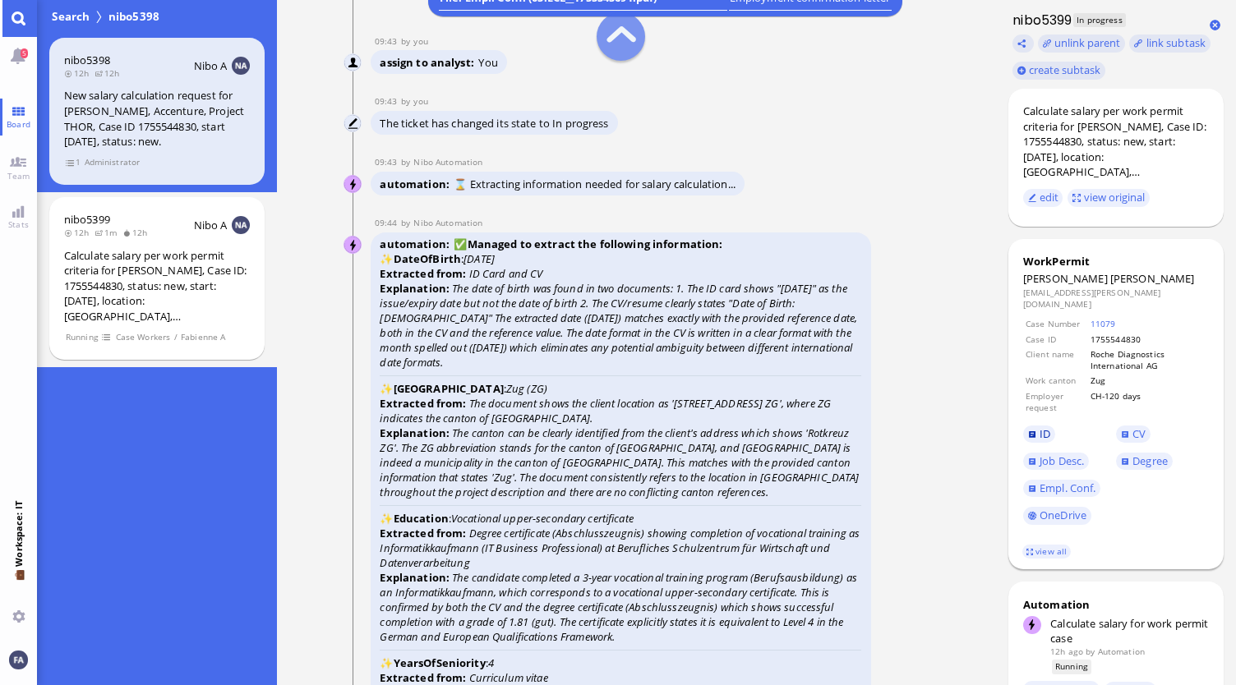
click at [1032, 426] on link "ID" at bounding box center [1039, 435] width 32 height 18
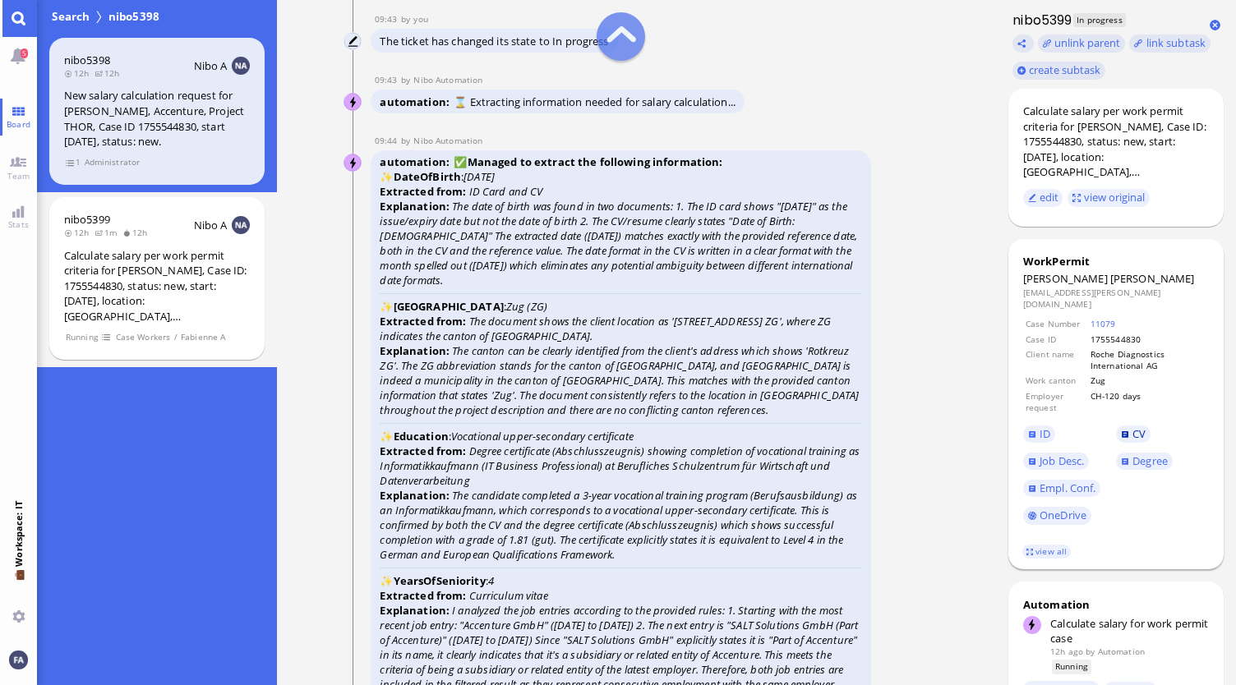
click at [1136, 426] on link "CV" at bounding box center [1133, 435] width 35 height 18
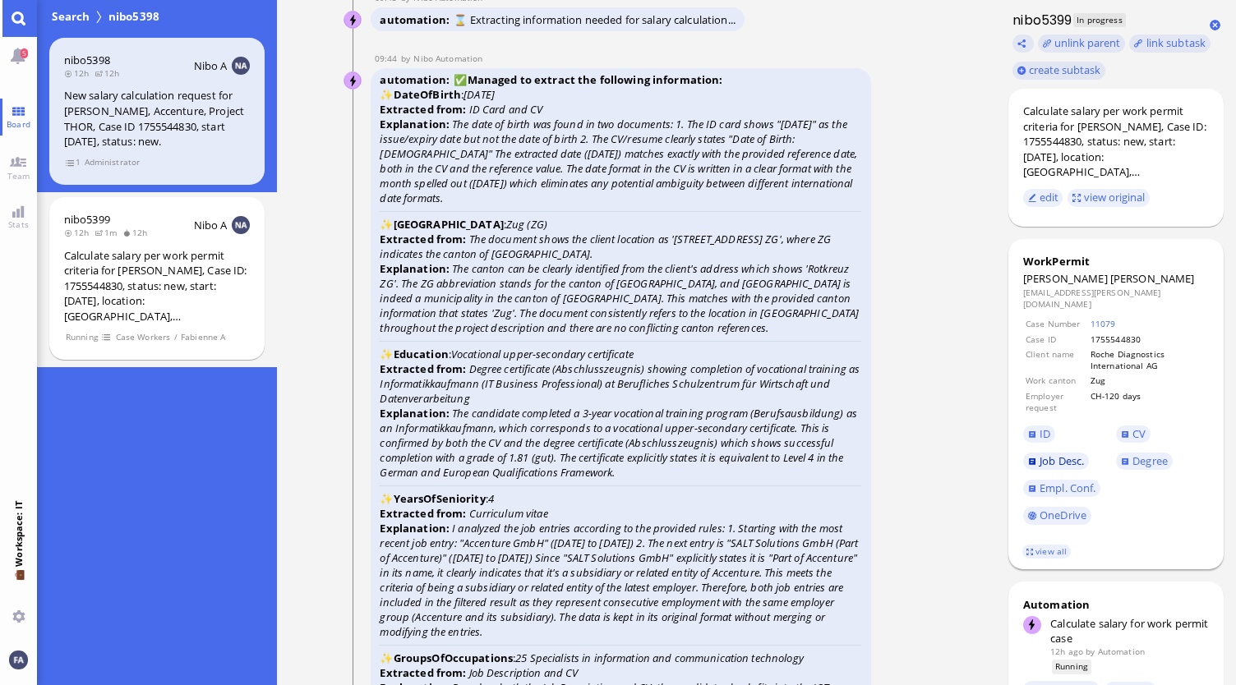
click at [1071, 454] on span "Job Desc." at bounding box center [1061, 461] width 44 height 15
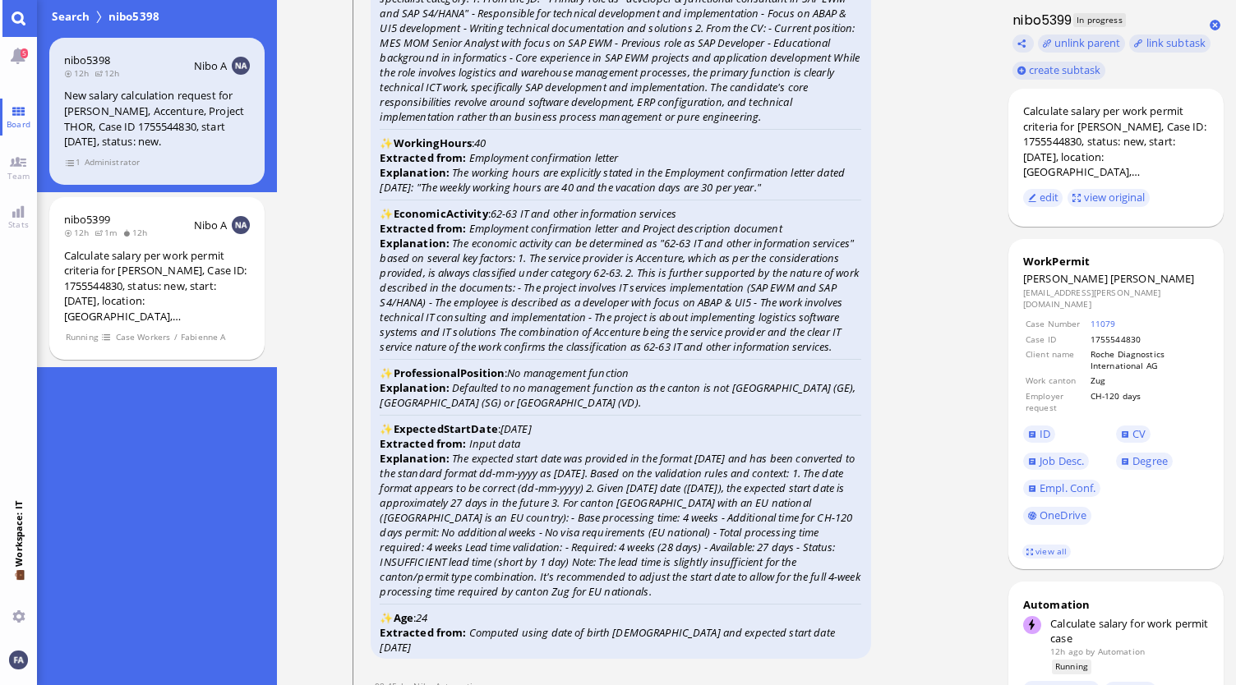
scroll to position [-1604, 0]
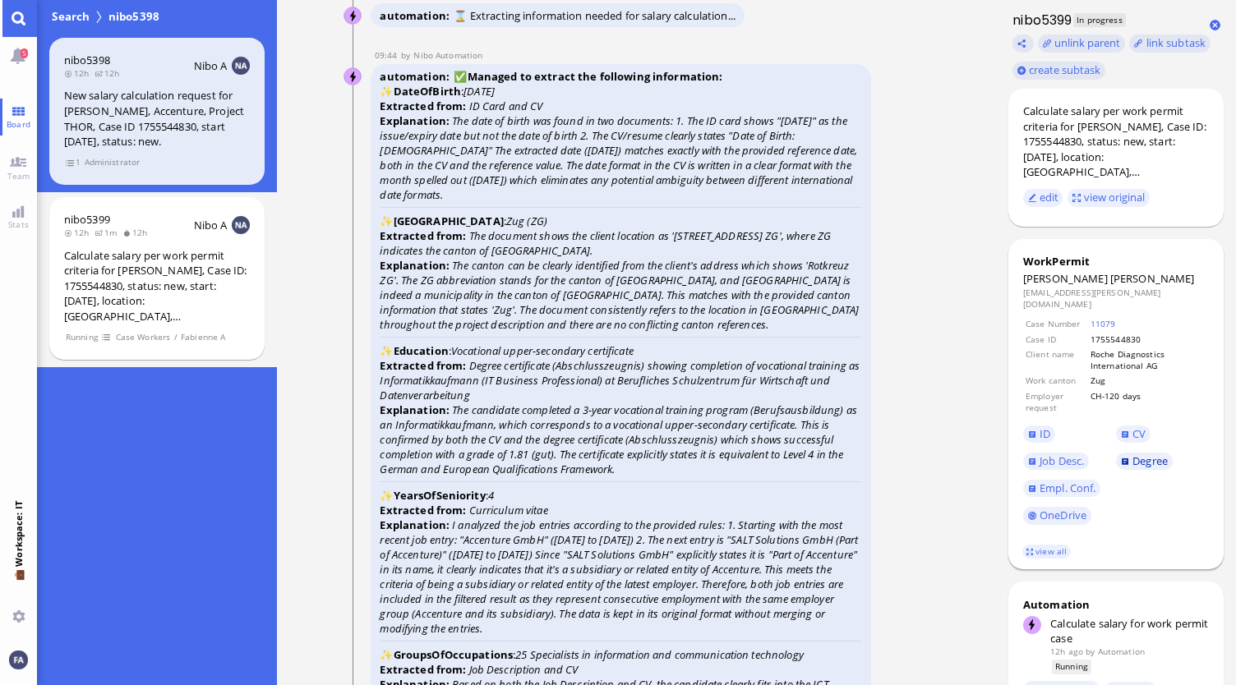
click at [1135, 454] on span "Degree" at bounding box center [1149, 461] width 35 height 15
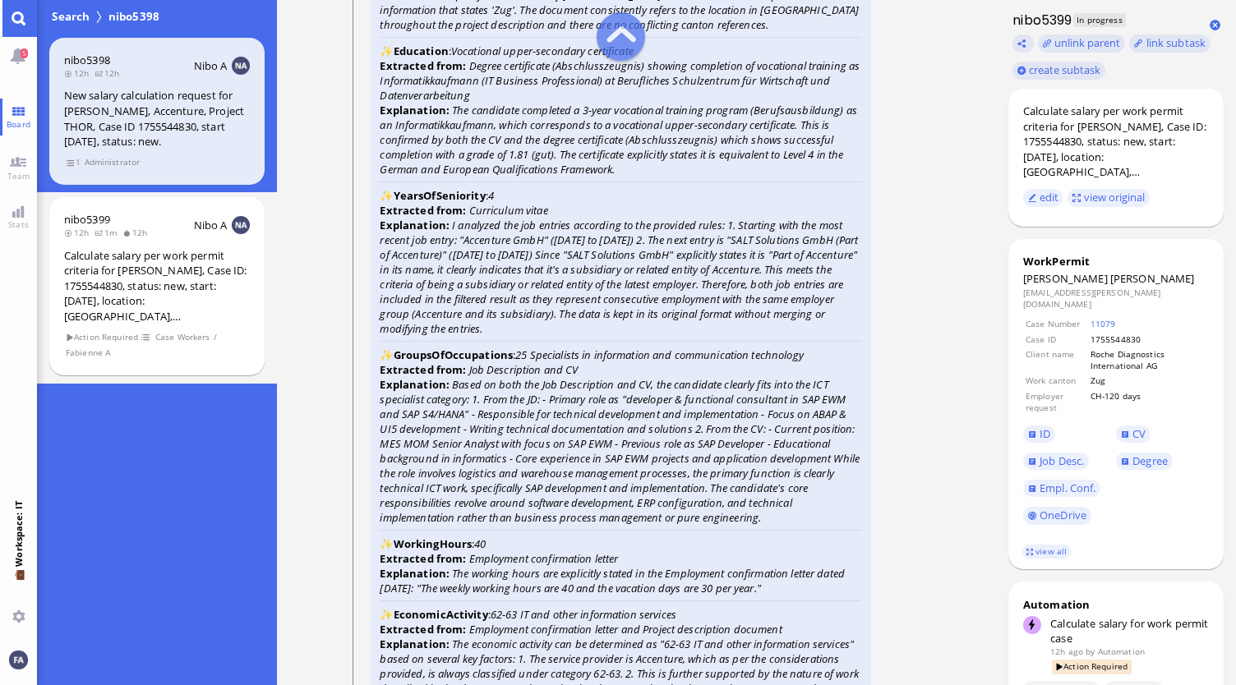
scroll to position [-2383, 0]
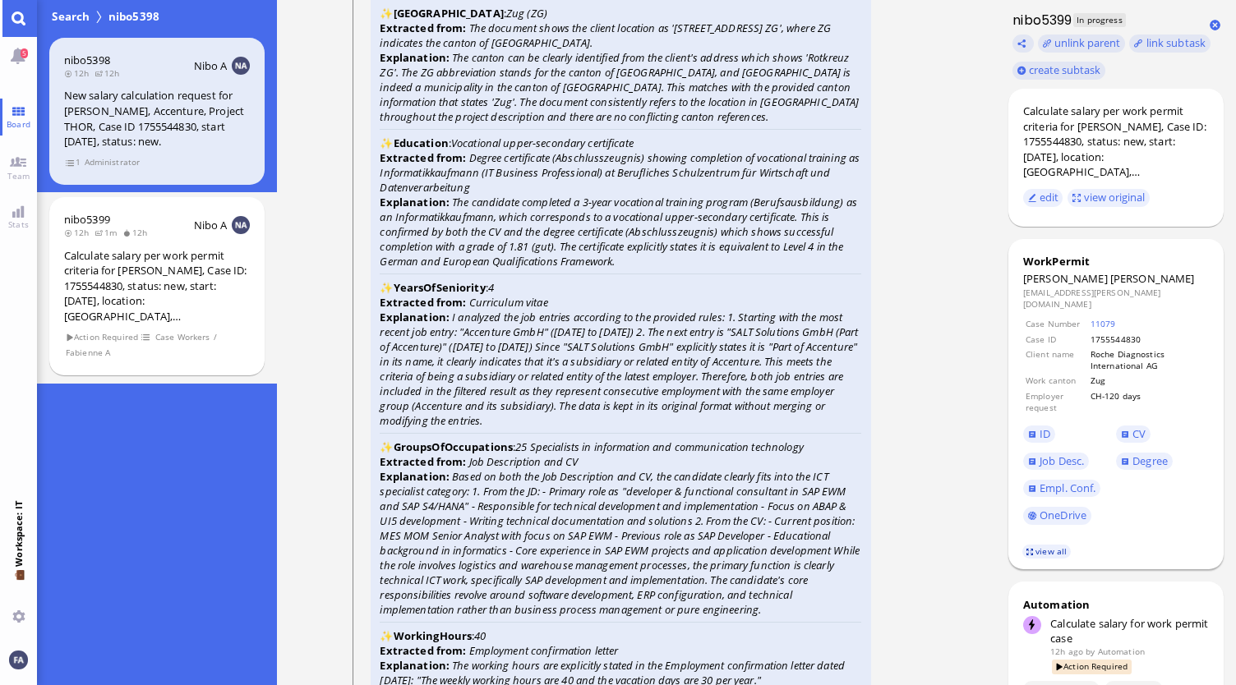
click at [1039, 545] on link "view all" at bounding box center [1046, 552] width 48 height 14
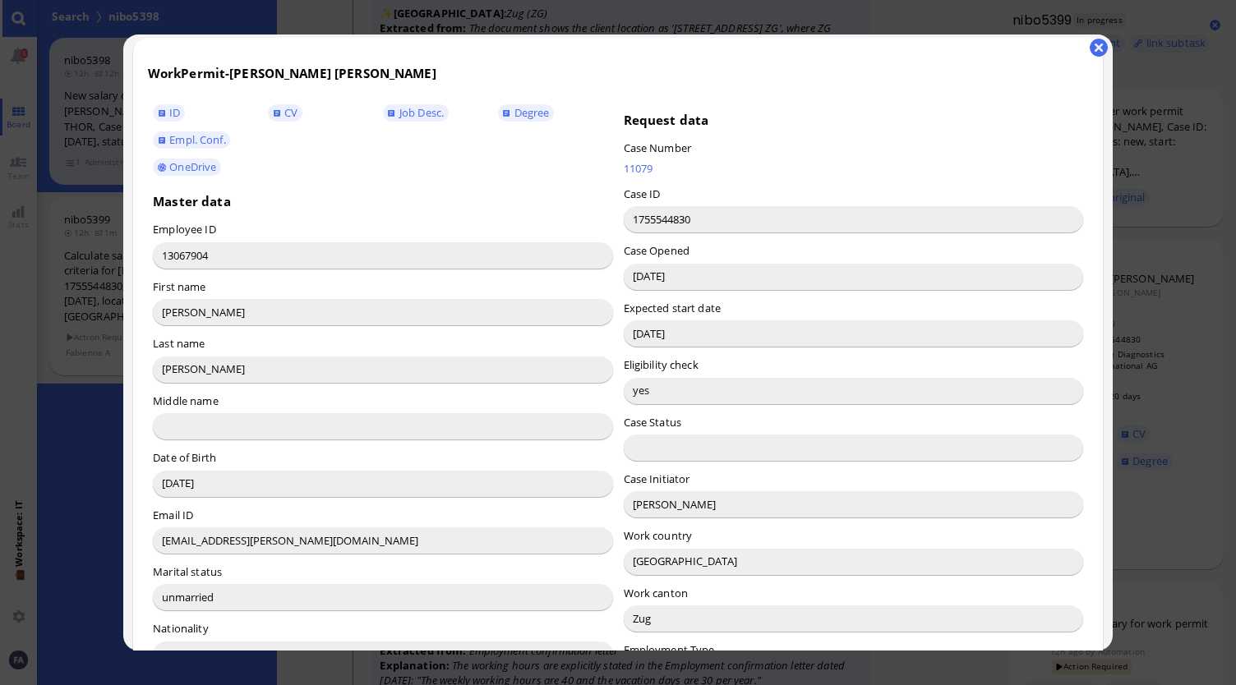
scroll to position [0, 0]
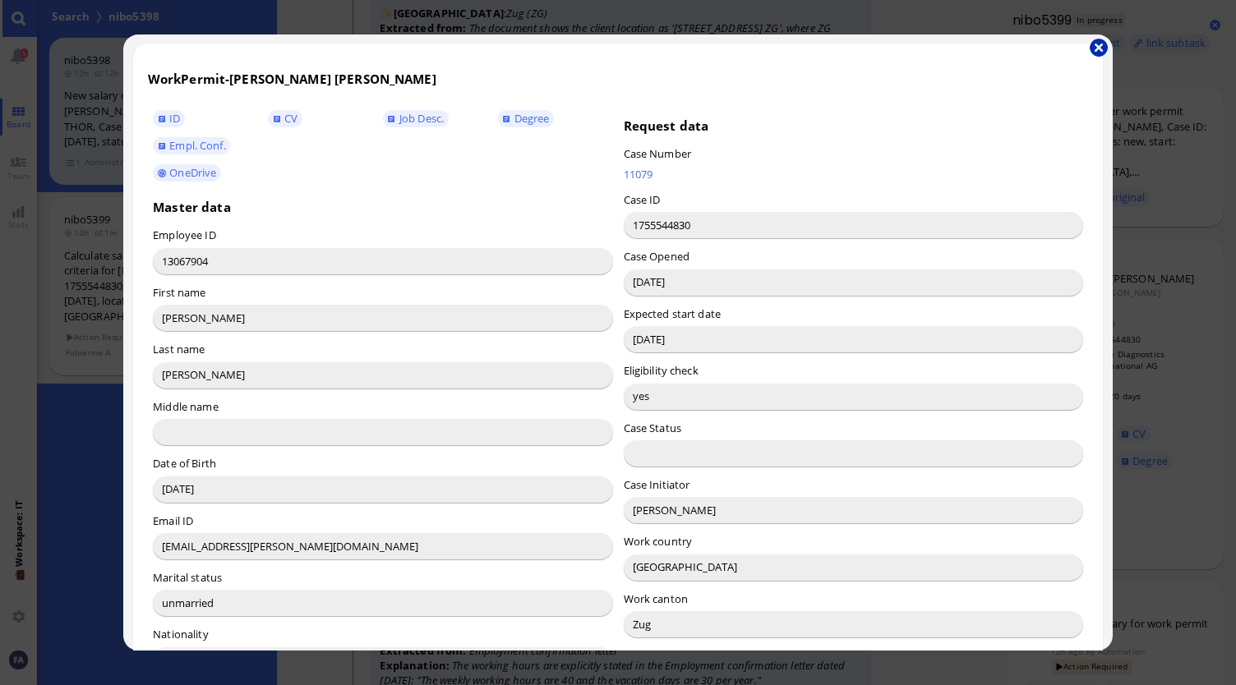
click at [1102, 48] on button "button" at bounding box center [1098, 48] width 18 height 18
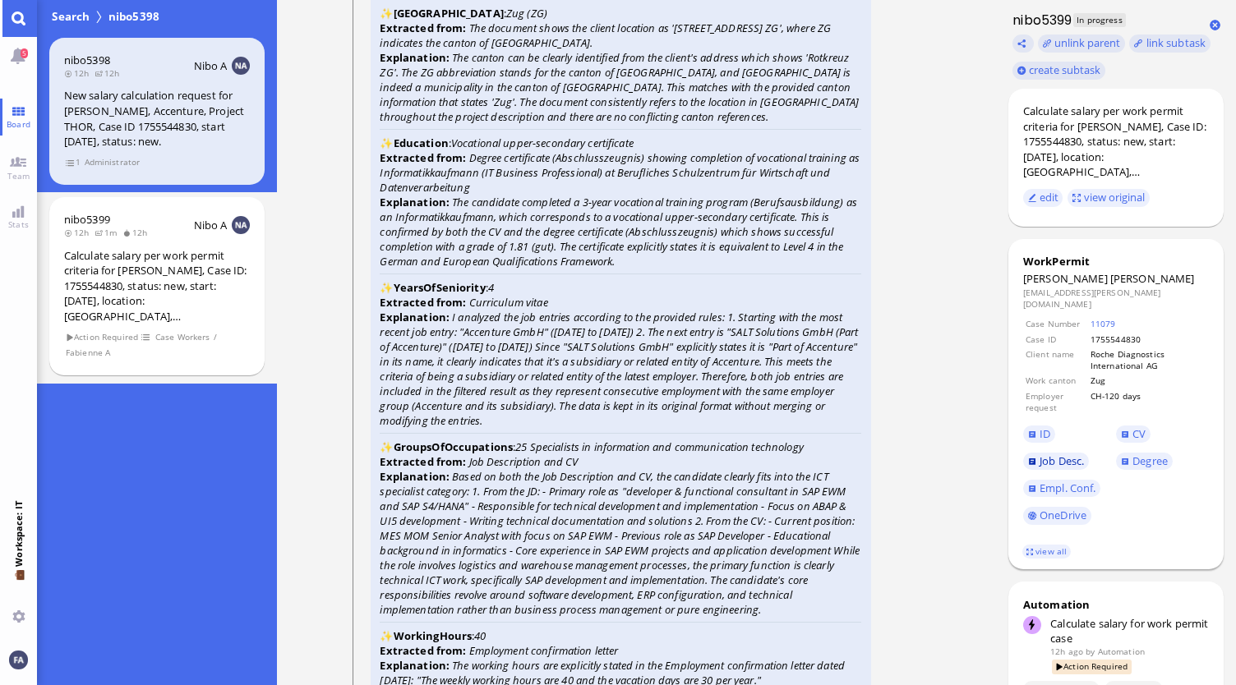
click at [1061, 454] on span "Job Desc." at bounding box center [1061, 461] width 44 height 15
click at [1078, 481] on span "Empl. Conf." at bounding box center [1067, 488] width 56 height 15
click at [1129, 426] on link "CV" at bounding box center [1133, 435] width 35 height 18
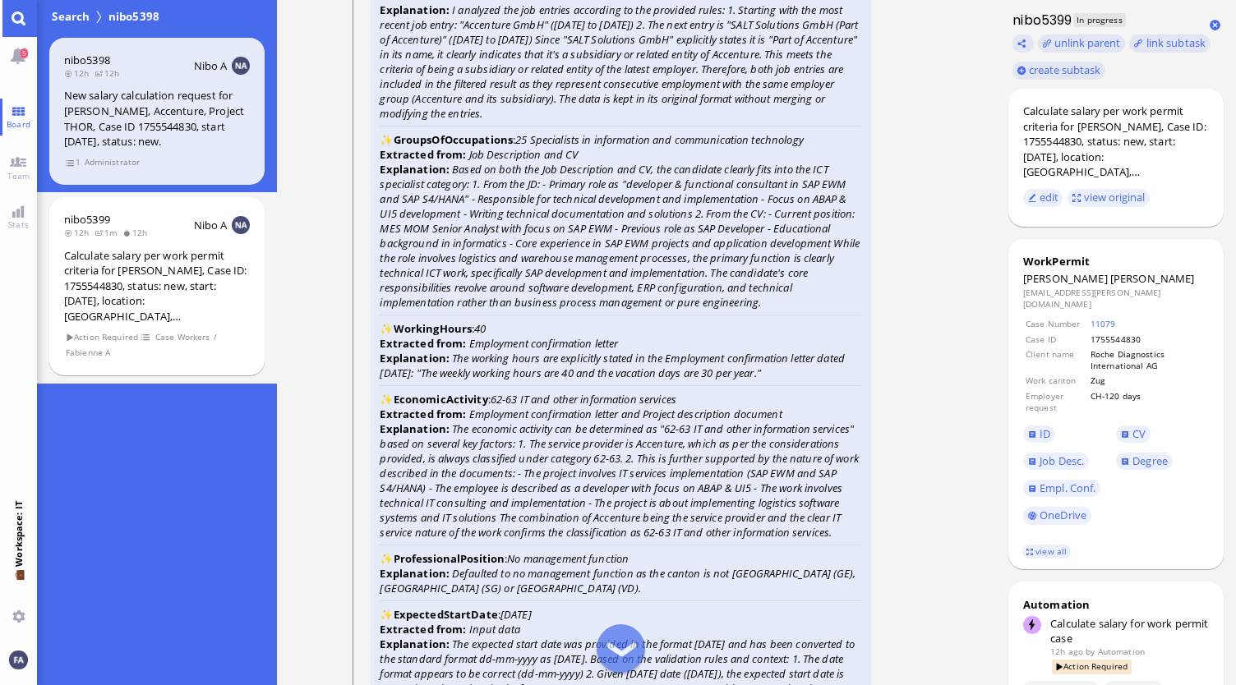
scroll to position [-2054, 0]
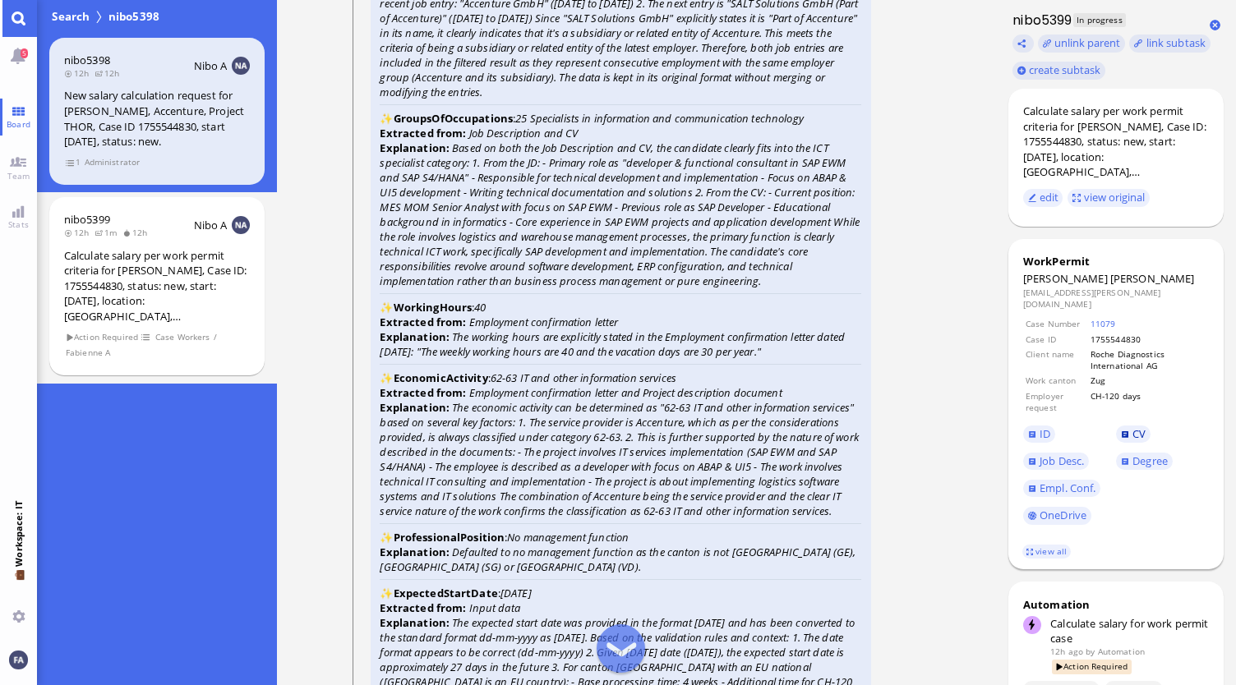
click at [1139, 426] on span "CV" at bounding box center [1138, 433] width 13 height 15
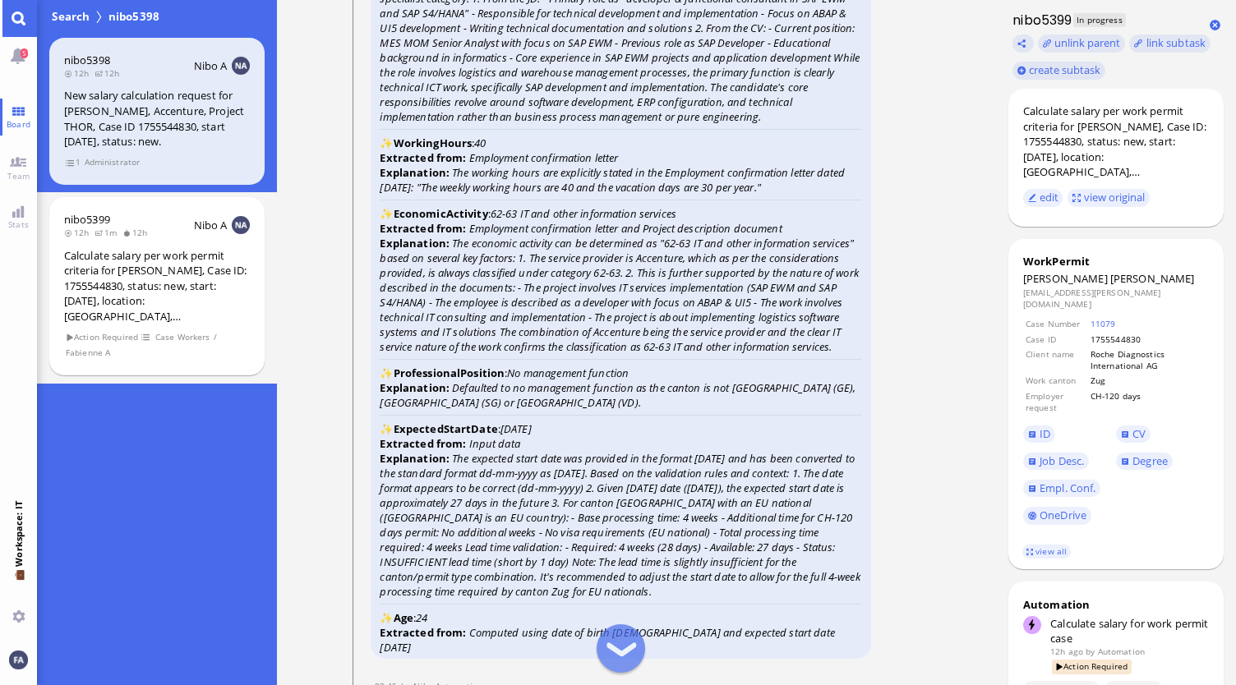
scroll to position [-1808, 0]
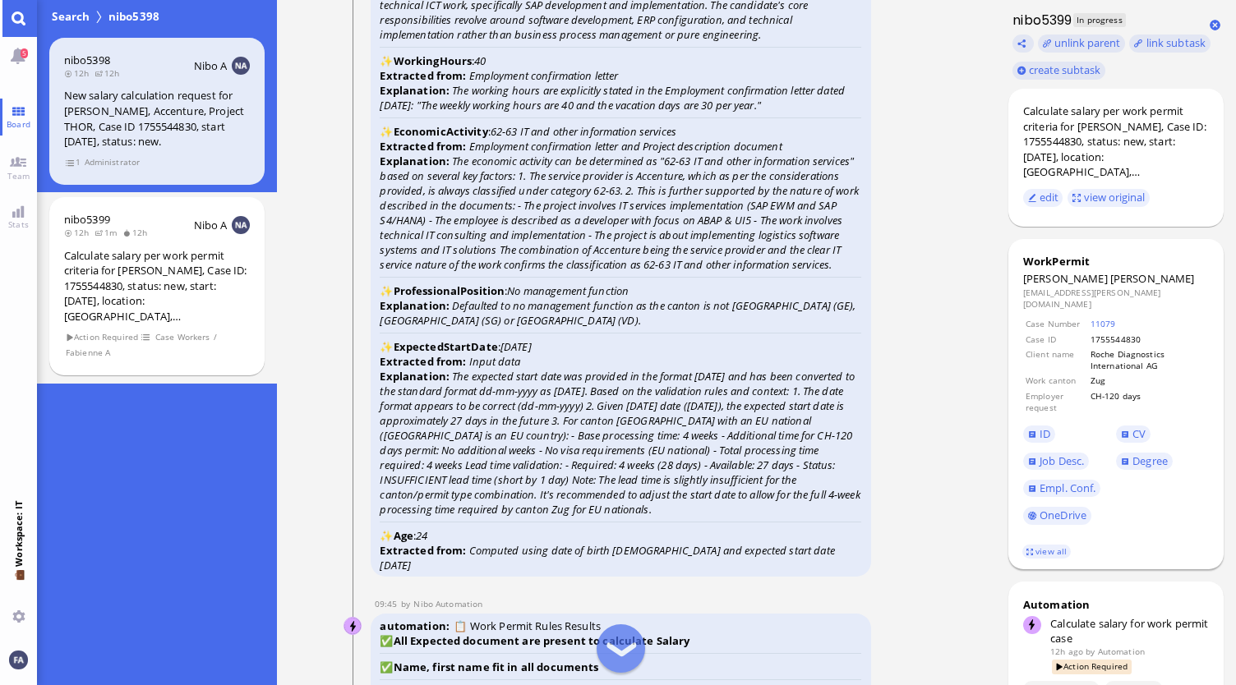
click at [1035, 537] on footer "view all" at bounding box center [1116, 552] width 216 height 36
click at [1036, 545] on link "view all" at bounding box center [1046, 552] width 48 height 14
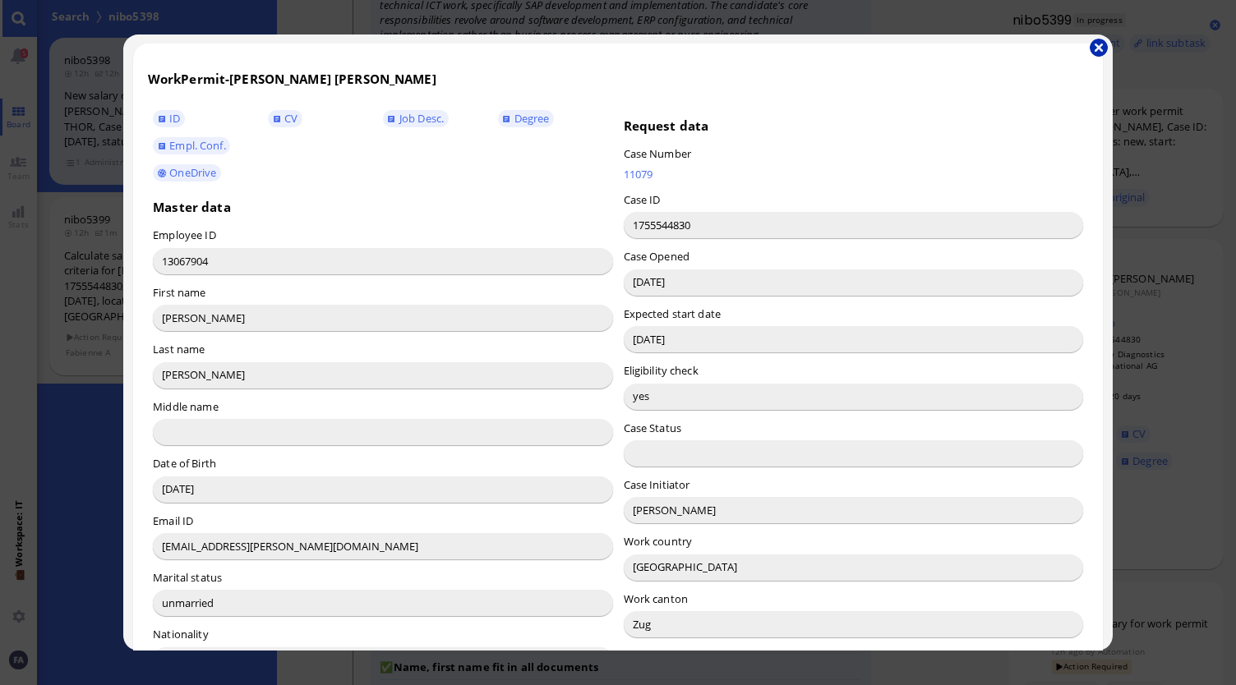
click at [1102, 43] on button "button" at bounding box center [1098, 48] width 18 height 18
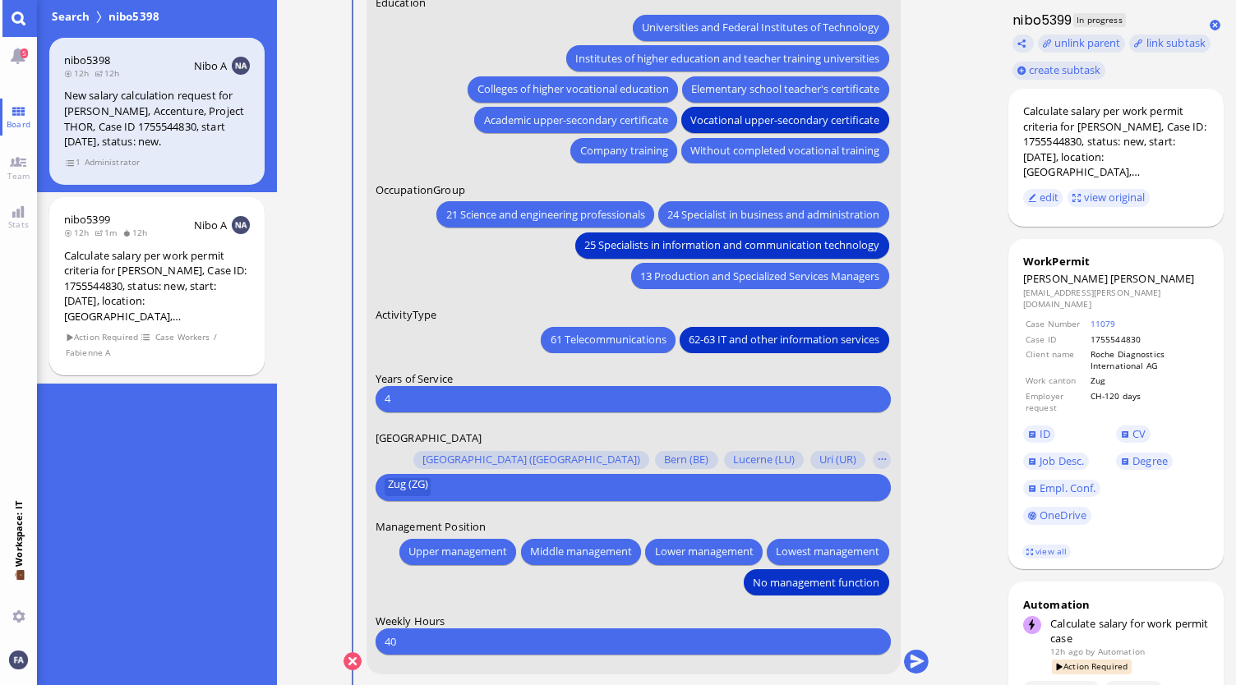
scroll to position [0, 0]
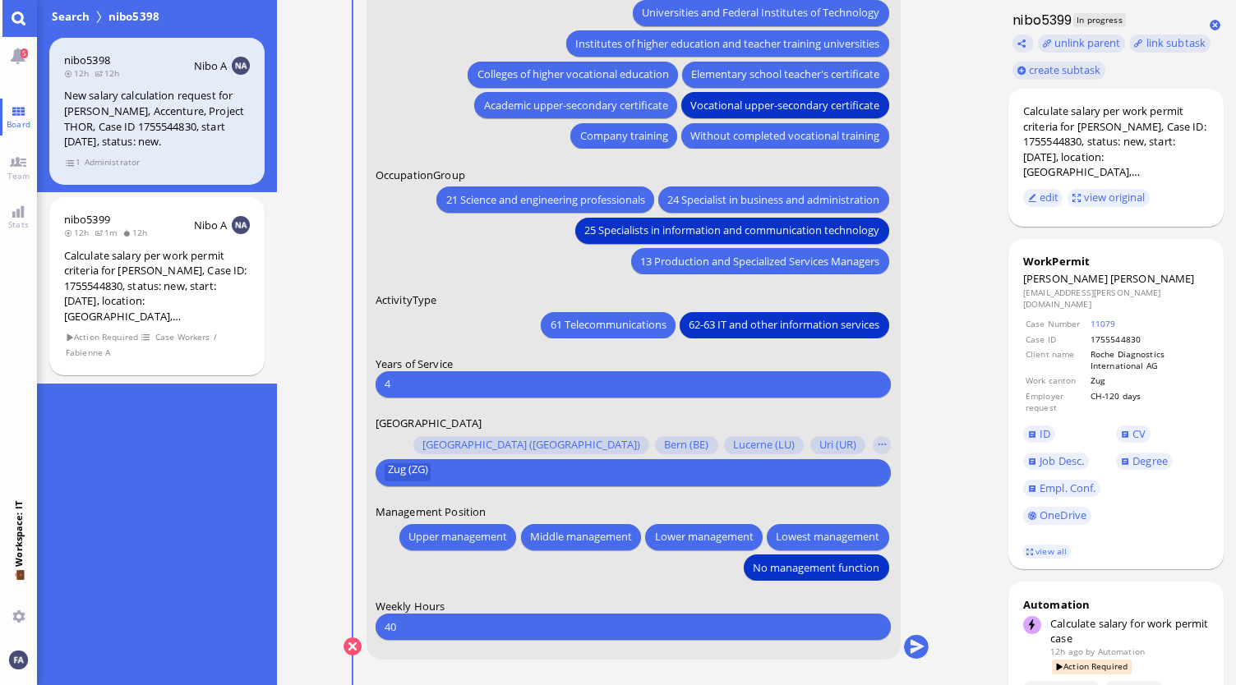
click at [902, 652] on conversation-line "You Date of Birth 2001 March Monday Mo Tuesday Tu Wednesday We Thursday Th Frid…" at bounding box center [636, 142] width 586 height 1078
click at [909, 651] on button "submit" at bounding box center [916, 647] width 25 height 25
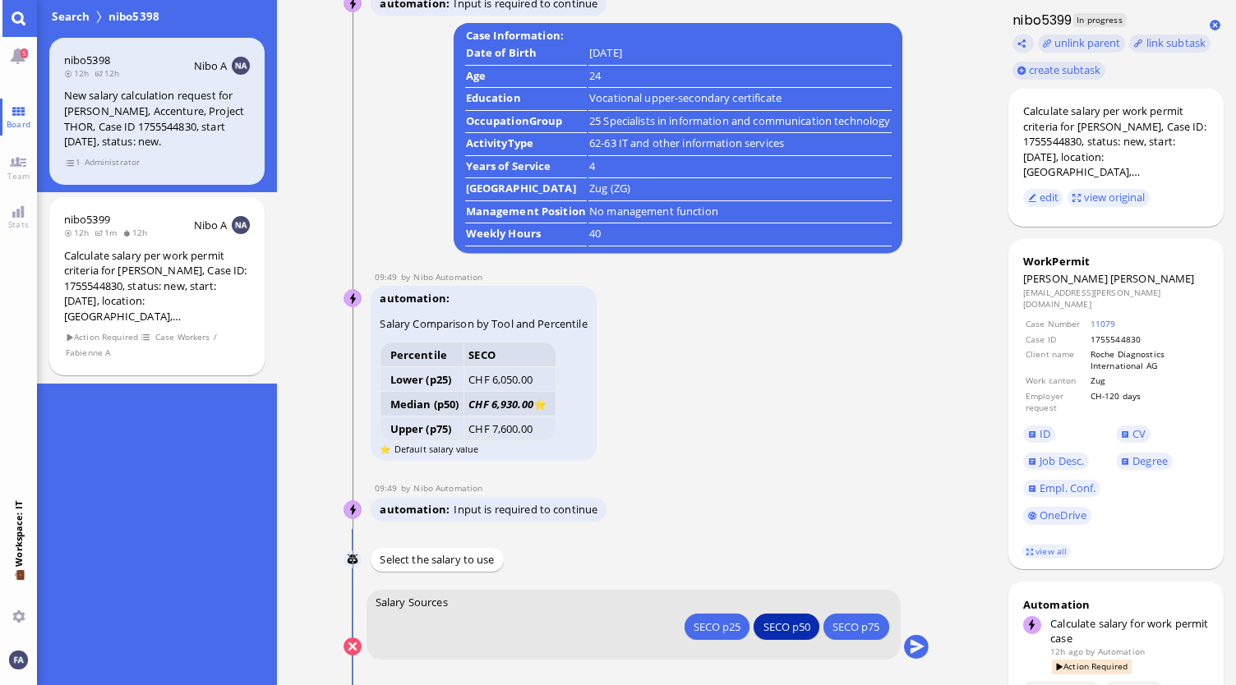
click at [794, 631] on div "SECO p50" at bounding box center [786, 626] width 47 height 17
click at [790, 636] on button "SECO p50" at bounding box center [786, 627] width 65 height 26
click at [927, 650] on button "submit" at bounding box center [916, 647] width 25 height 25
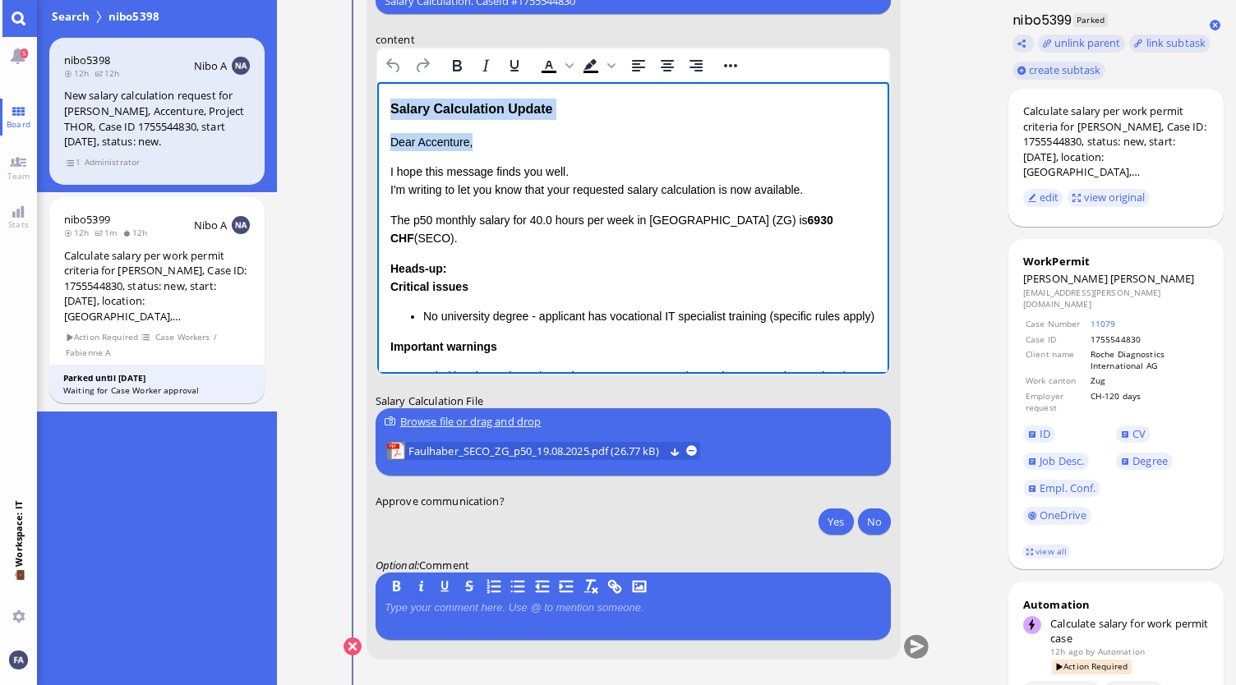
drag, startPoint x: 470, startPoint y: 143, endPoint x: 385, endPoint y: 102, distance: 94.1
click at [385, 102] on html "Salary Calculation Update Dear Accenture, I hope this message finds you well. I…" at bounding box center [632, 325] width 513 height 487
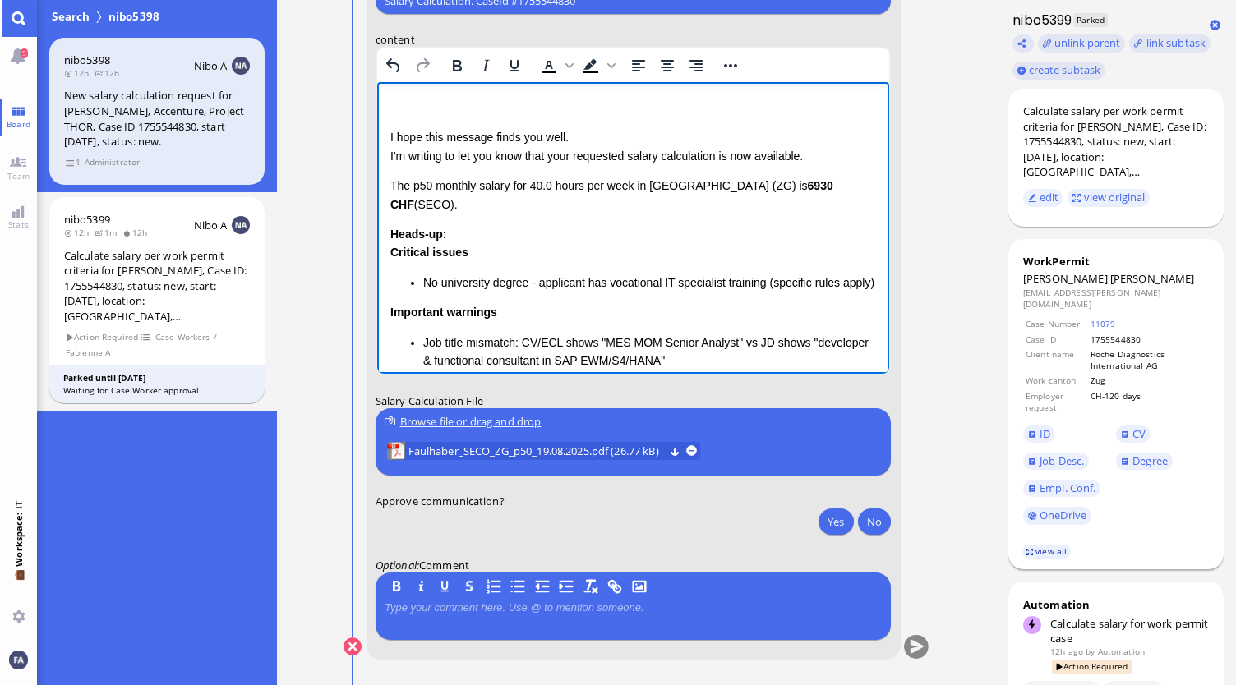
click at [1047, 545] on link "view all" at bounding box center [1046, 552] width 48 height 14
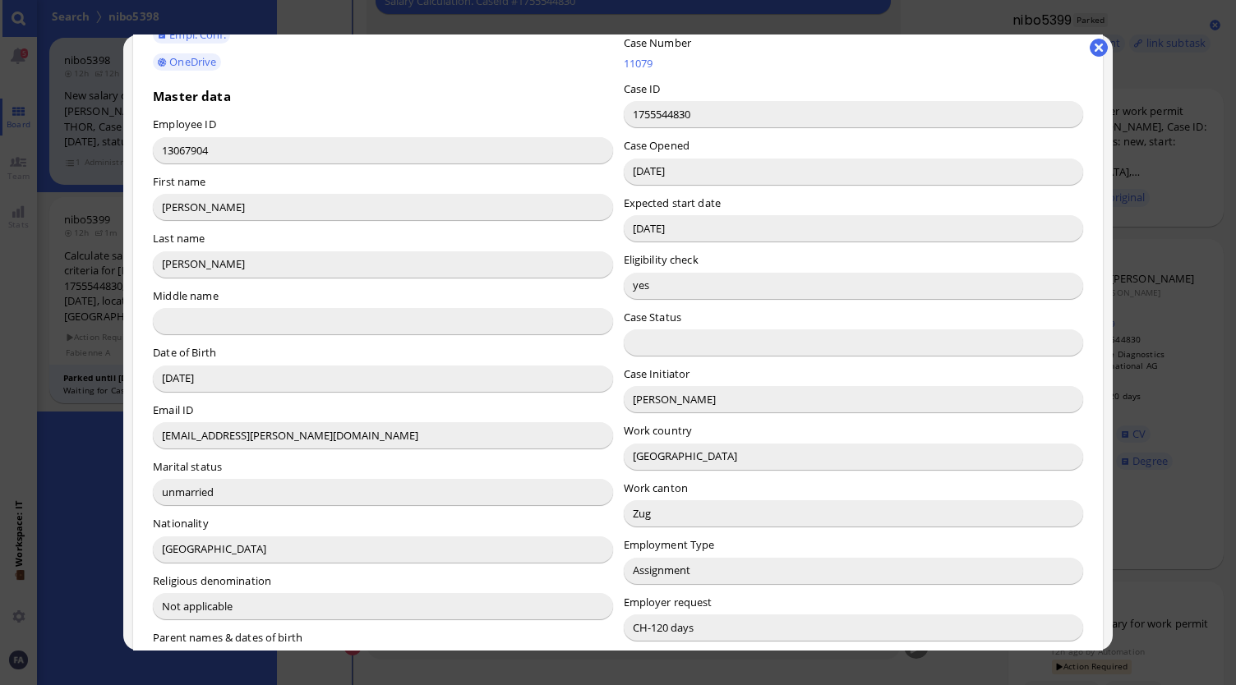
scroll to position [29, 0]
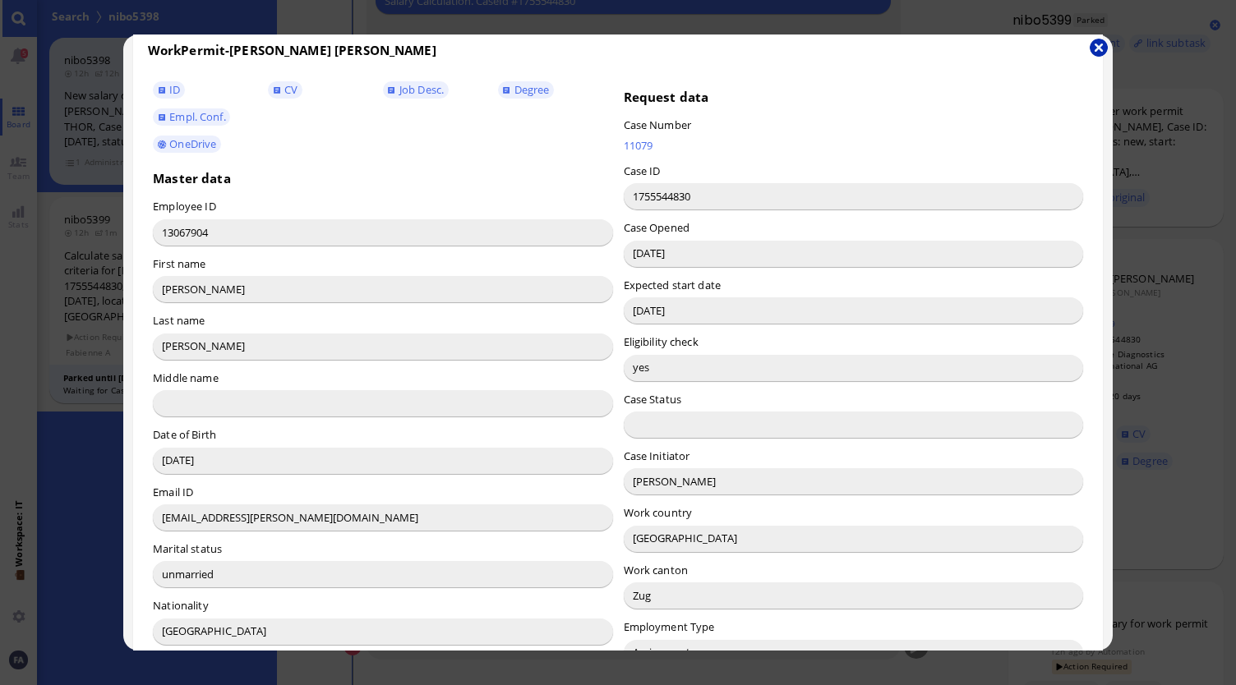
click at [1094, 46] on button "button" at bounding box center [1098, 48] width 18 height 18
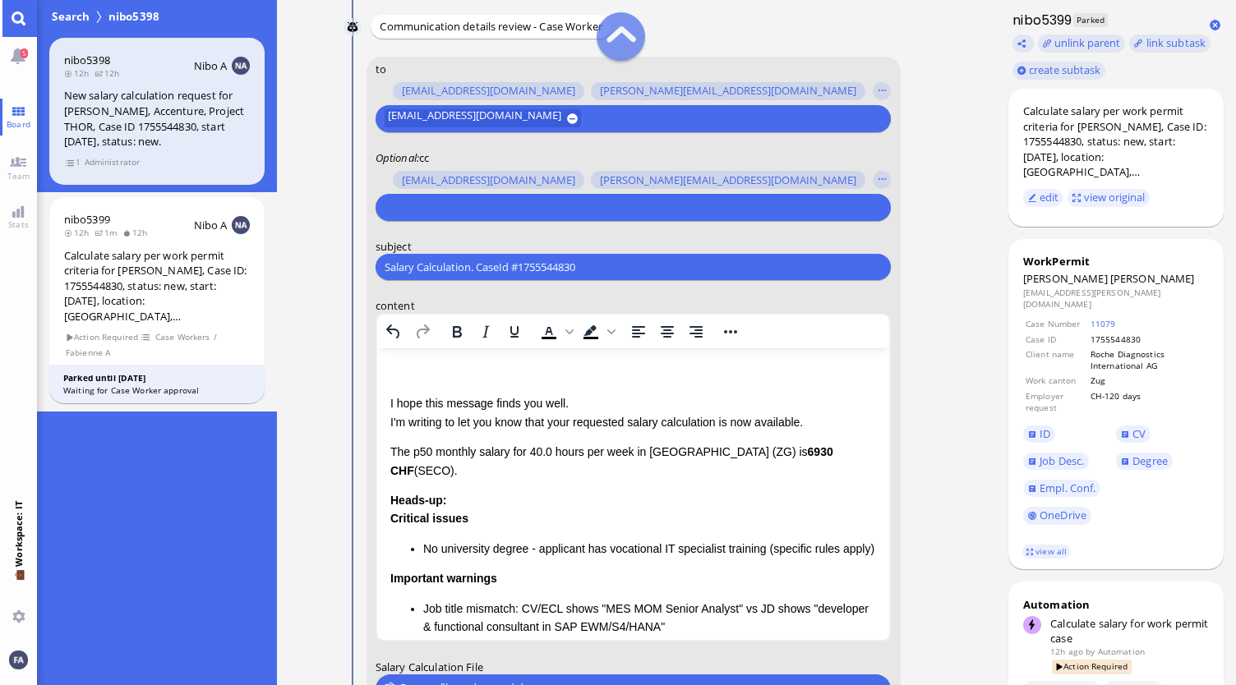
scroll to position [-329, 0]
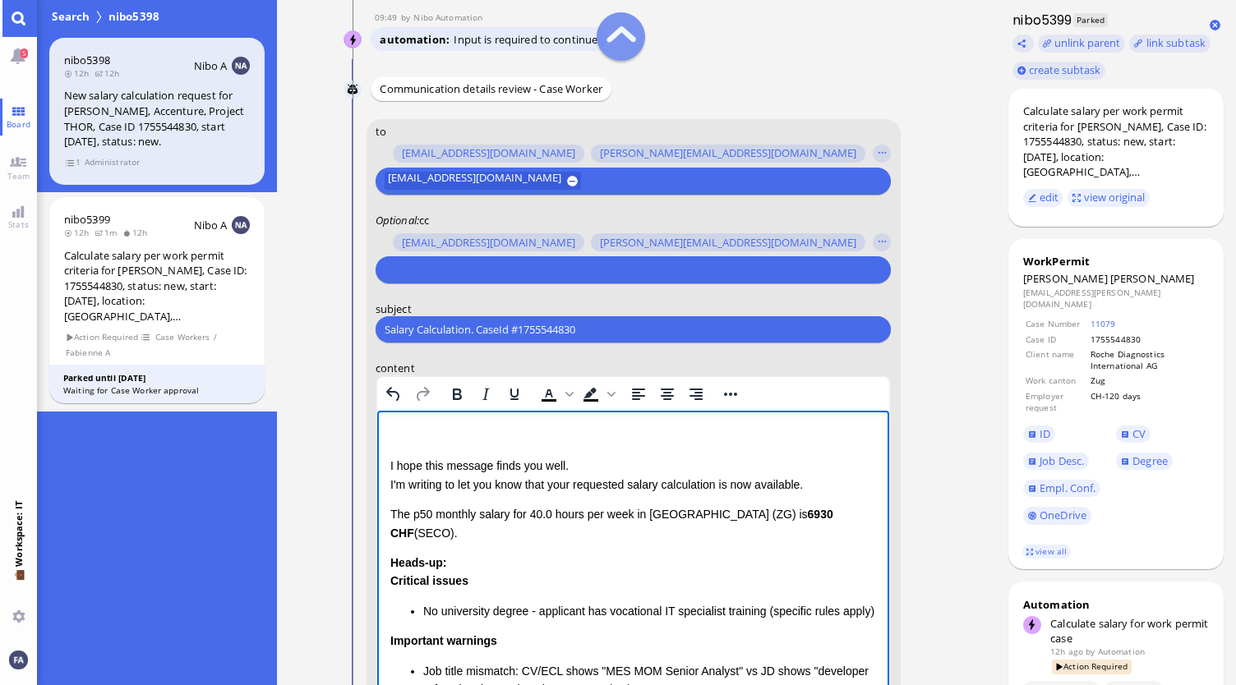
click at [429, 432] on p "Rich Text Area. Press ALT-0 for help." at bounding box center [632, 436] width 486 height 18
click at [537, 554] on div "Heads-up: Critical issues No university degree - applicant has vocational IT sp…" at bounding box center [632, 635] width 486 height 163
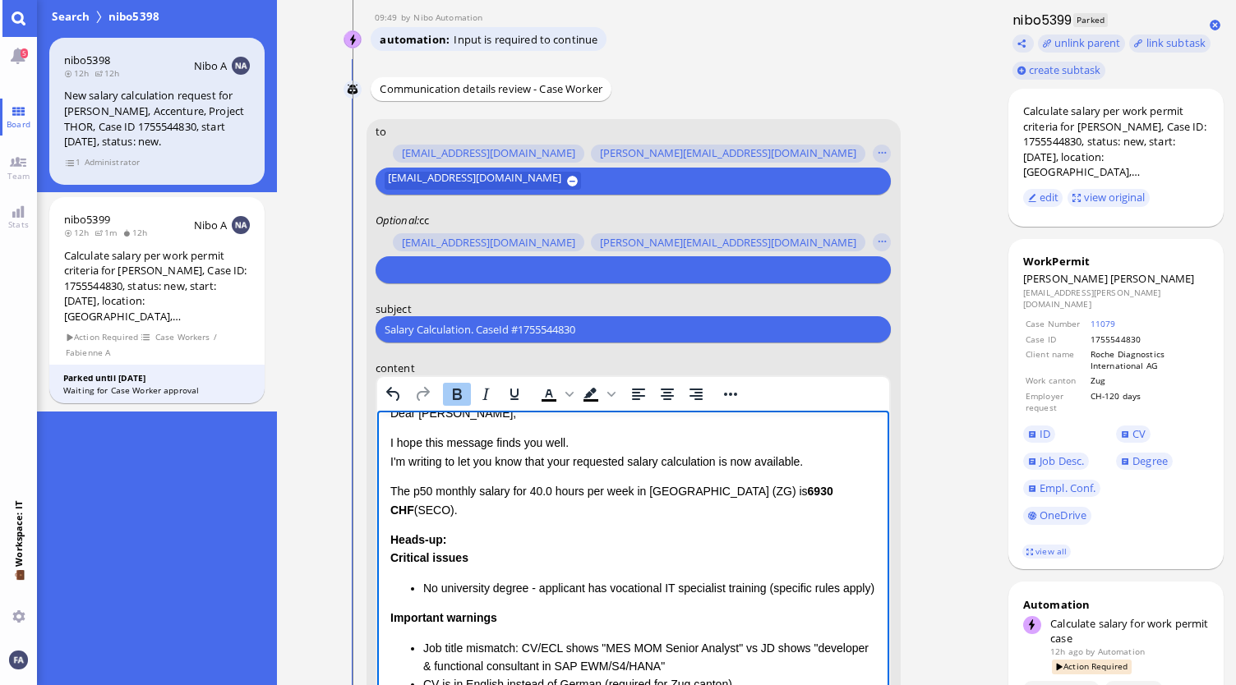
scroll to position [0, 0]
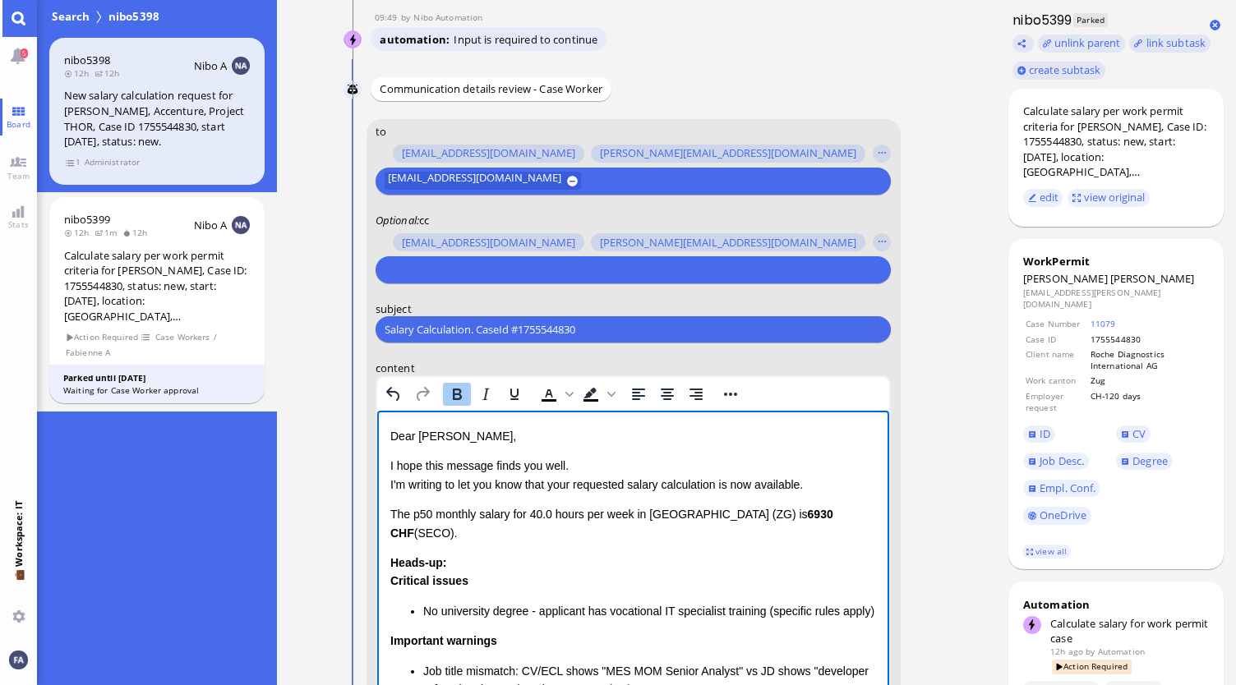
click at [574, 490] on p "I hope this message finds you well. I'm writing to let you know that your reque…" at bounding box center [632, 475] width 486 height 37
drag, startPoint x: 821, startPoint y: 485, endPoint x: 714, endPoint y: 489, distance: 106.9
click at [714, 489] on p "I hope this message finds you well. I'm writing to let you know that the reques…" at bounding box center [632, 475] width 486 height 37
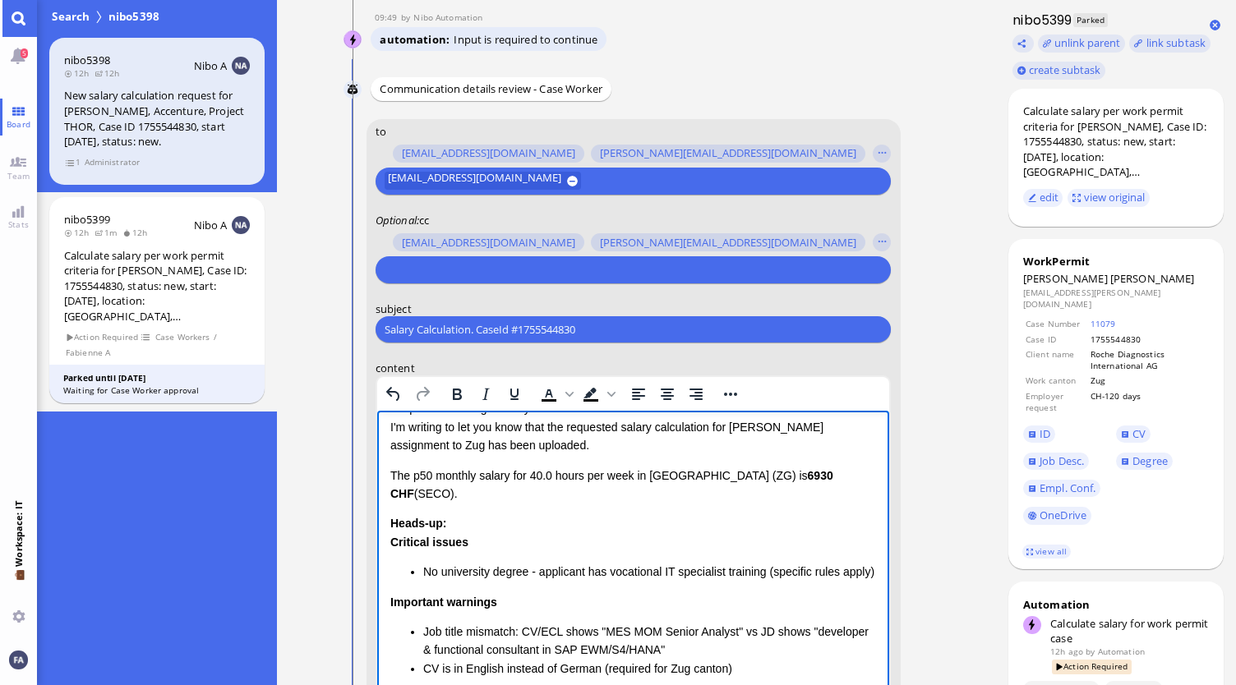
scroll to position [82, 0]
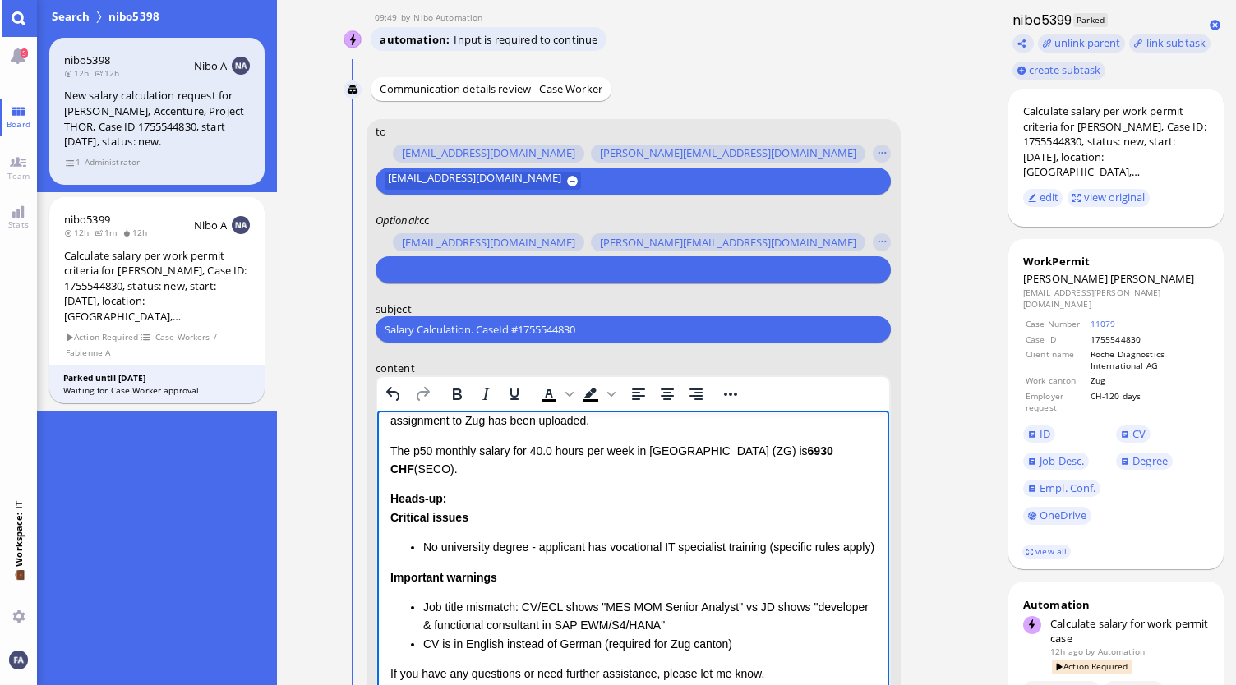
drag, startPoint x: 384, startPoint y: 446, endPoint x: 598, endPoint y: 519, distance: 226.6
click at [598, 519] on html "Dear Aldana, I hope this message finds you well. I'm writing to let you know th…" at bounding box center [632, 565] width 513 height 472
click at [526, 509] on div "Critical issues No university degree - applicant has vocational IT specialist t…" at bounding box center [632, 533] width 486 height 48
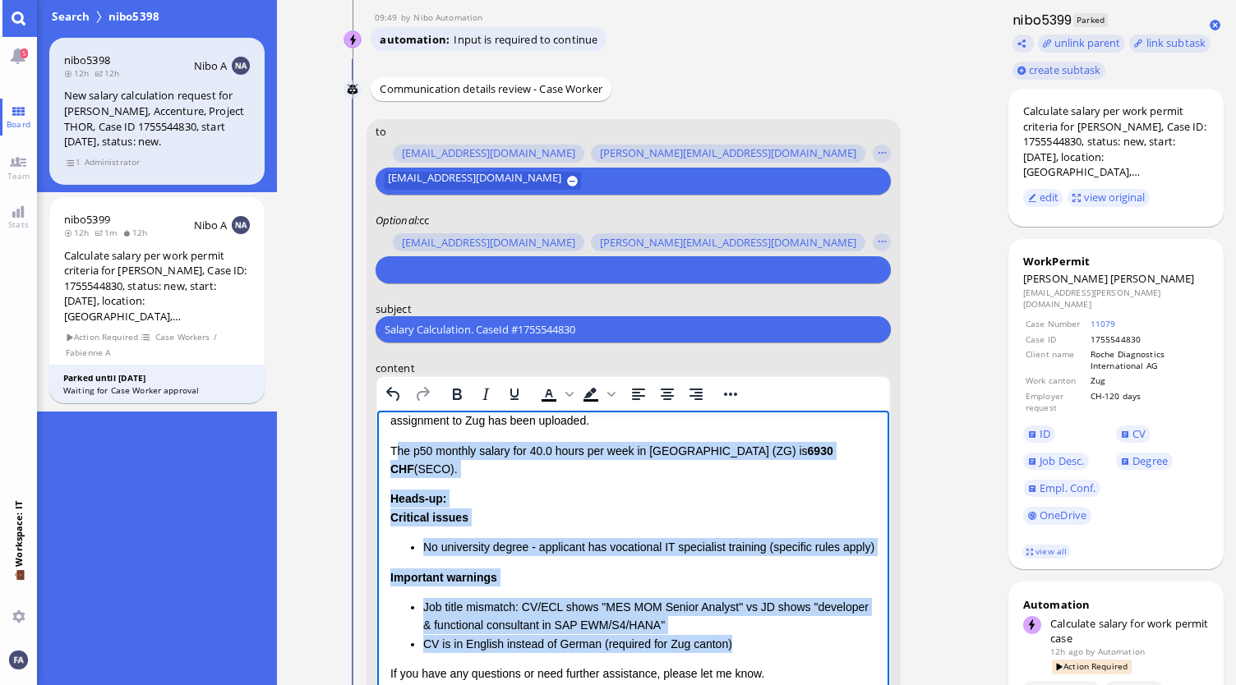
drag, startPoint x: 393, startPoint y: 447, endPoint x: 744, endPoint y: 642, distance: 401.6
click at [744, 642] on div "Dear Aldana, I hope this message finds you well. I'm writing to let you know th…" at bounding box center [632, 547] width 486 height 405
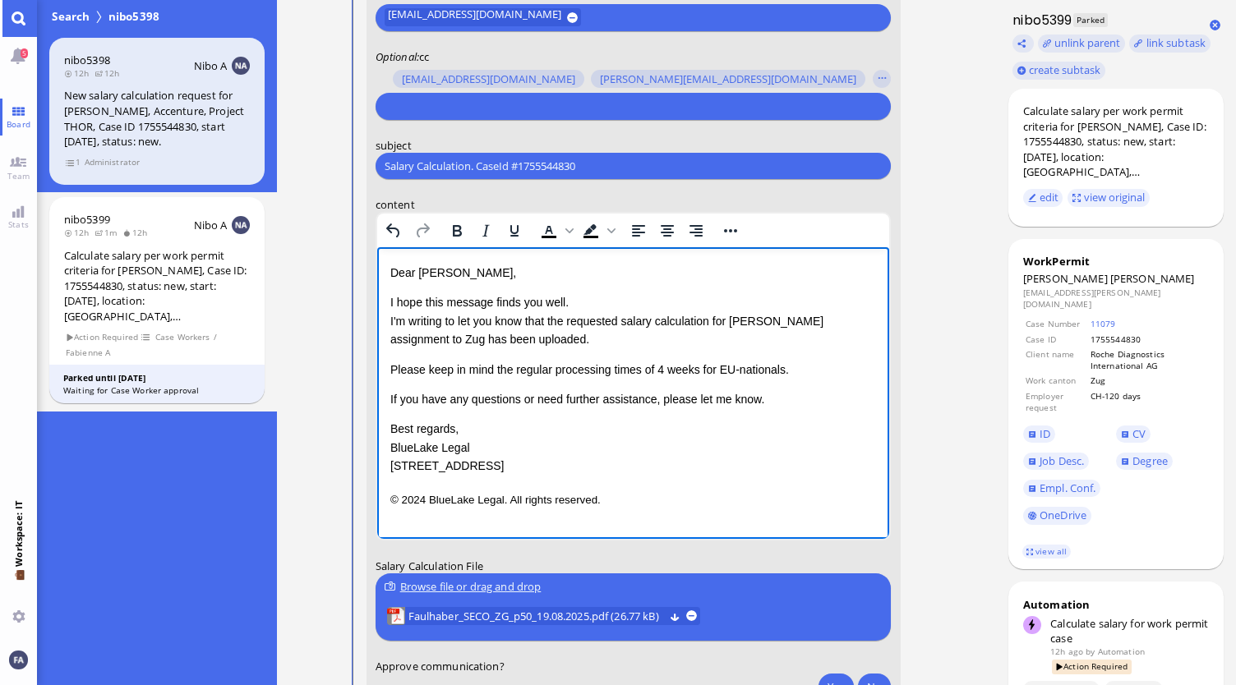
scroll to position [-164, 0]
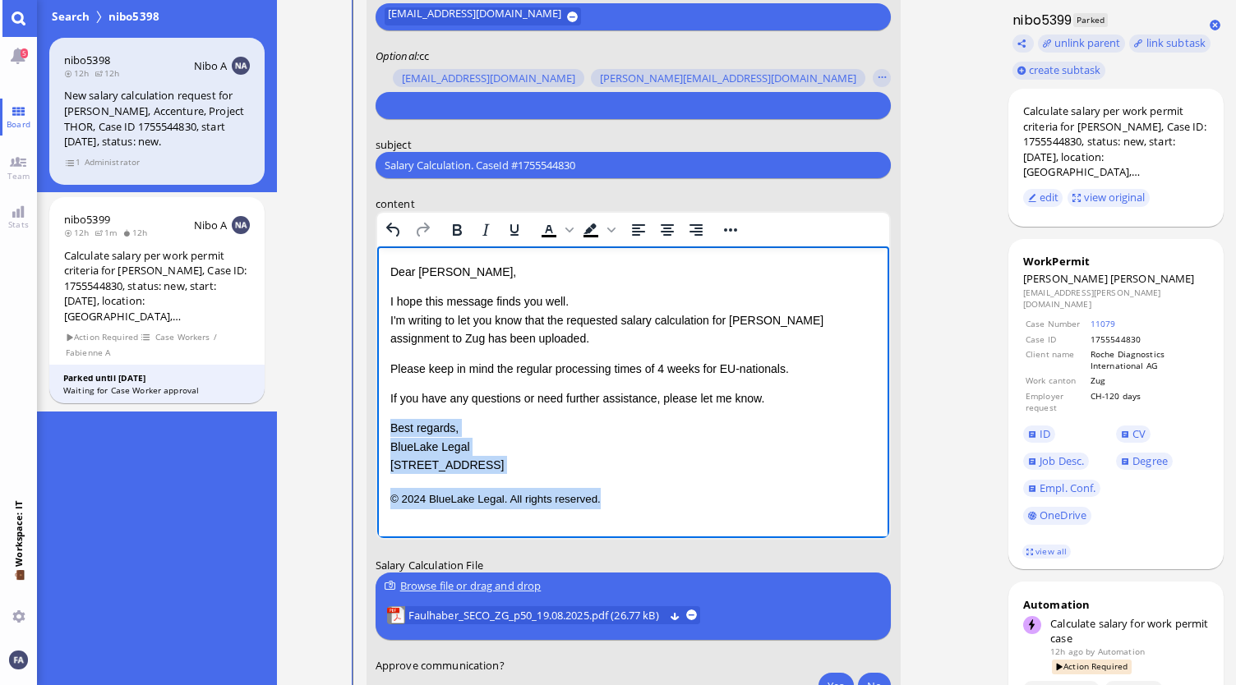
drag, startPoint x: 605, startPoint y: 500, endPoint x: 383, endPoint y: 414, distance: 237.7
click at [383, 414] on html "Dear Aldana, I hope this message finds you well. I'm writing to let you know th…" at bounding box center [632, 385] width 513 height 279
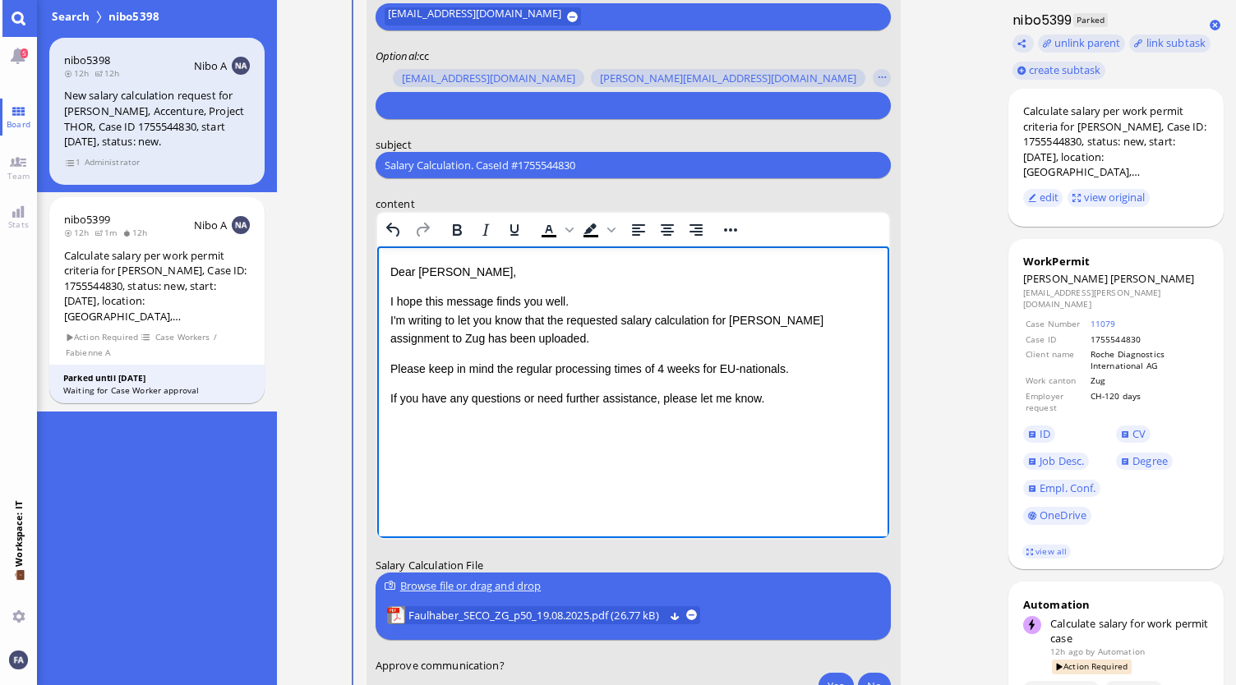
scroll to position [-246, 0]
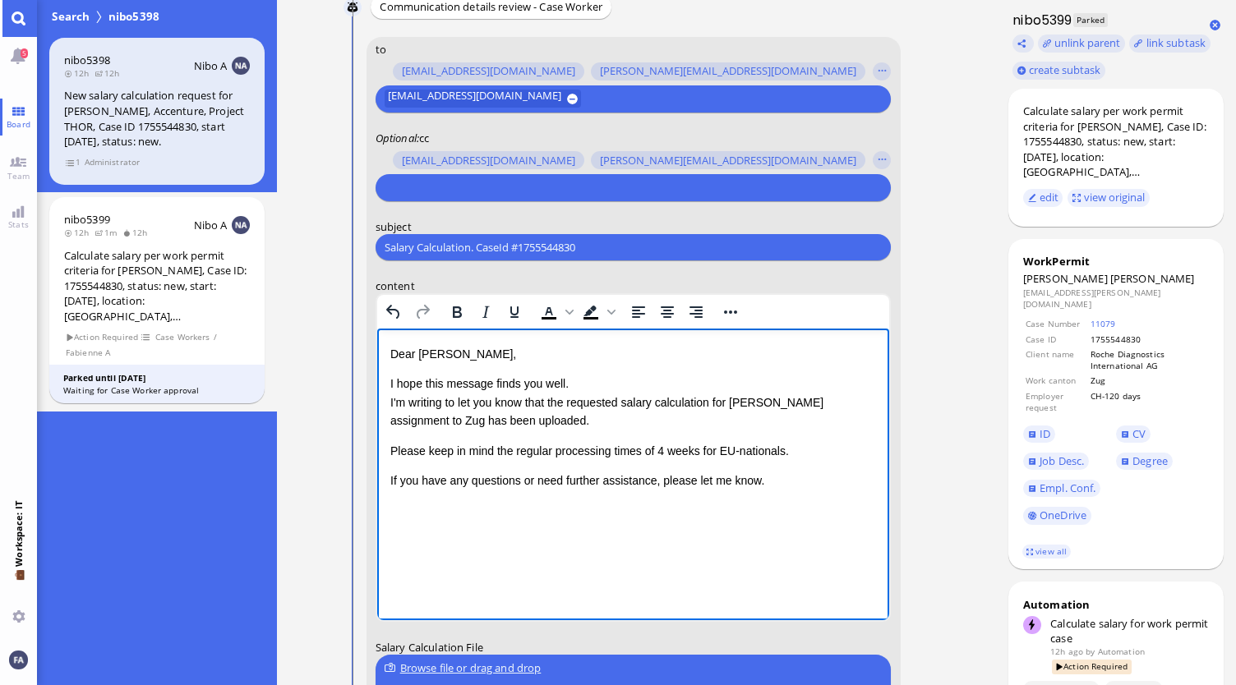
click at [767, 419] on p "I hope this message finds you well. I'm writing to let you know that the reques…" at bounding box center [632, 402] width 486 height 55
click at [579, 502] on div "Dear Aldana, I hope this message finds you well. I'm writing to let you know th…" at bounding box center [632, 434] width 486 height 179
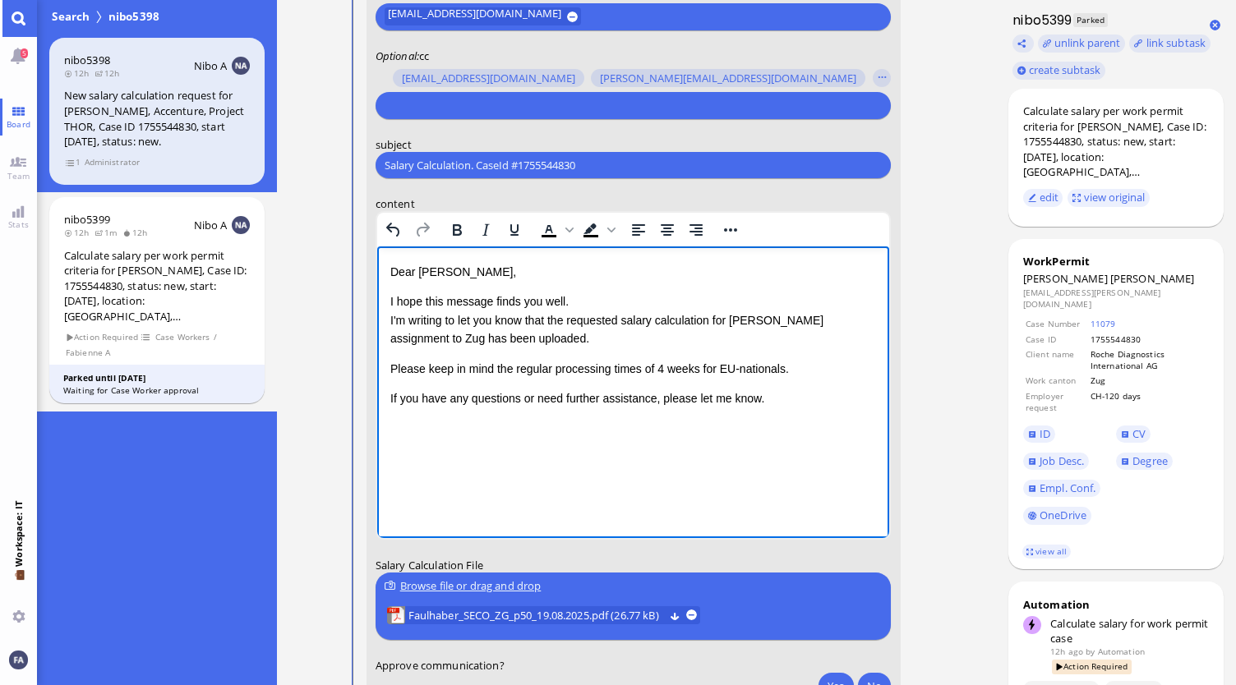
scroll to position [0, 0]
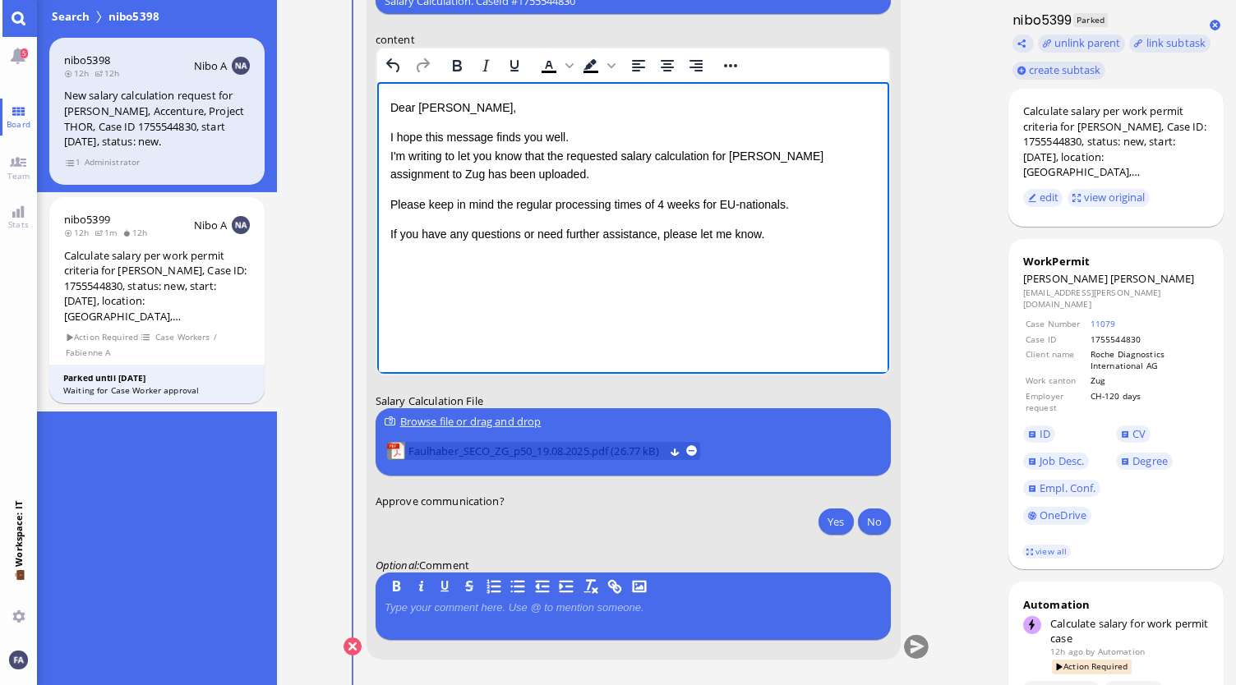
click at [650, 449] on span "Faulhaber_SECO_ZG_p50_19.08.2025.pdf (26.77 kB)" at bounding box center [536, 451] width 256 height 18
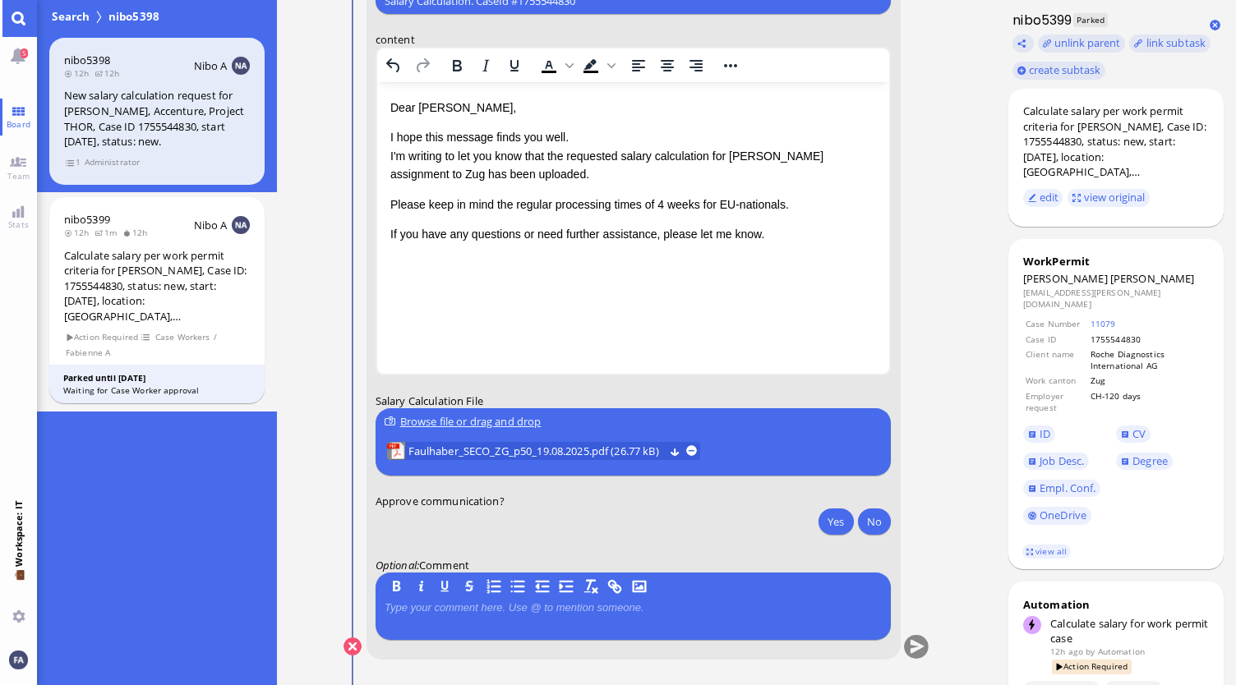
click at [504, 417] on div "Browse file or drag and drop" at bounding box center [633, 421] width 497 height 17
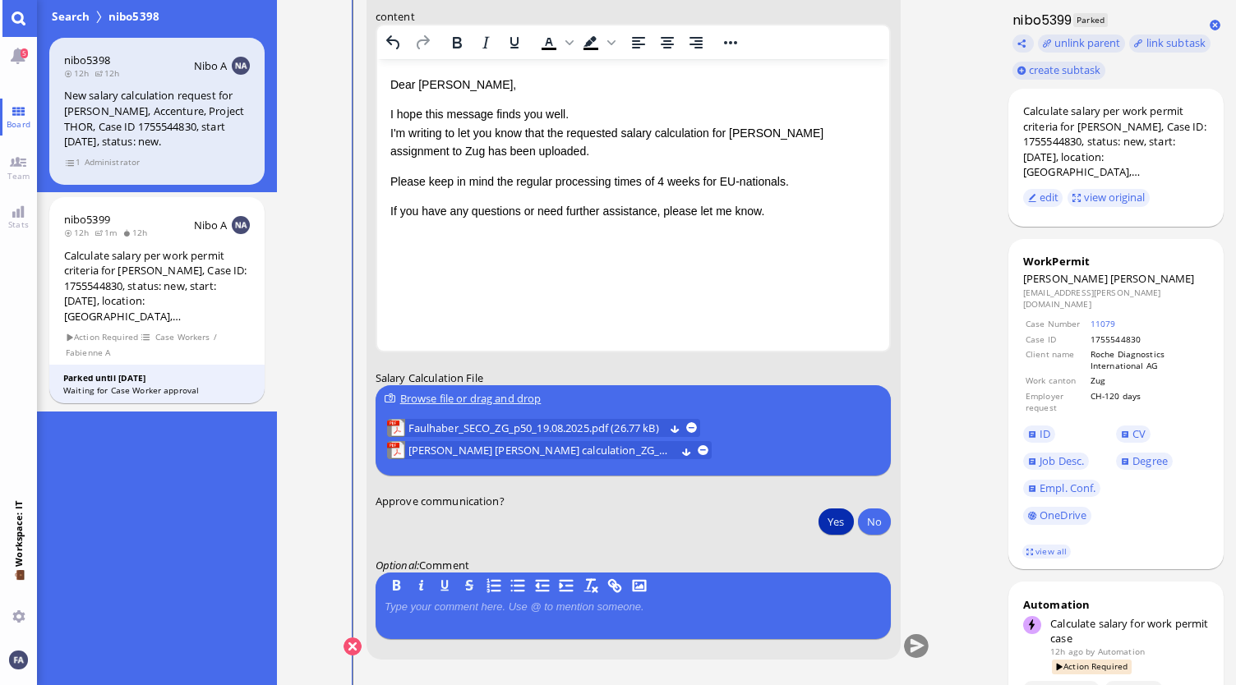
click at [830, 523] on button "Yes" at bounding box center [835, 522] width 35 height 26
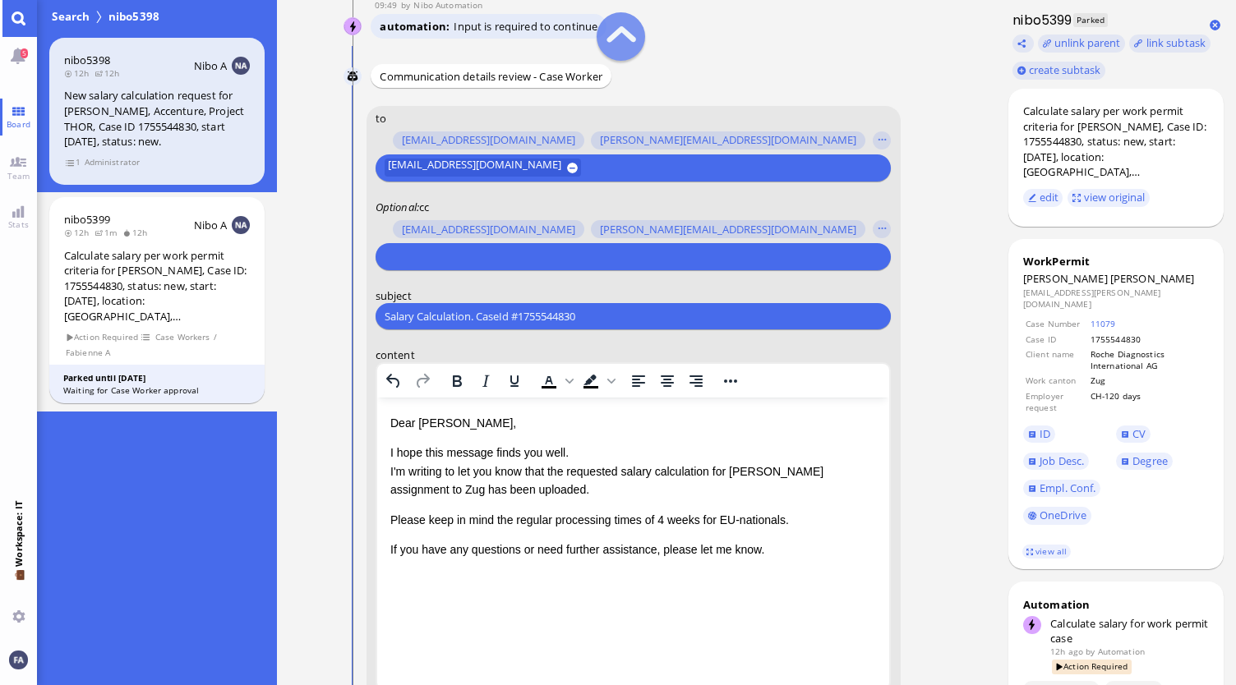
scroll to position [-411, 0]
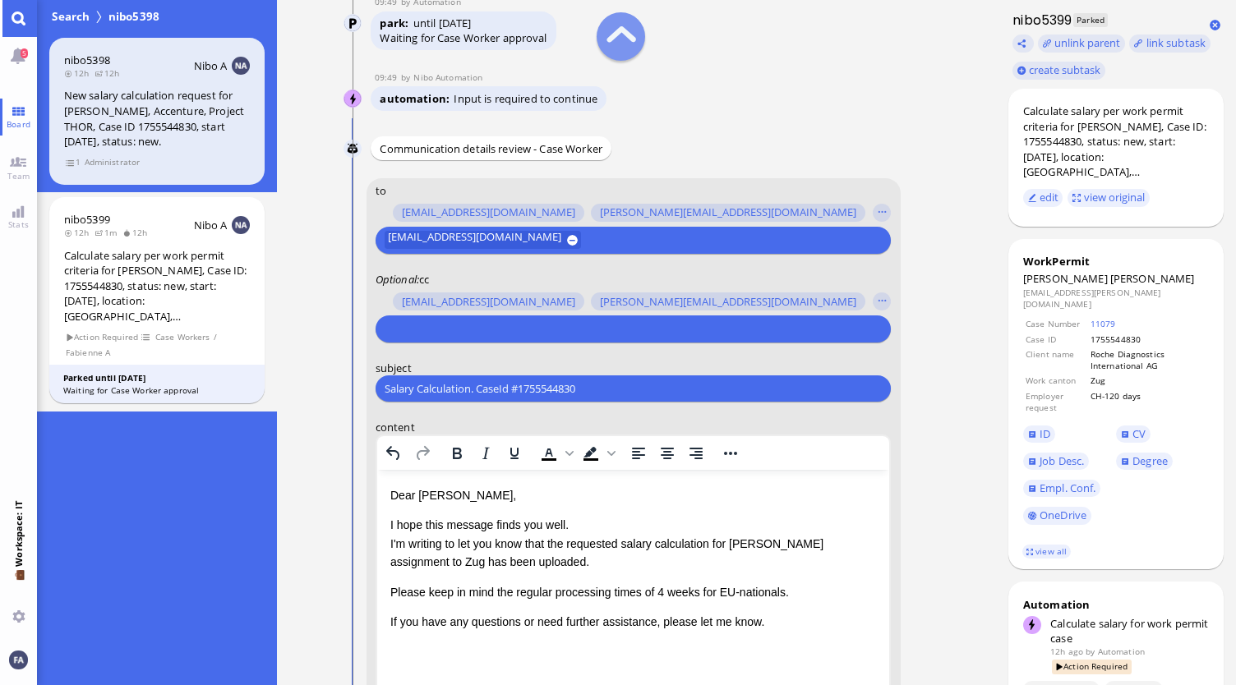
click at [534, 336] on input "text" at bounding box center [631, 328] width 493 height 17
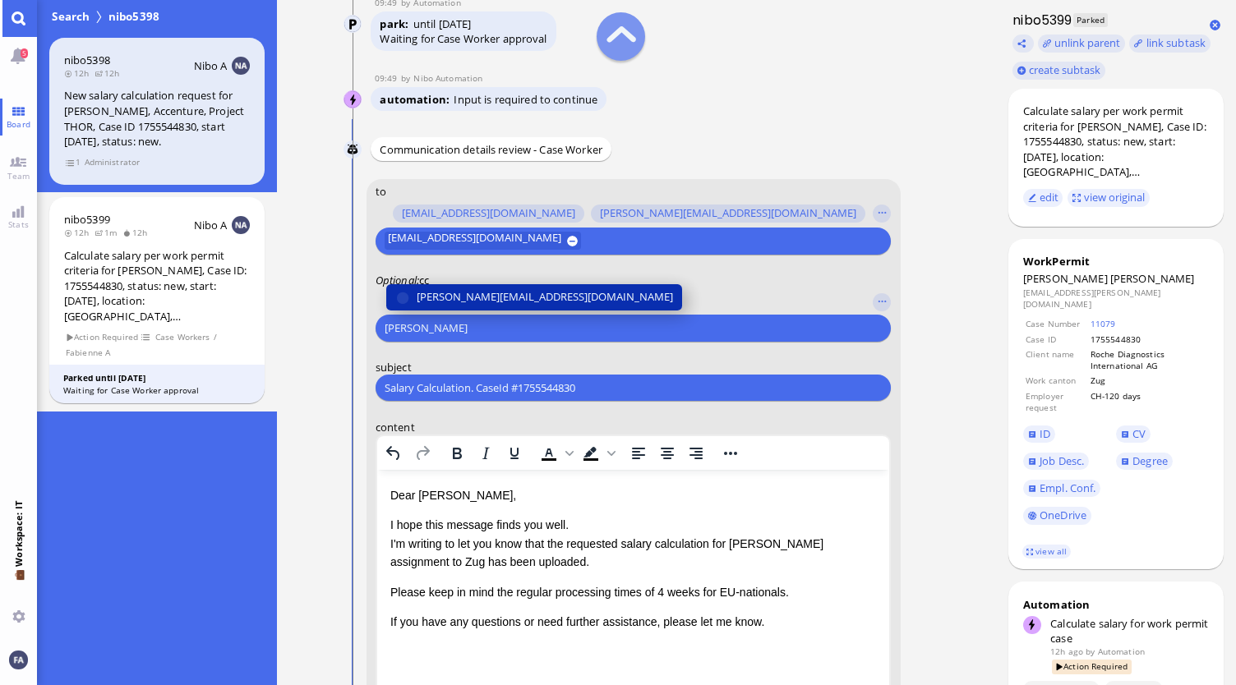
type input "anush"
click at [544, 293] on span "[PERSON_NAME][EMAIL_ADDRESS][DOMAIN_NAME]" at bounding box center [545, 297] width 256 height 17
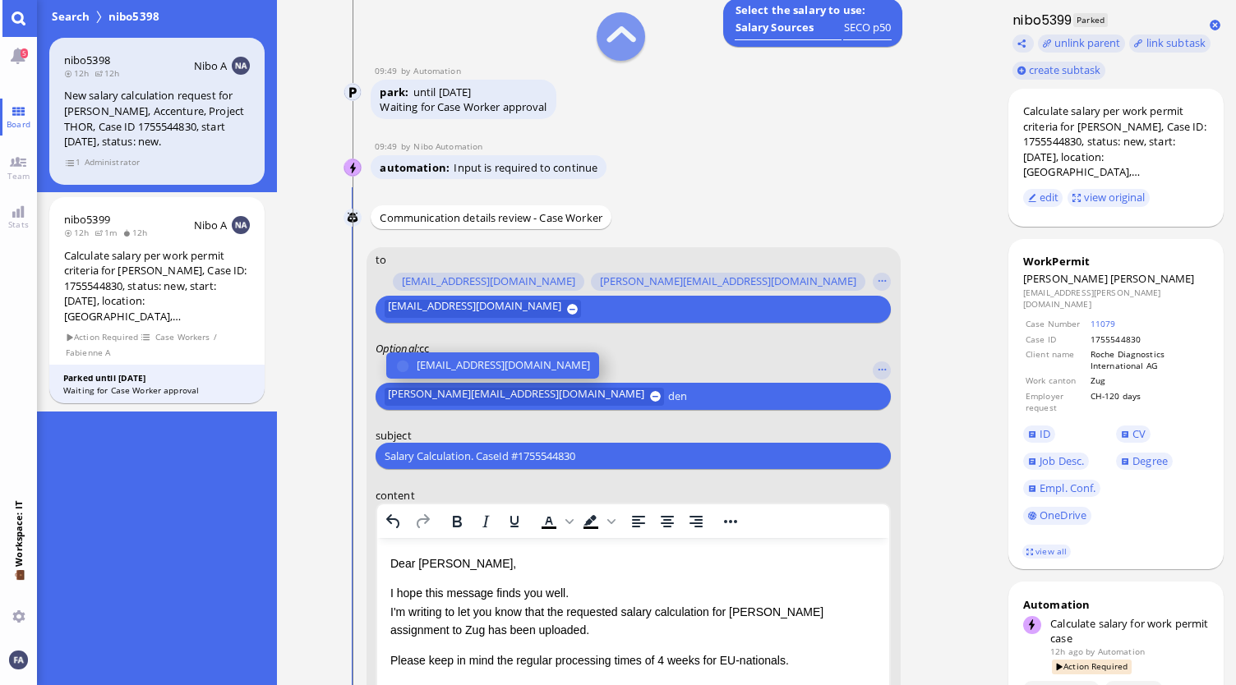
scroll to position [-491, 0]
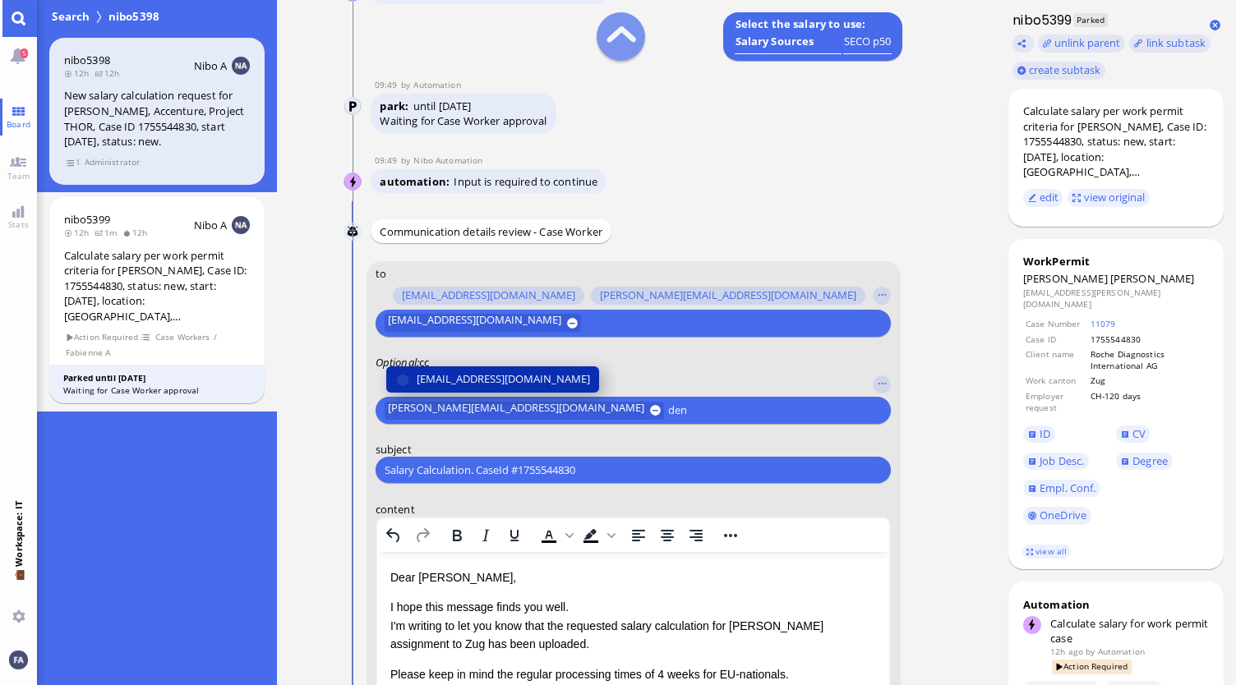
type input "den"
click at [527, 384] on span "[EMAIL_ADDRESS][DOMAIN_NAME]" at bounding box center [503, 379] width 173 height 17
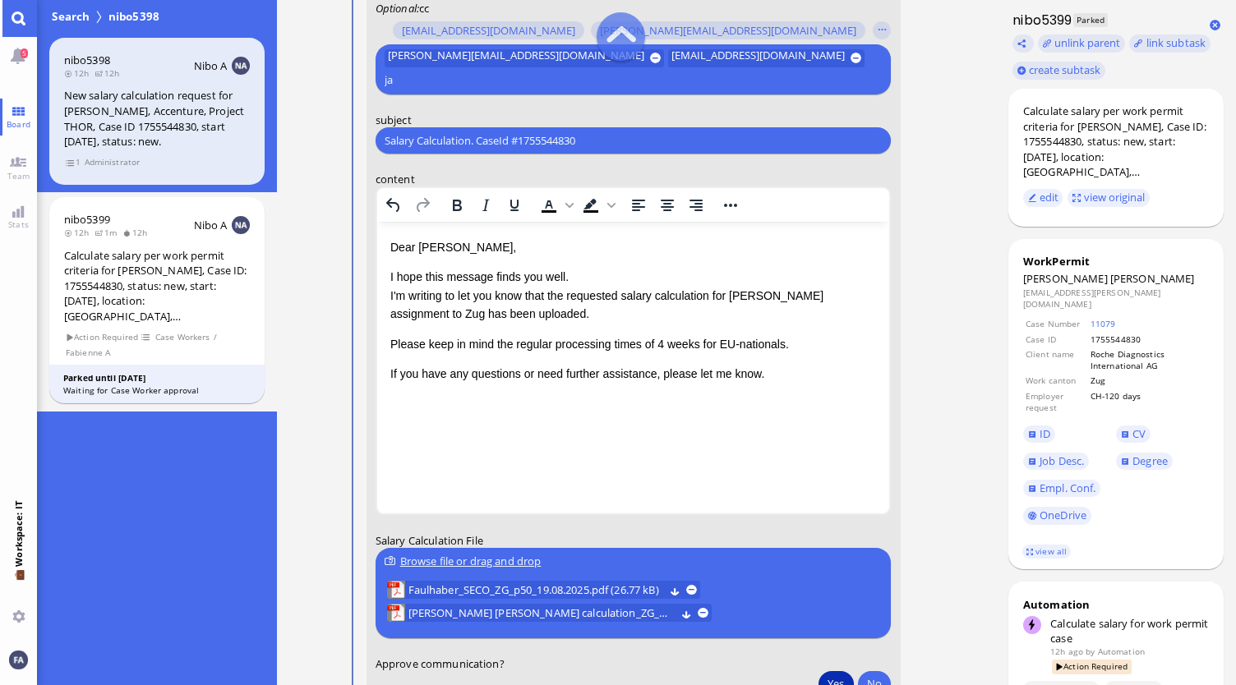
scroll to position [-159, 0]
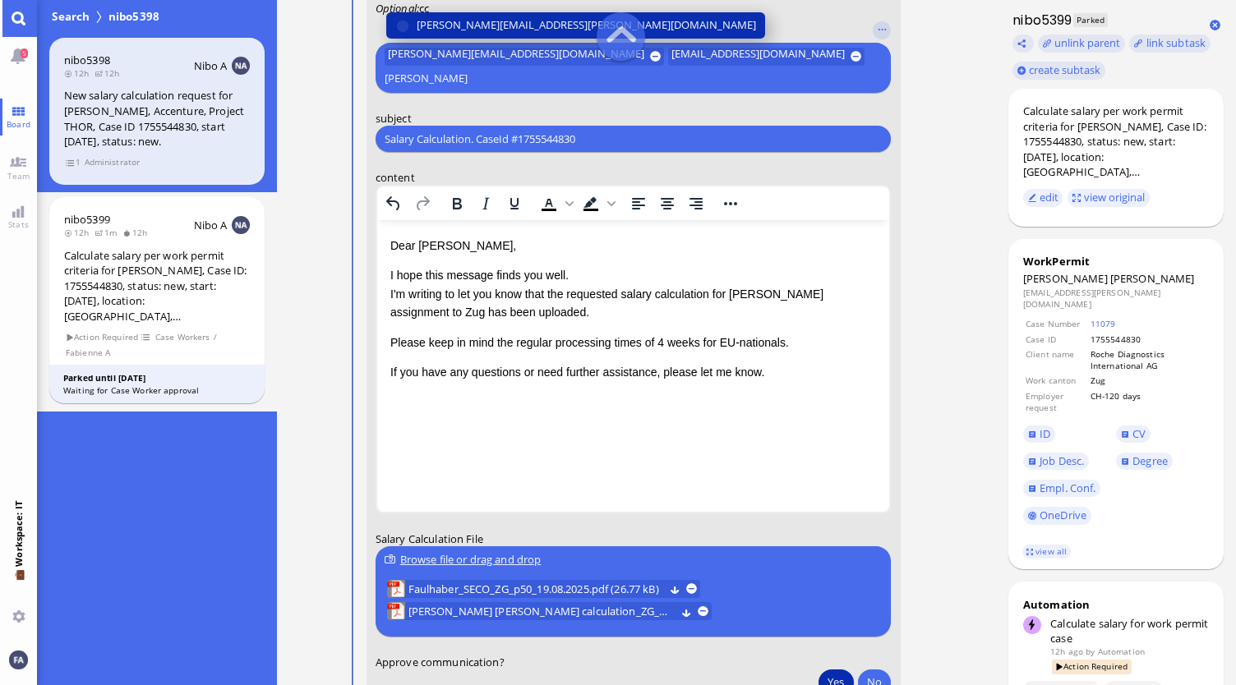
type input "janet"
click at [464, 26] on span "[PERSON_NAME][EMAIL_ADDRESS][PERSON_NAME][DOMAIN_NAME]" at bounding box center [586, 24] width 339 height 17
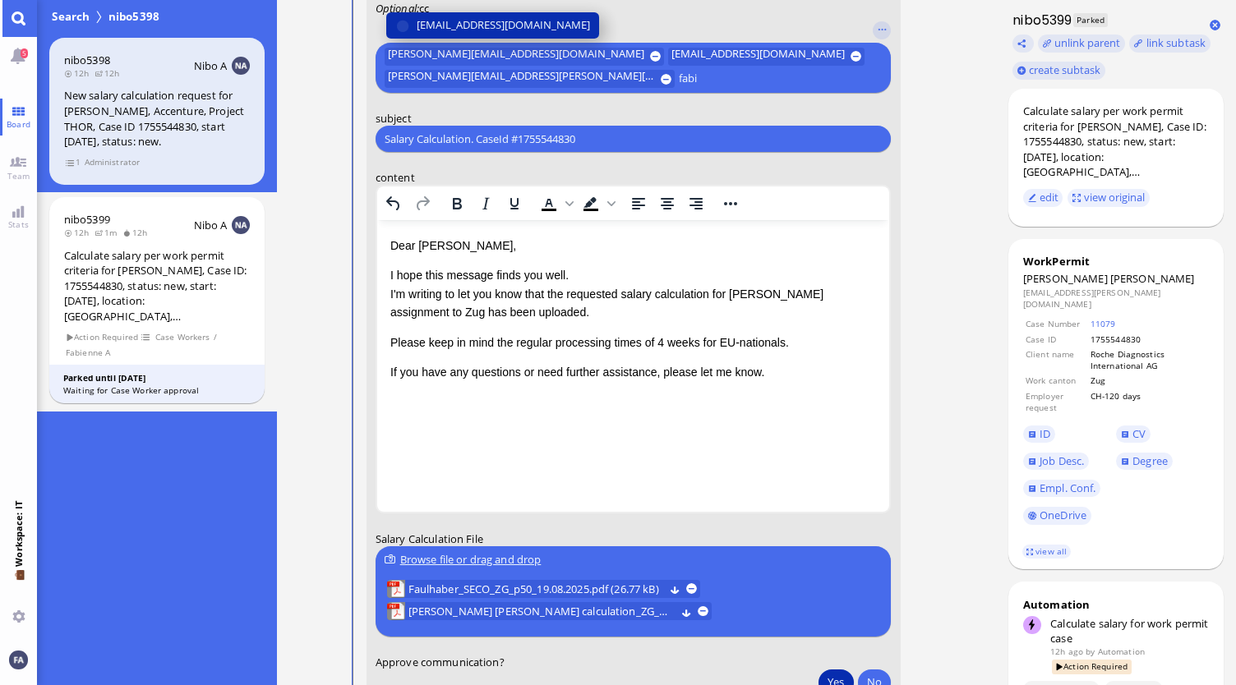
type input "fabi"
click at [472, 25] on span "fabienne.arslan@bluelakelegal.com" at bounding box center [503, 24] width 173 height 17
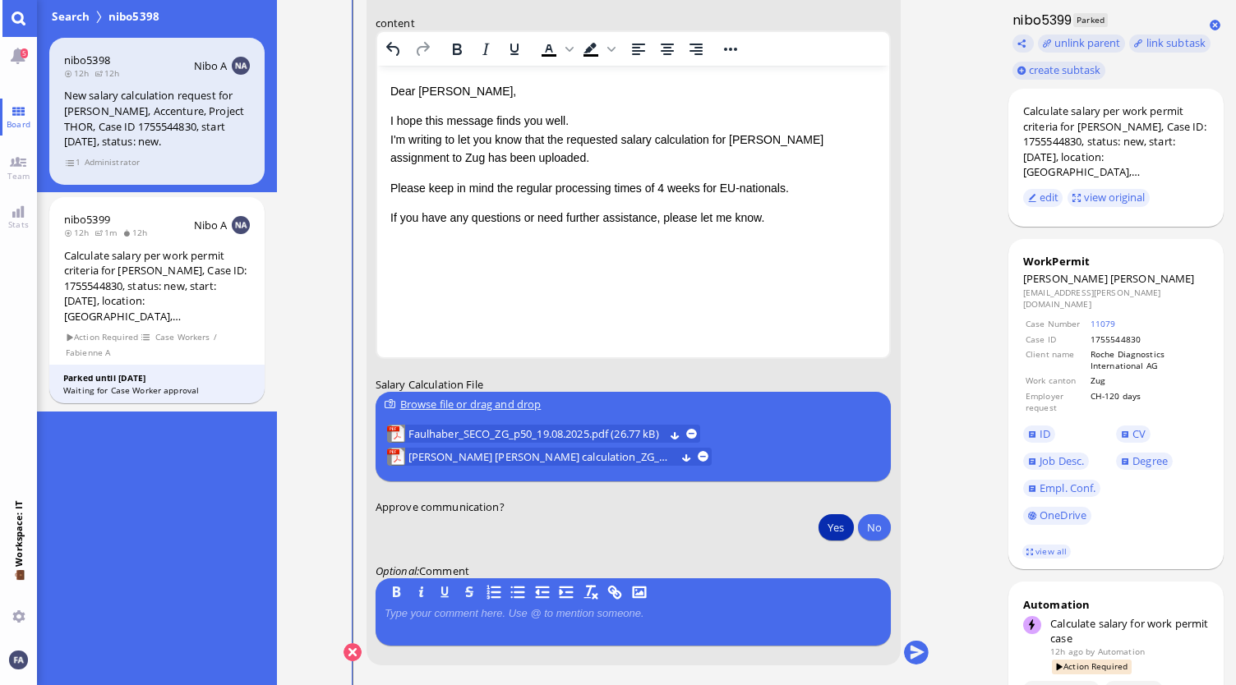
scroll to position [0, 0]
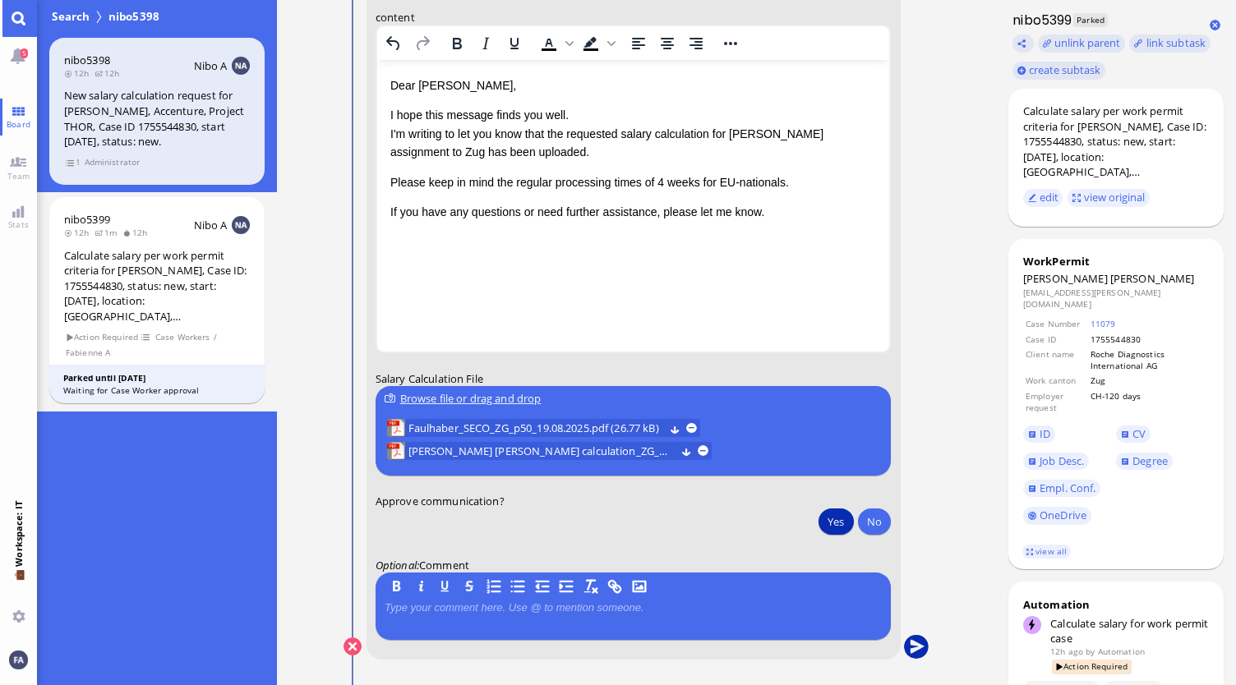
click at [922, 649] on button "submit" at bounding box center [916, 647] width 25 height 25
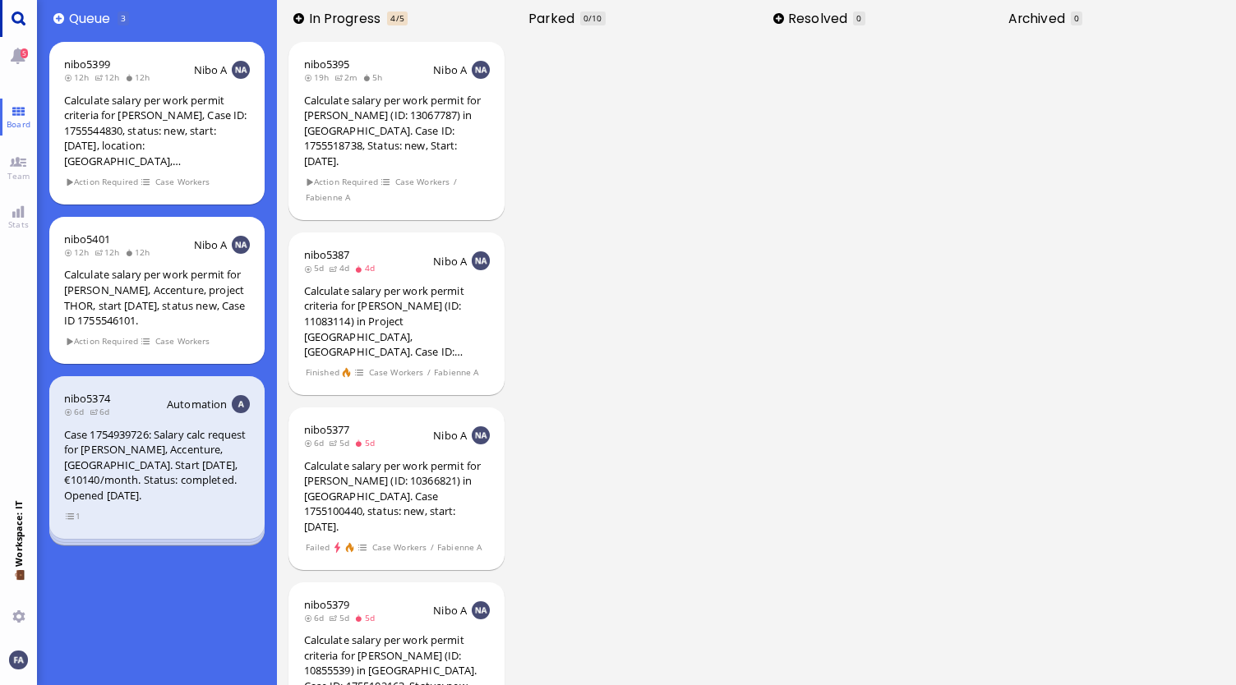
click at [10, 14] on link "Main menu" at bounding box center [18, 18] width 37 height 37
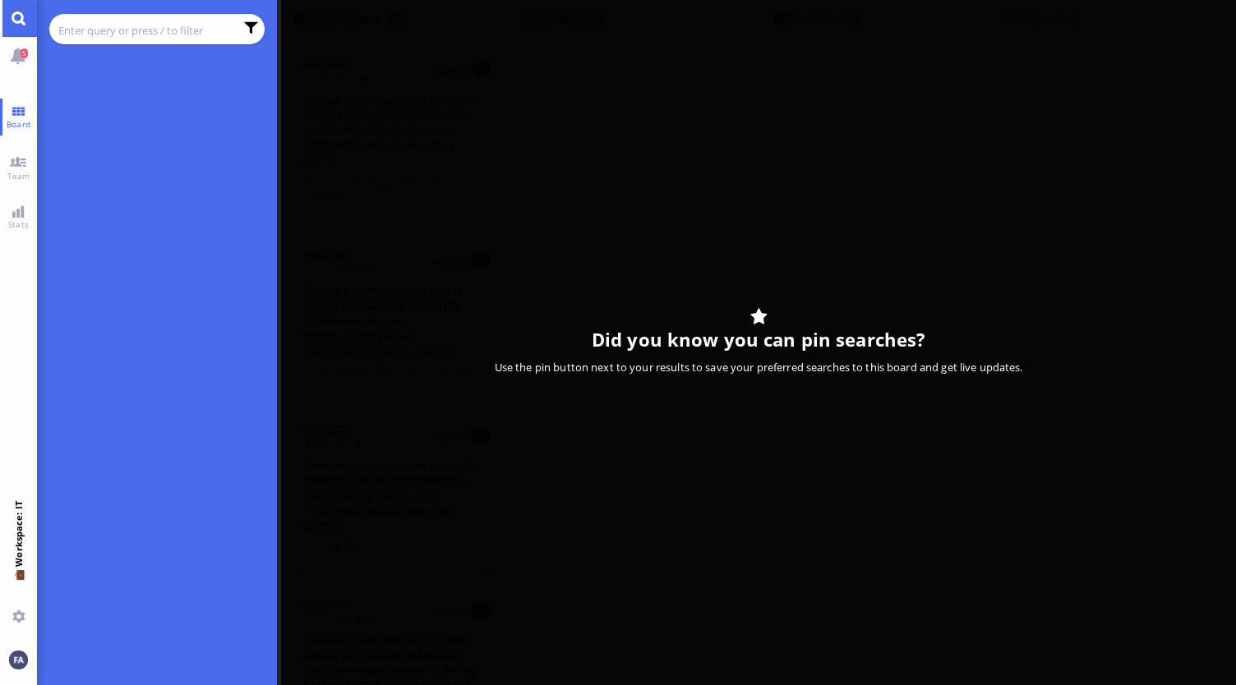
click at [107, 27] on input "text" at bounding box center [146, 30] width 176 height 18
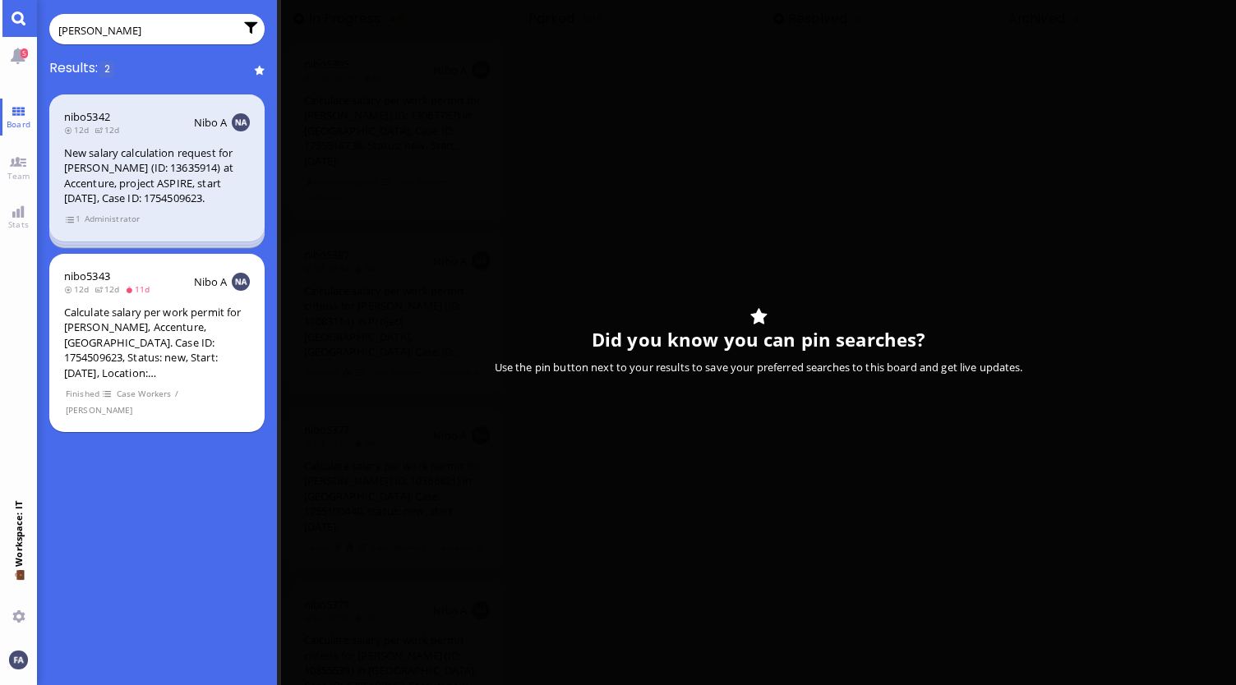
type input "[PERSON_NAME]"
click at [109, 172] on div "New salary calculation request for [PERSON_NAME] (ID: 13635914) at Accenture, p…" at bounding box center [157, 175] width 186 height 61
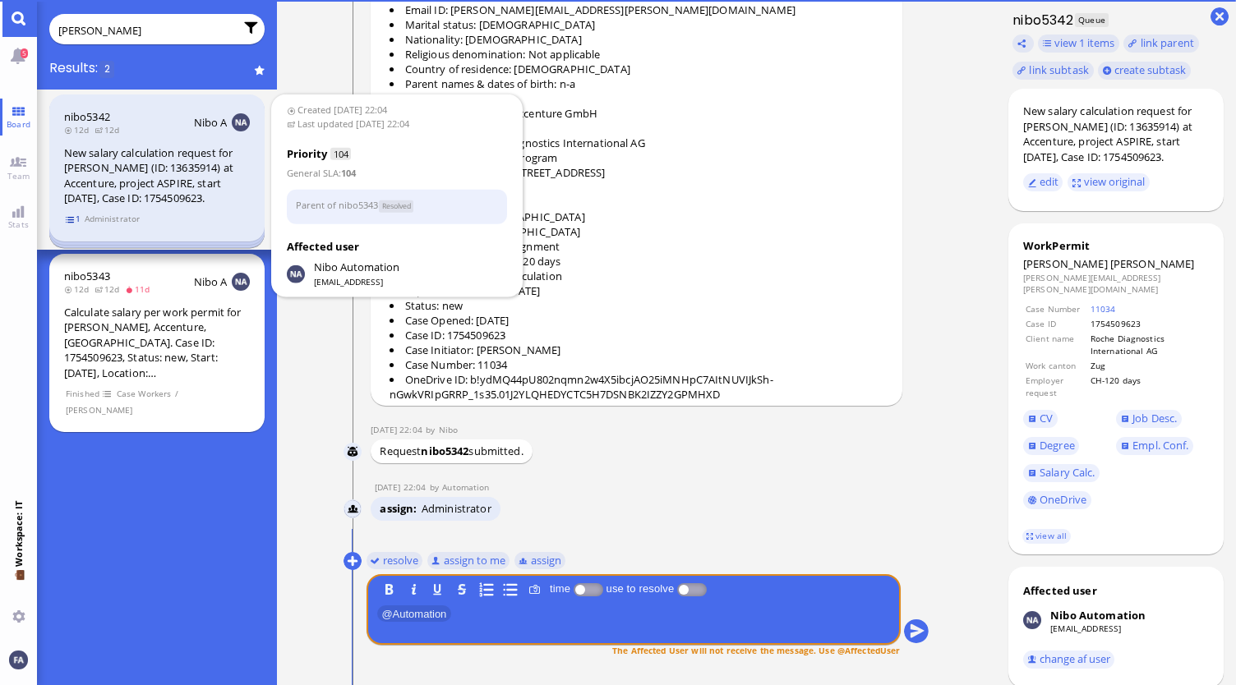
click at [65, 220] on span "1" at bounding box center [73, 219] width 16 height 14
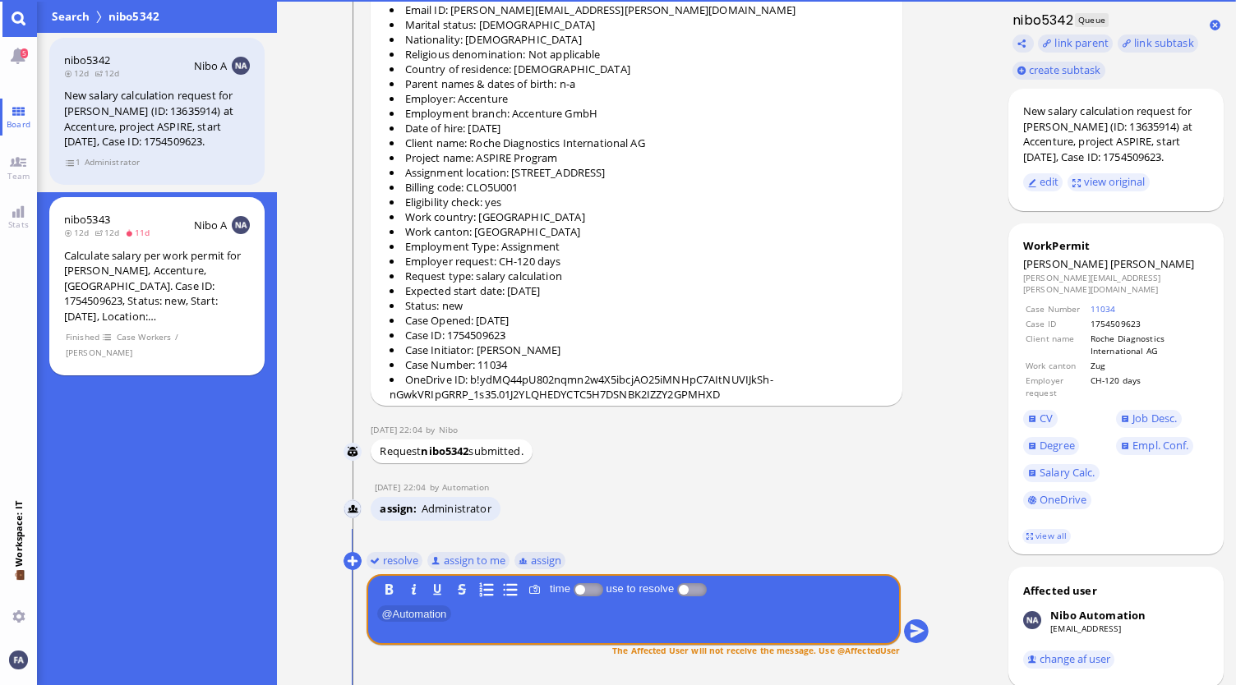
click at [107, 256] on div "Calculate salary per work permit for [PERSON_NAME], Accenture, [GEOGRAPHIC_DATA…" at bounding box center [157, 286] width 186 height 76
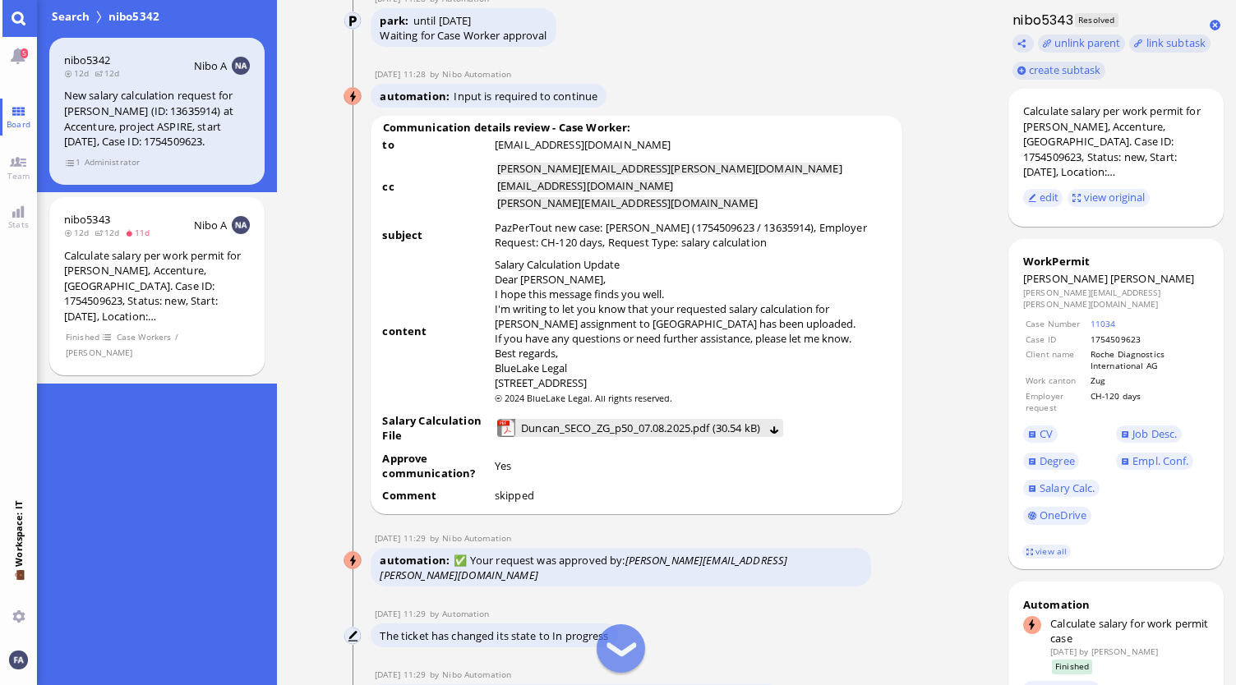
scroll to position [-2465, 0]
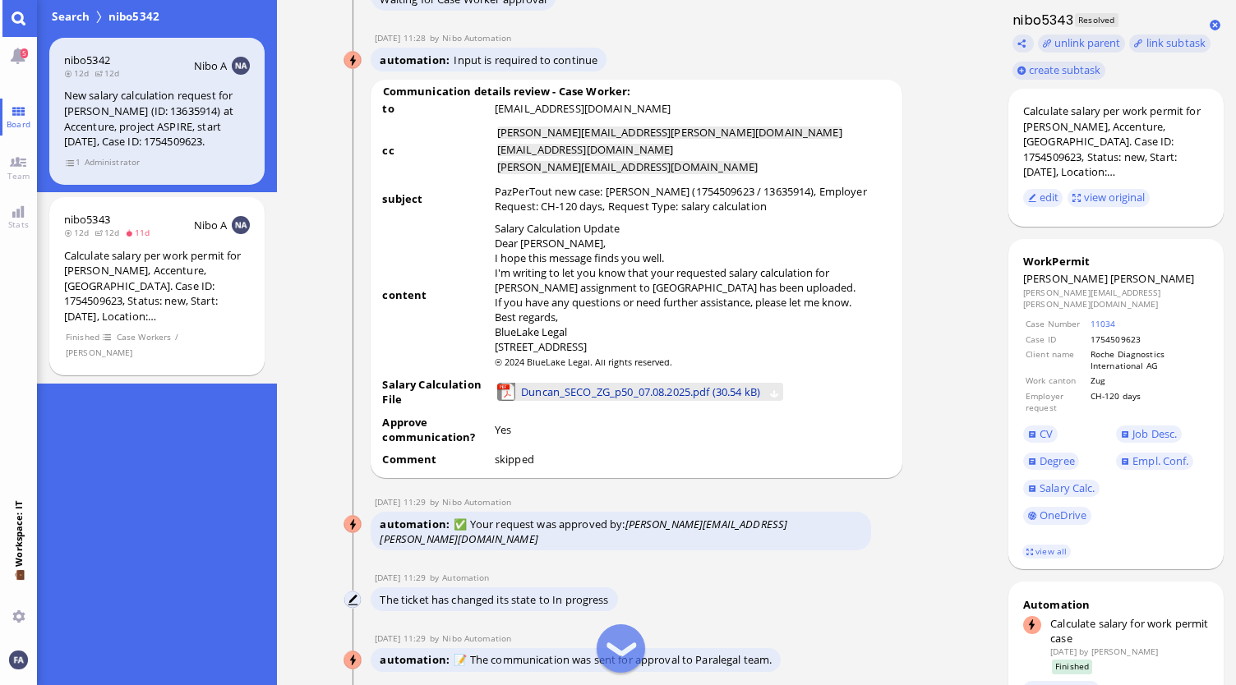
click at [606, 401] on span "Duncan_SECO_ZG_p50_07.08.2025.pdf (30.54 kB)" at bounding box center [640, 392] width 239 height 18
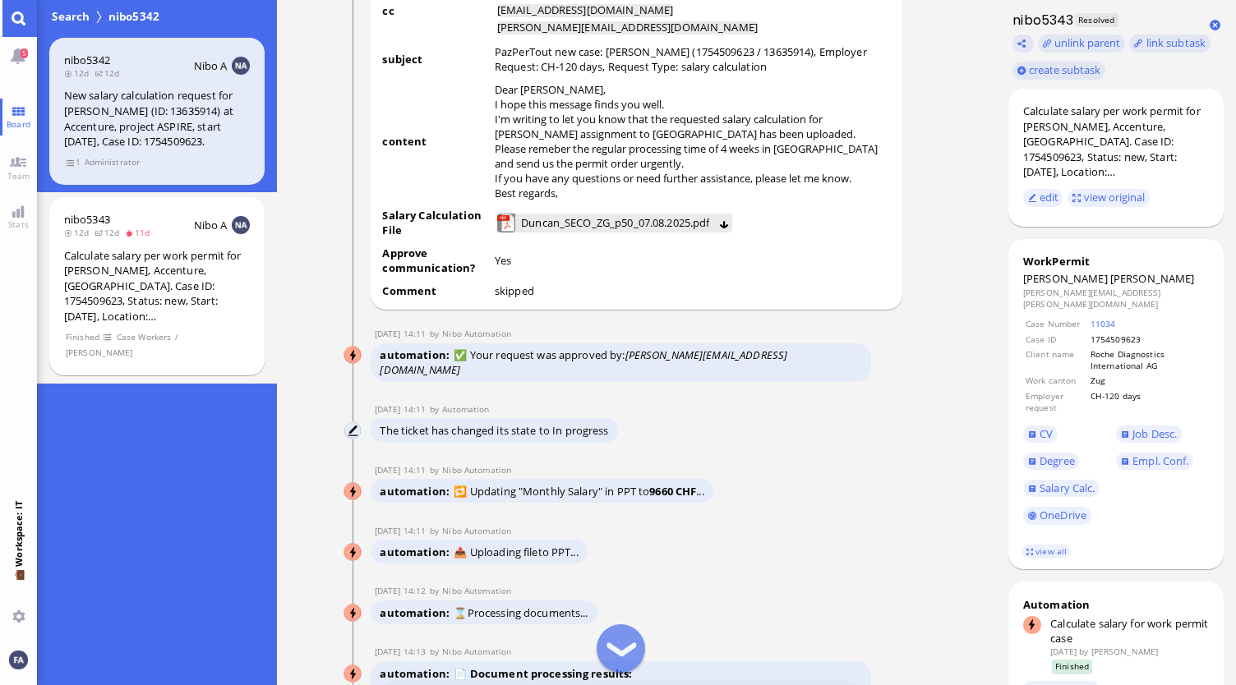
scroll to position [-822, 0]
click at [587, 230] on span "Duncan_SECO_ZG_p50_07.08.2025.pdf" at bounding box center [615, 221] width 188 height 18
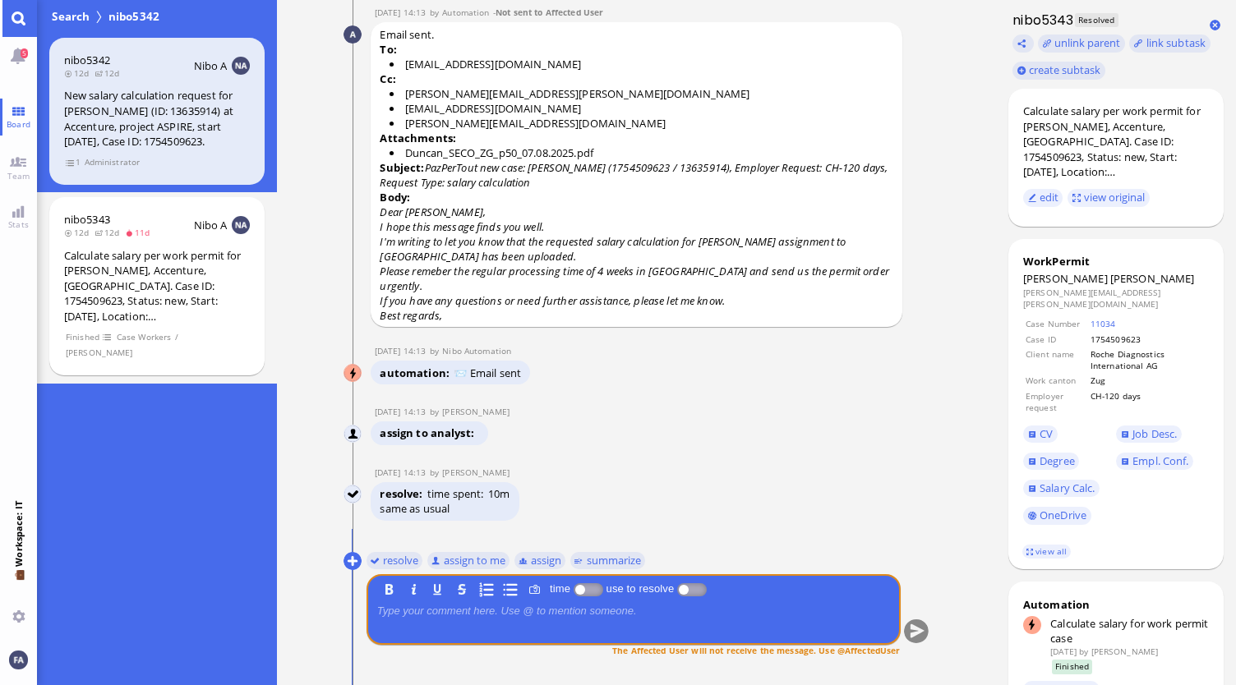
scroll to position [0, 0]
